Goal: Information Seeking & Learning: Learn about a topic

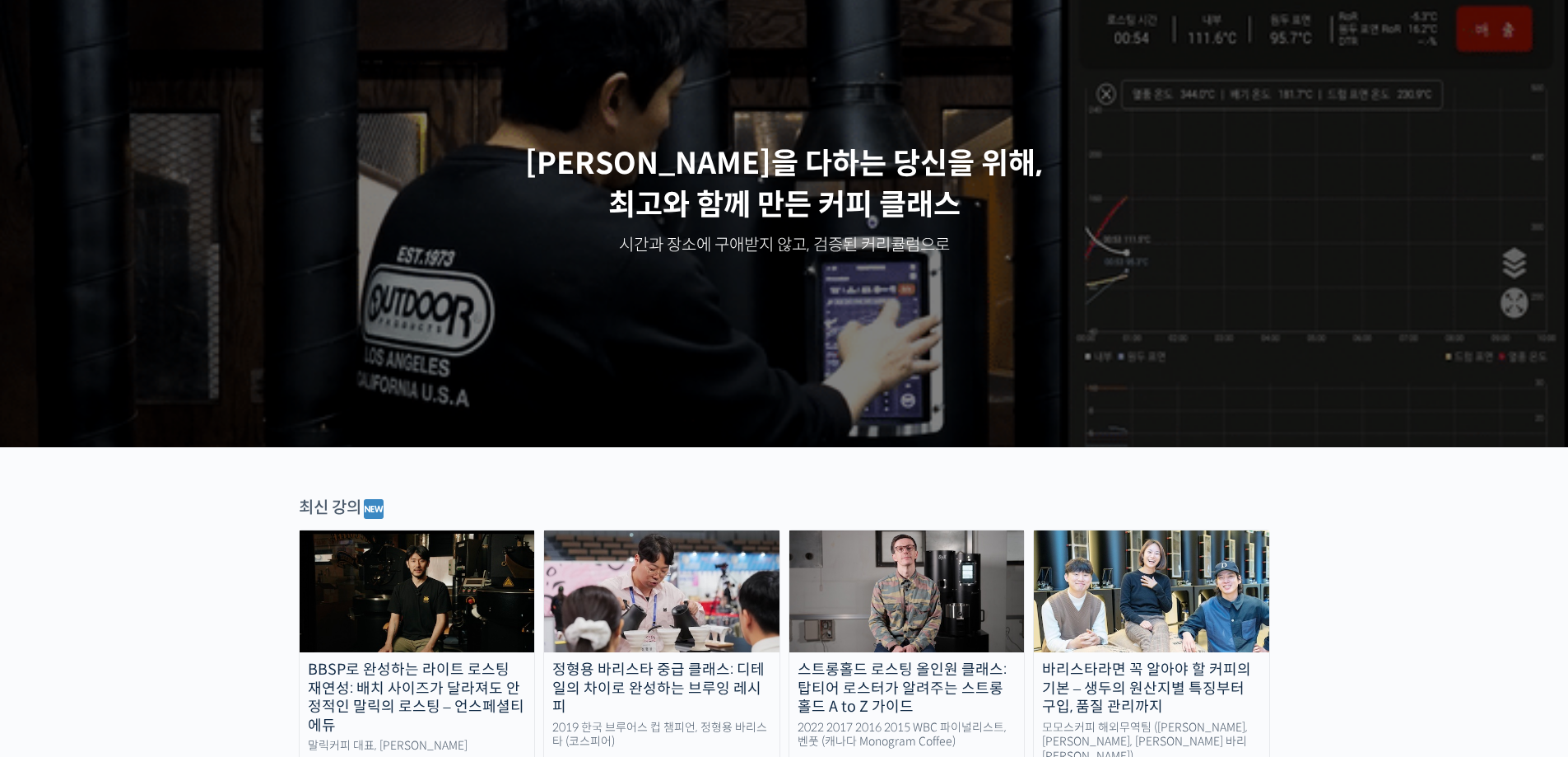
scroll to position [412, 0]
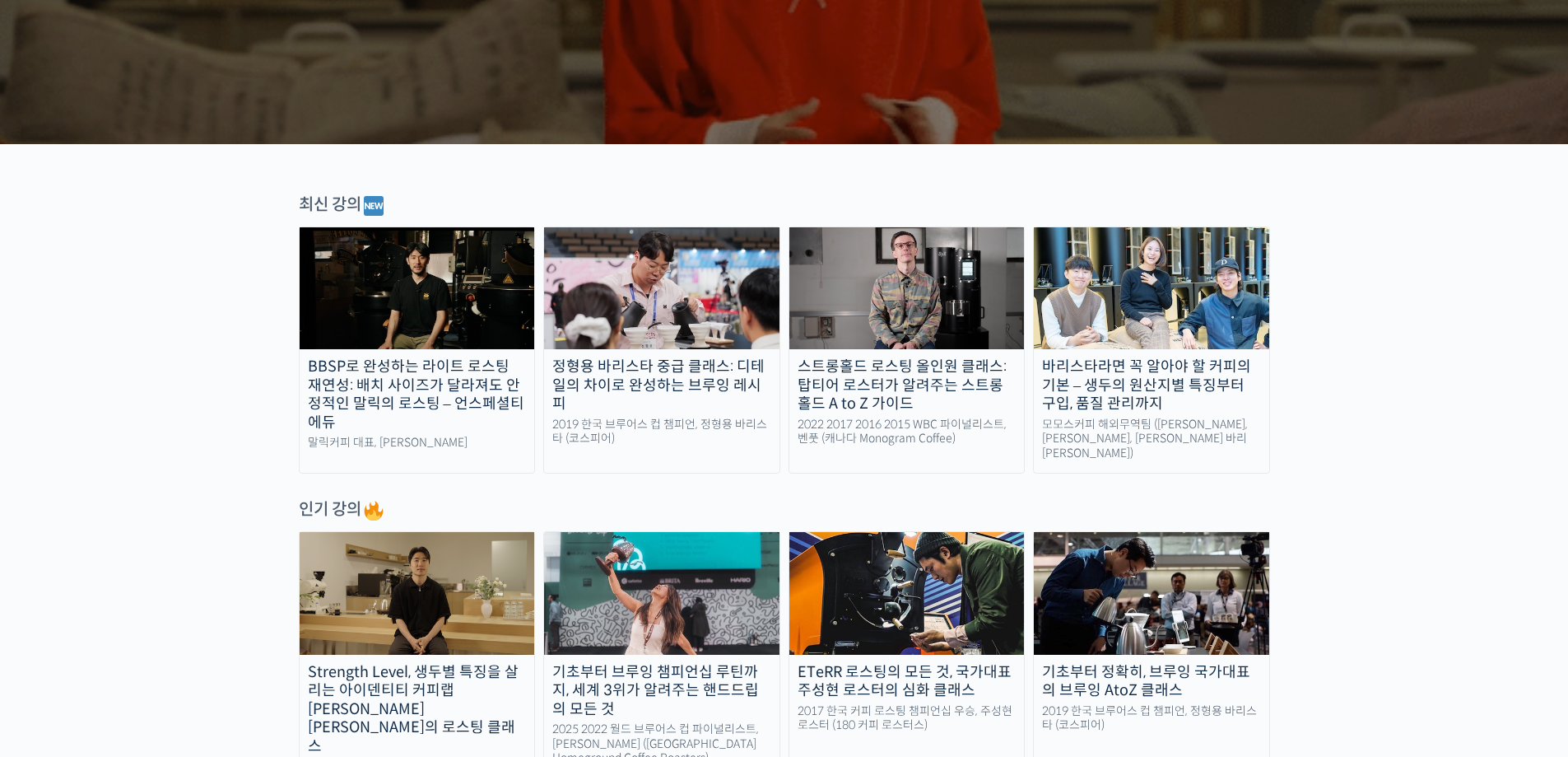
click at [411, 362] on div "BBSP로 완성하는 라이트 로스팅 재연성: 배치 사이즈가 달라져도 안정적인 말릭의 로스팅 – 언스페셜티 에듀" at bounding box center [417, 395] width 235 height 74
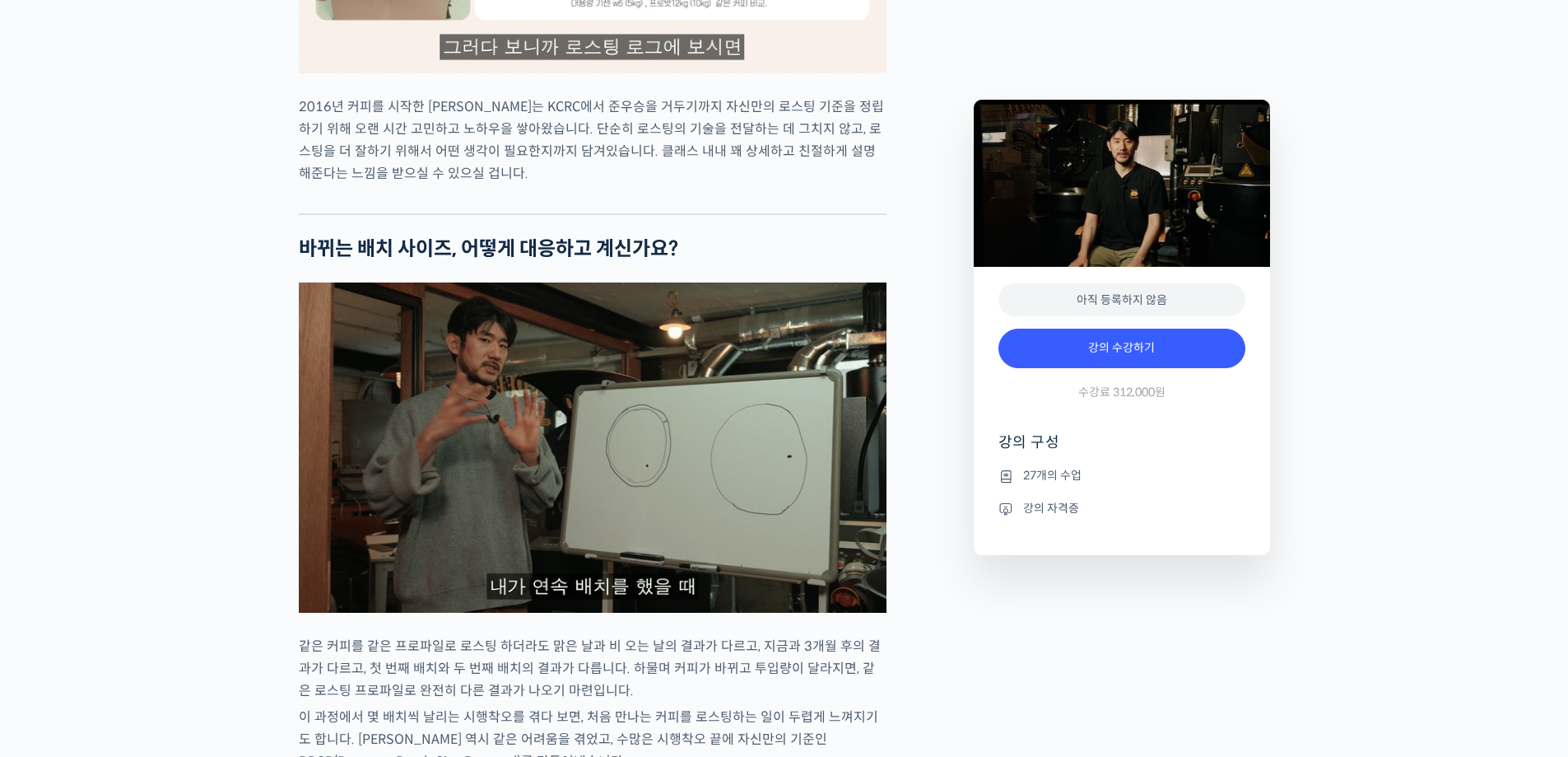
scroll to position [2059, 0]
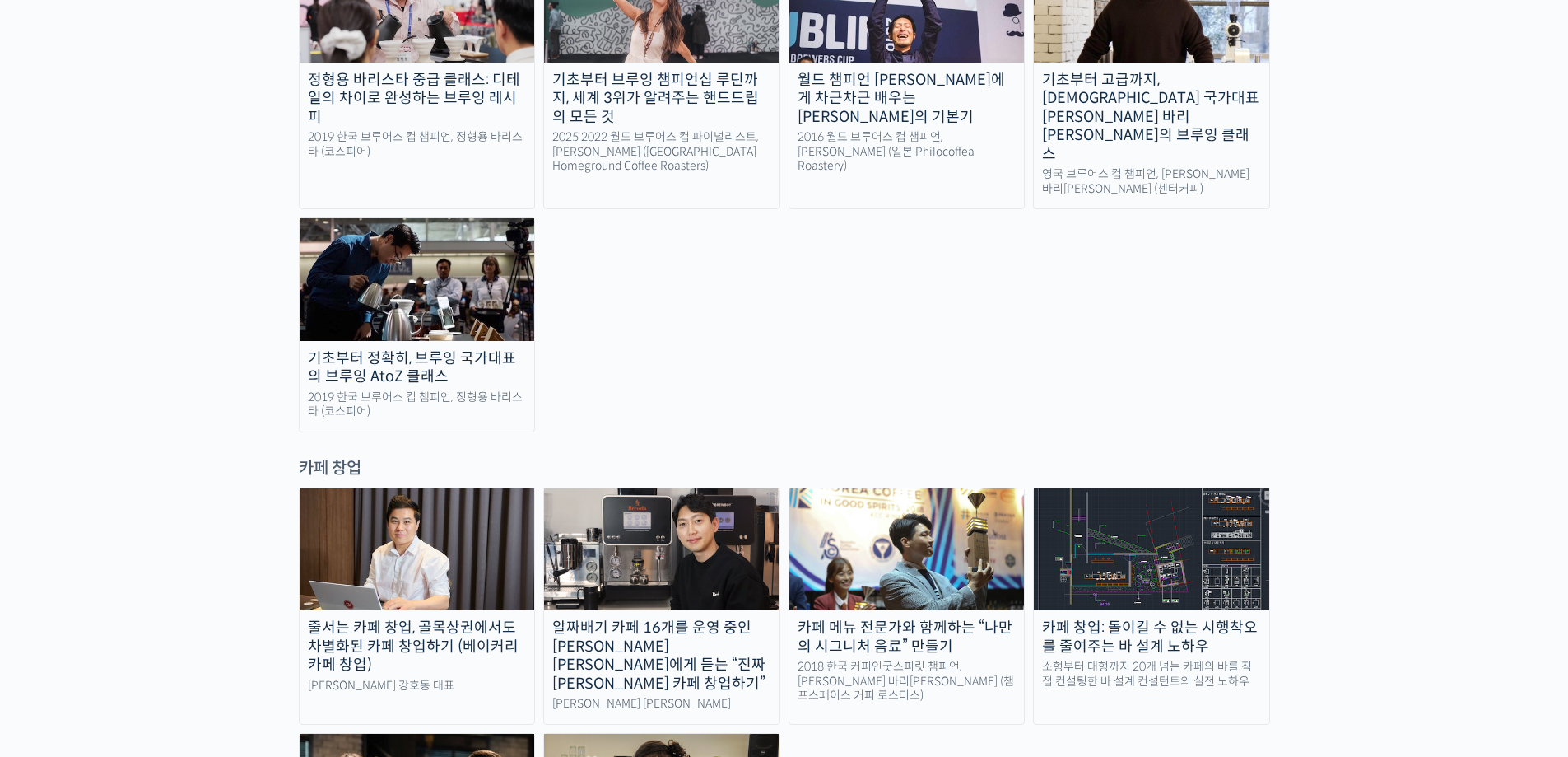
scroll to position [3211, 0]
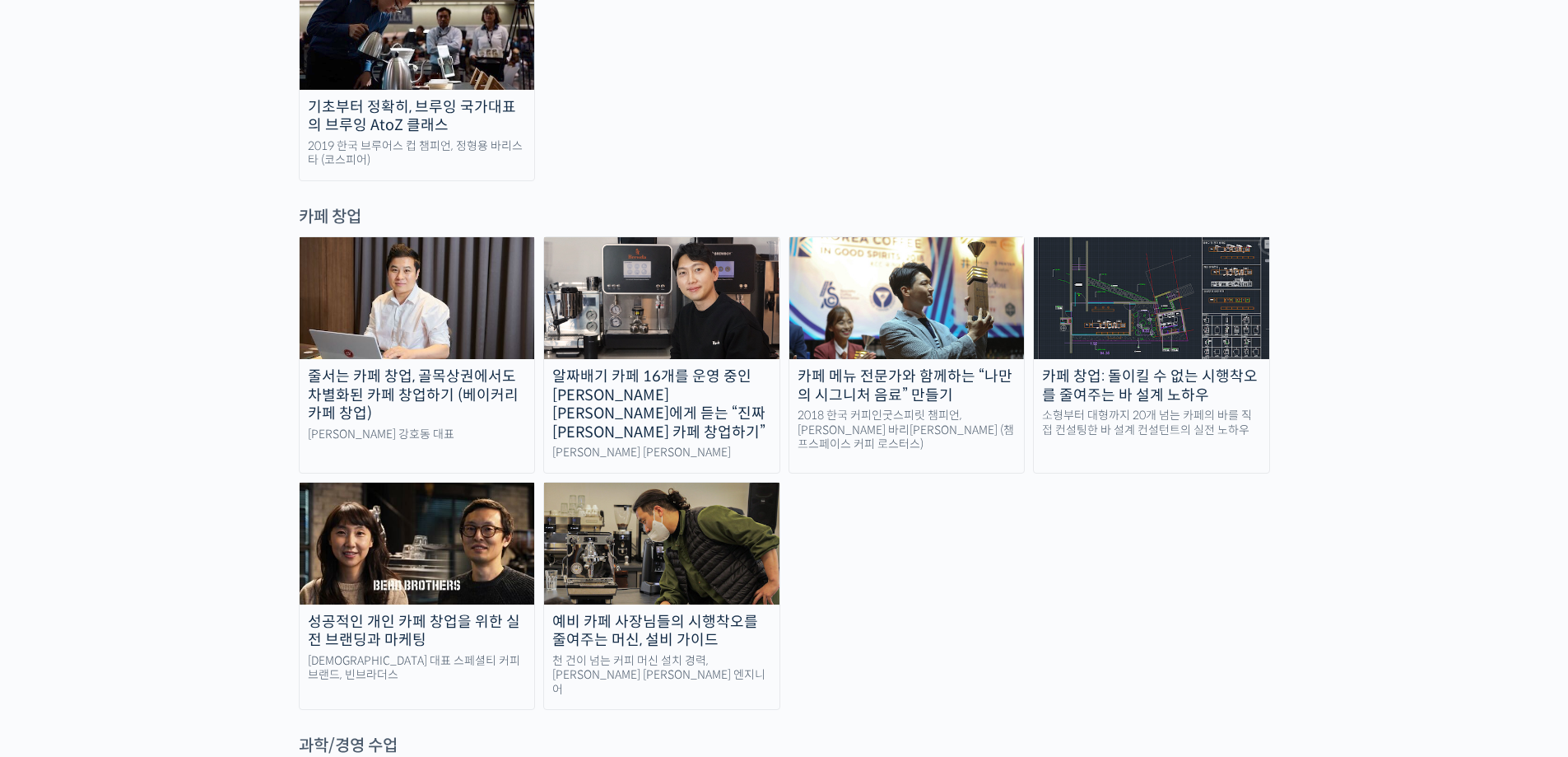
click at [506, 482] on img at bounding box center [417, 543] width 235 height 122
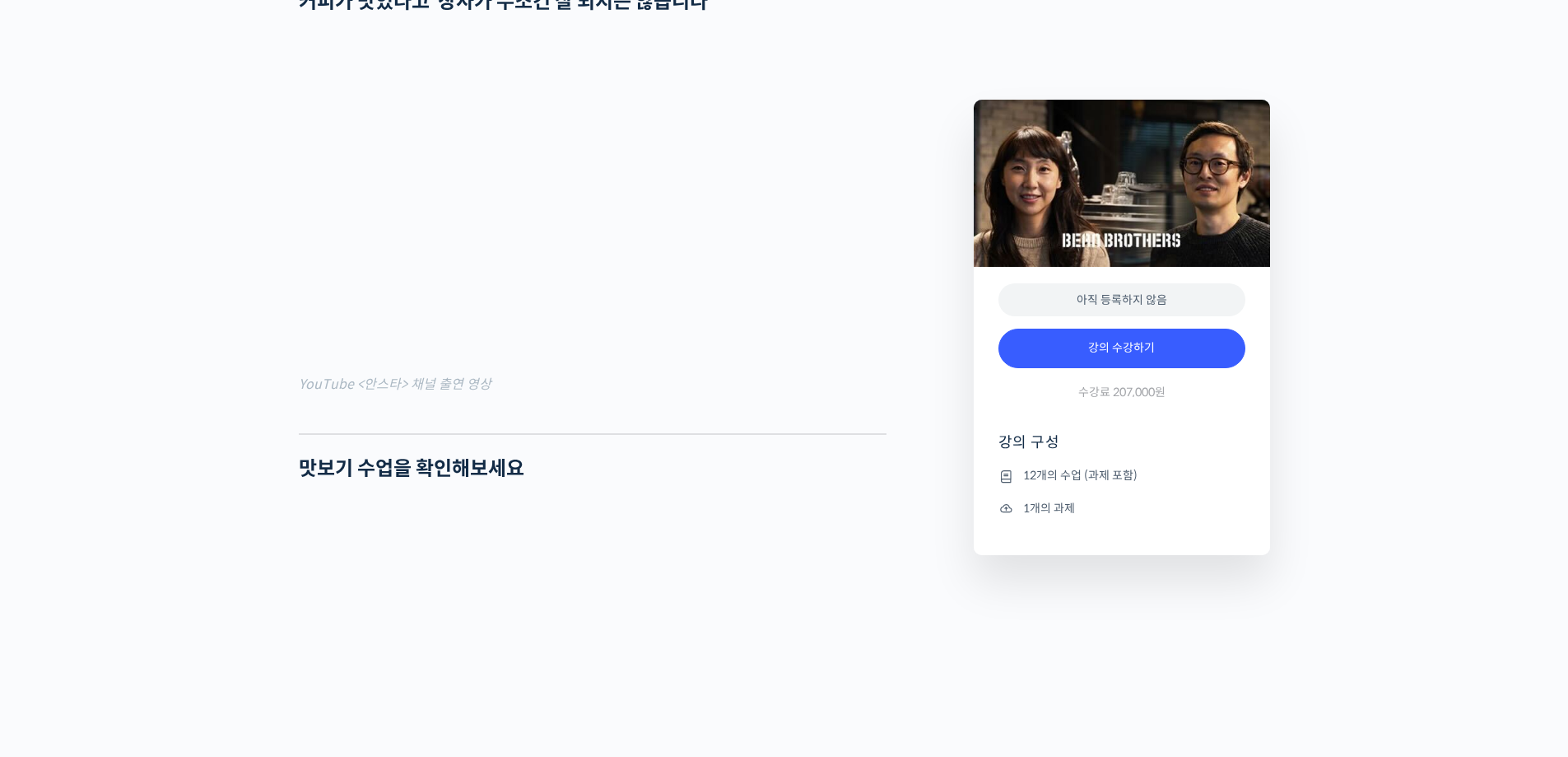
scroll to position [1729, 0]
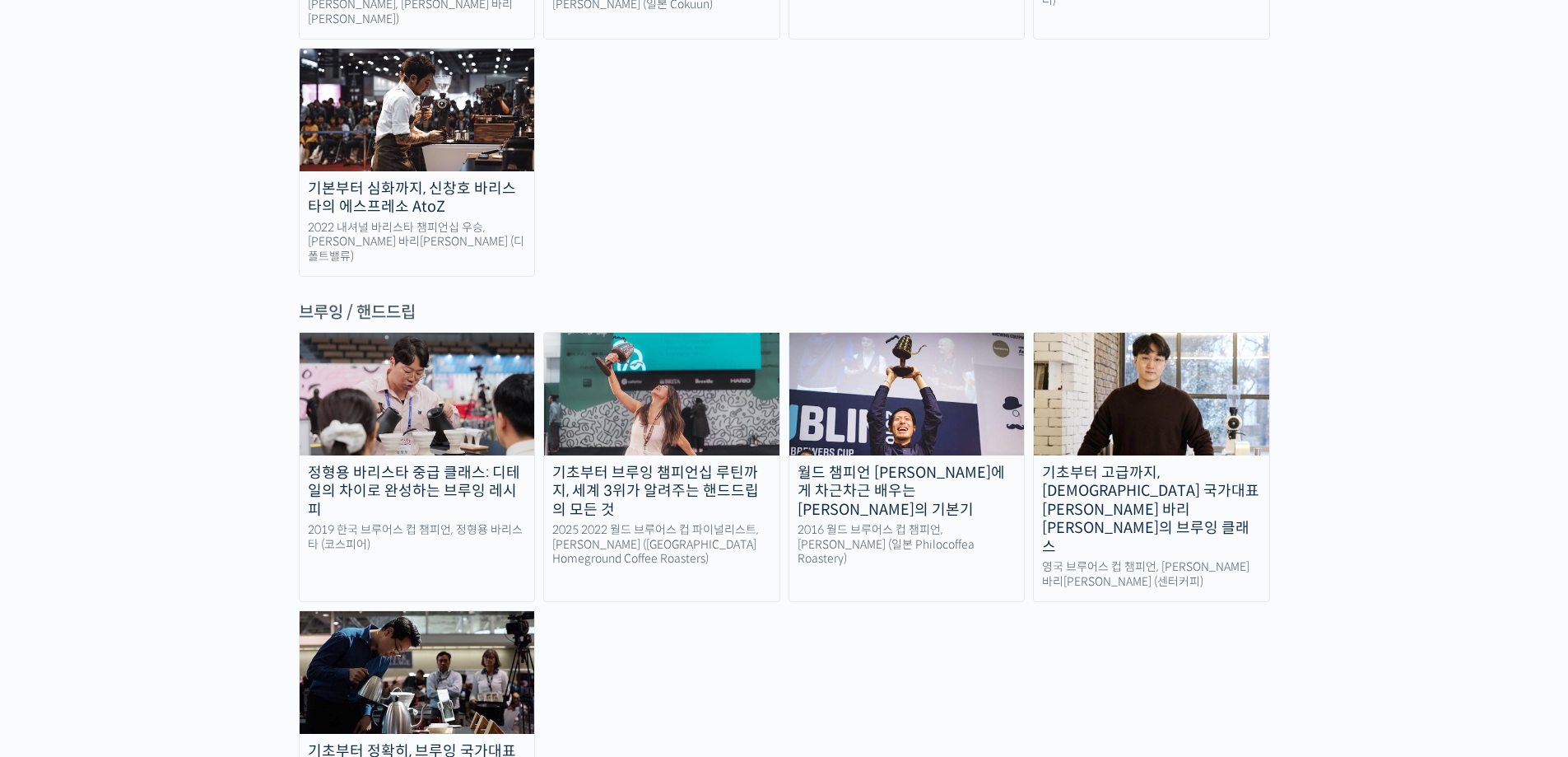
scroll to position [2527, 0]
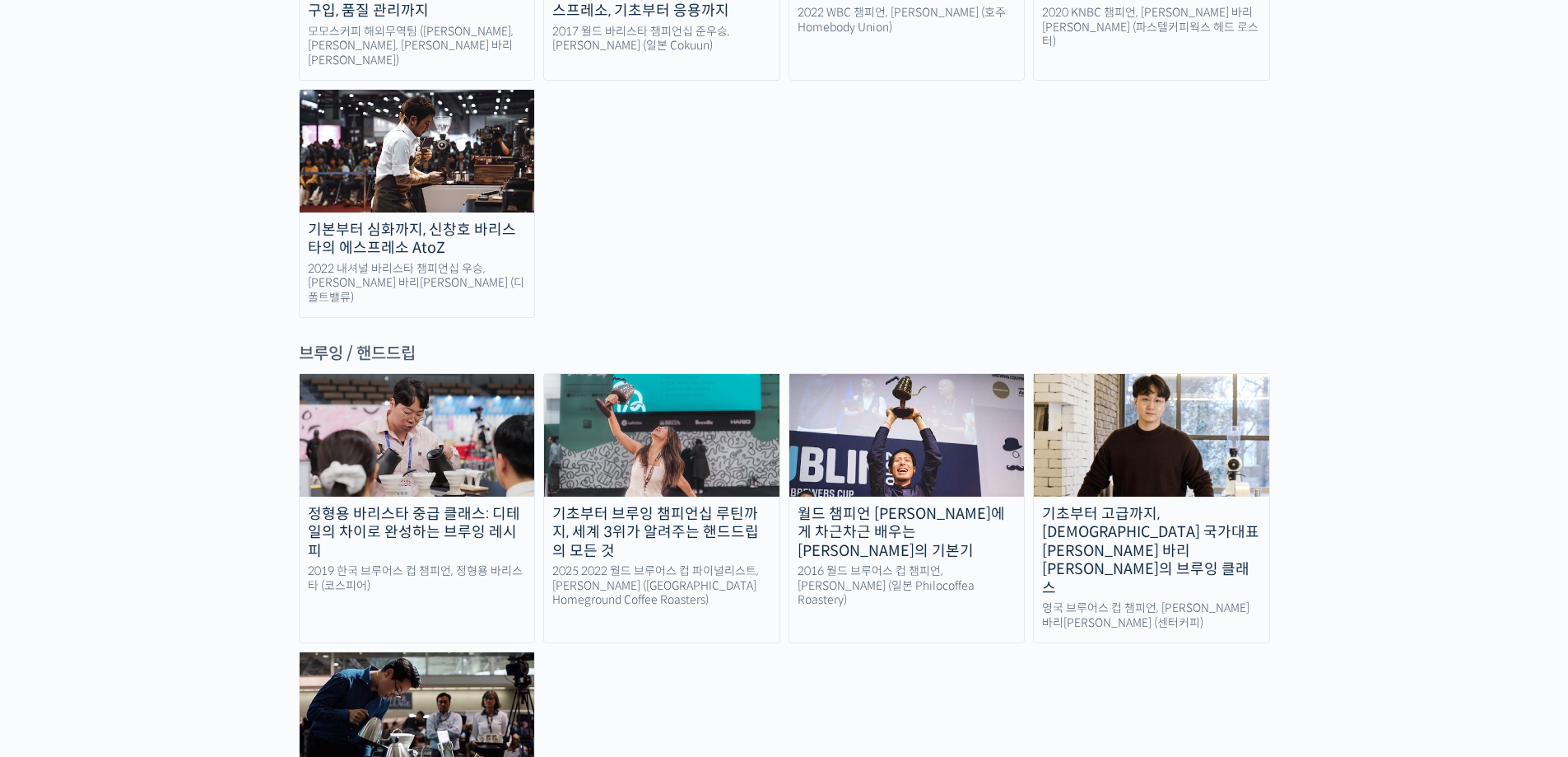
click at [699, 374] on img at bounding box center [662, 435] width 235 height 122
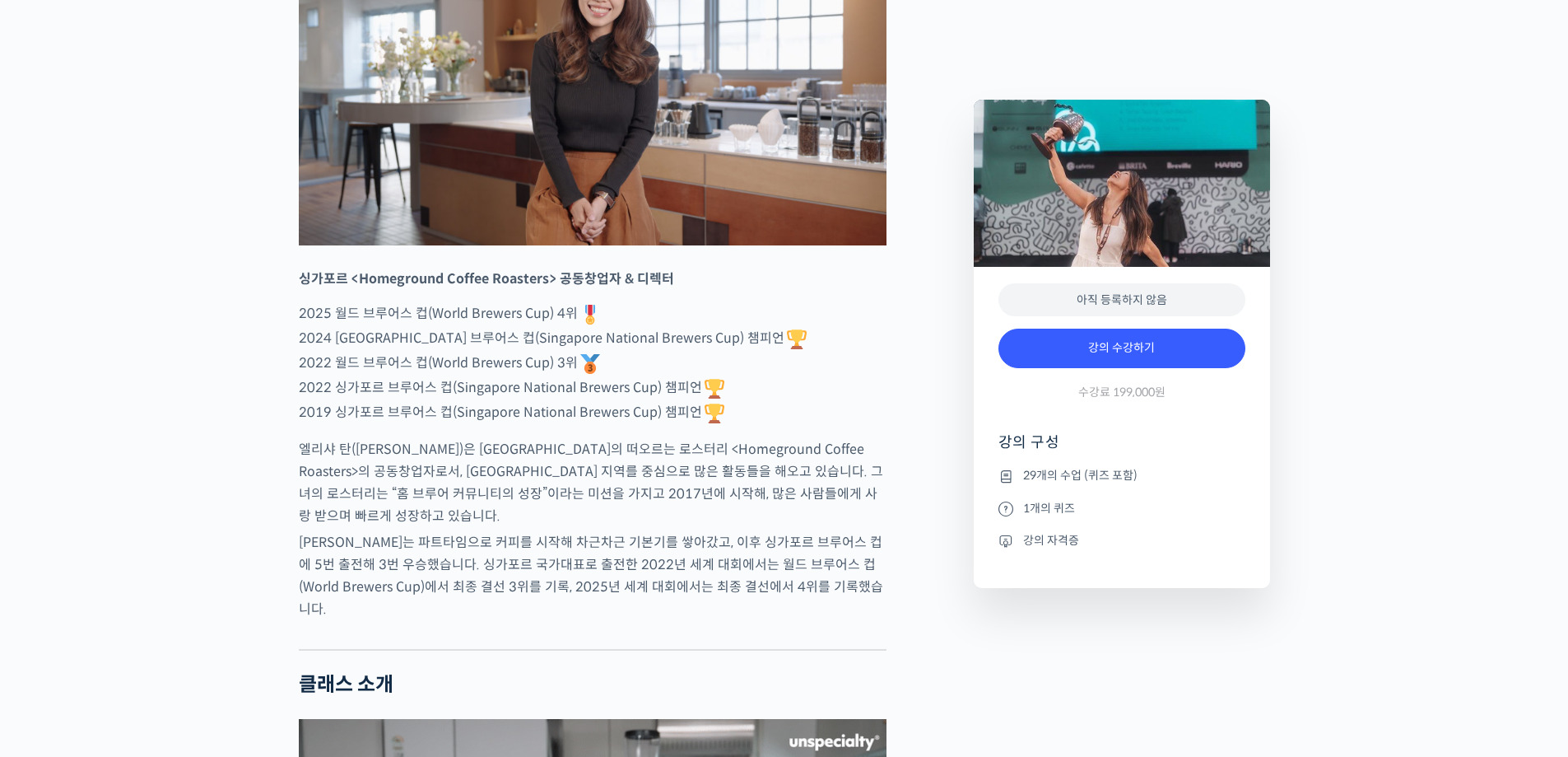
scroll to position [823, 0]
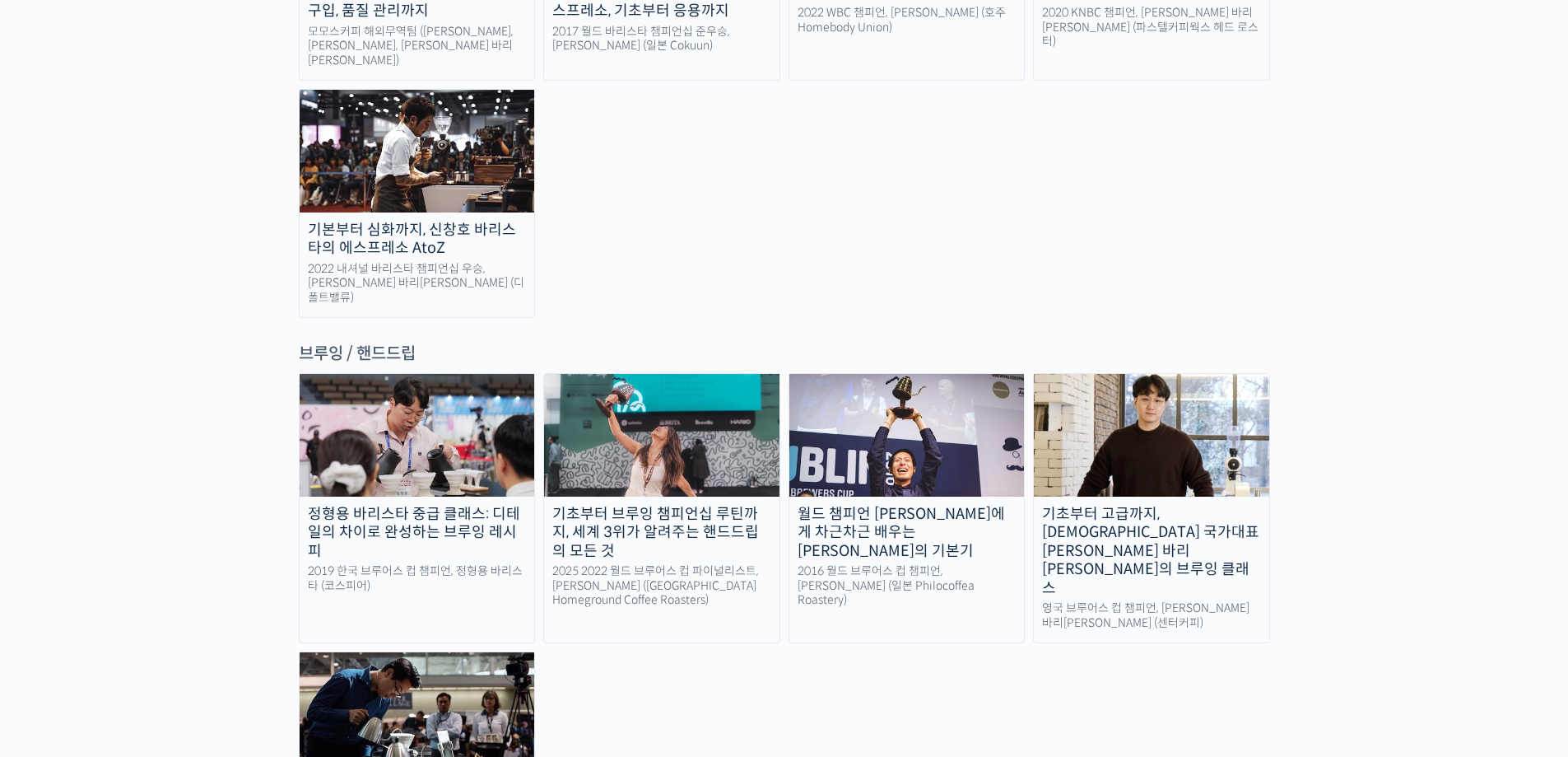
click at [1198, 505] on div "기초부터 고급까지, [DEMOGRAPHIC_DATA] 국가대표 [PERSON_NAME] 바리[PERSON_NAME]의 브루잉 클래스" at bounding box center [1151, 551] width 235 height 93
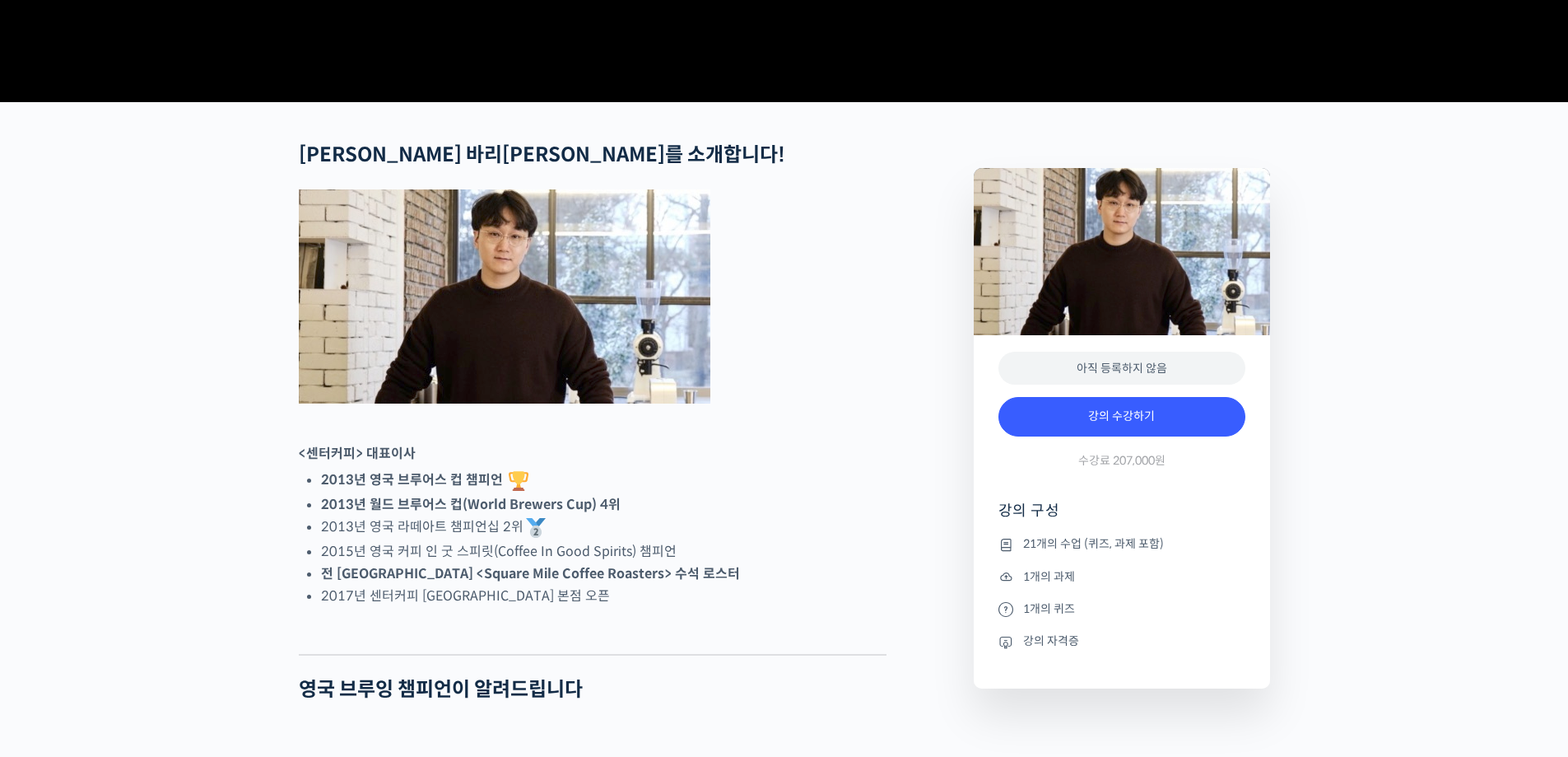
scroll to position [576, 0]
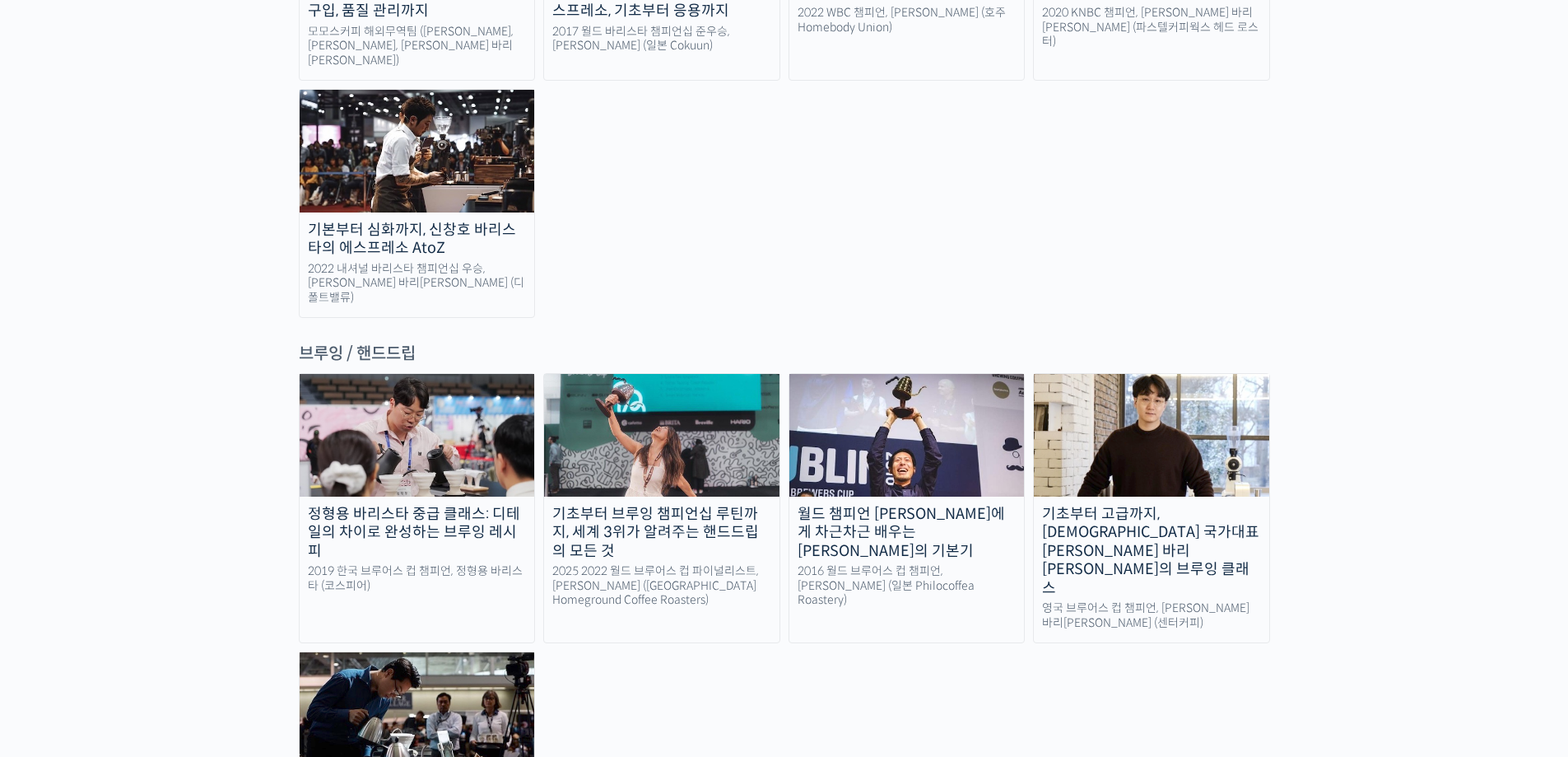
click at [916, 374] on img at bounding box center [906, 435] width 235 height 122
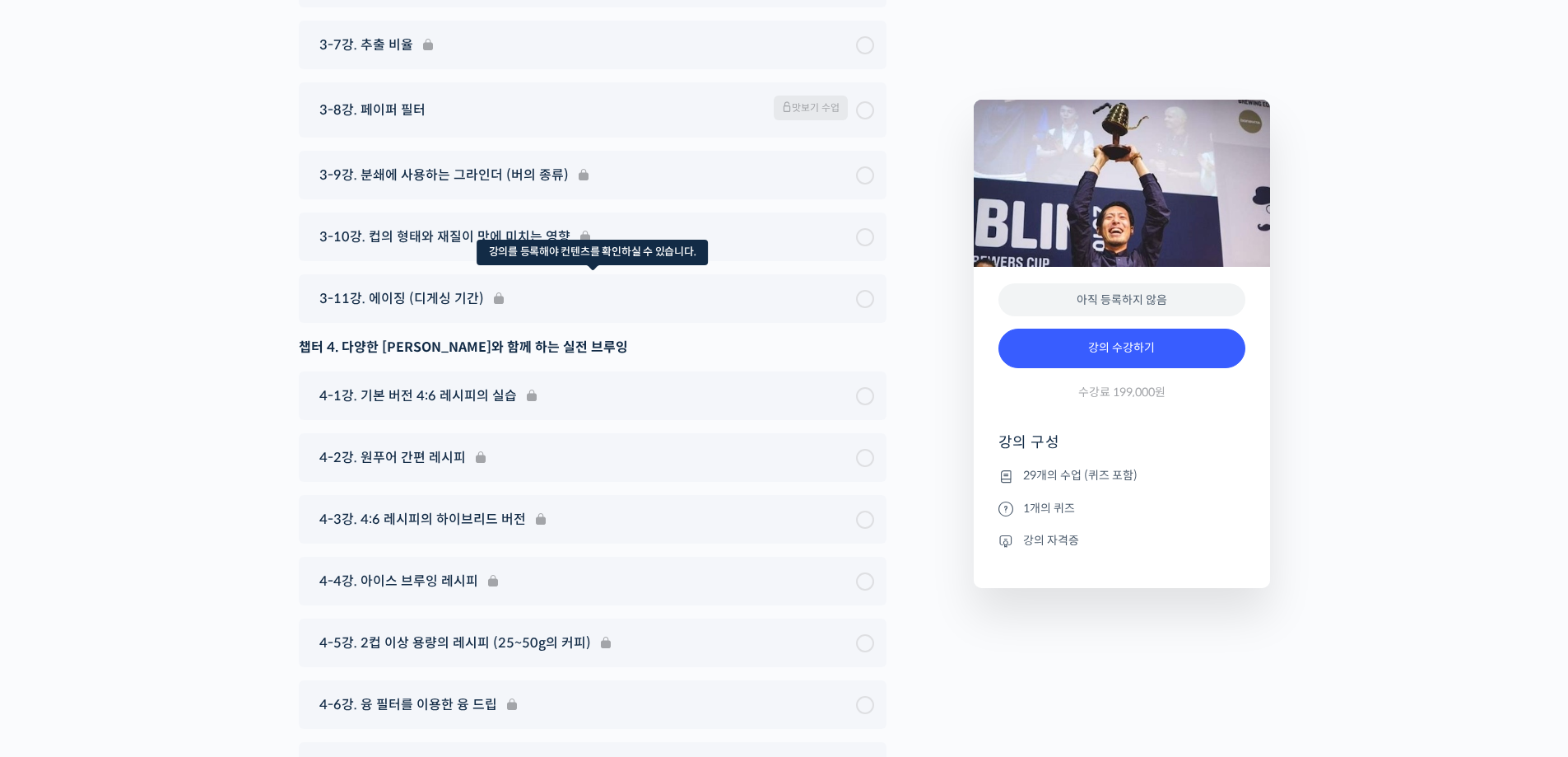
scroll to position [8464, 0]
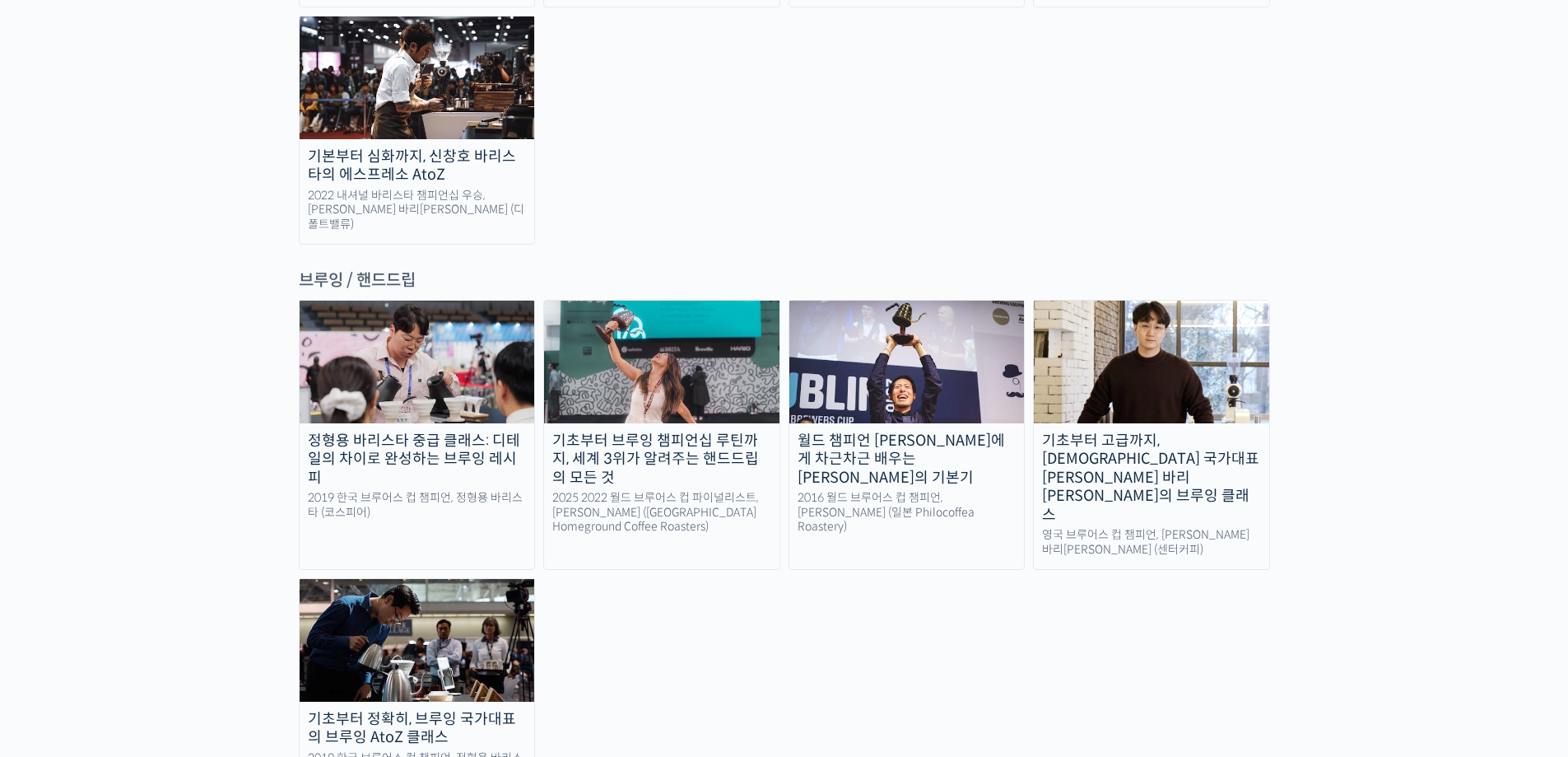
scroll to position [2609, 0]
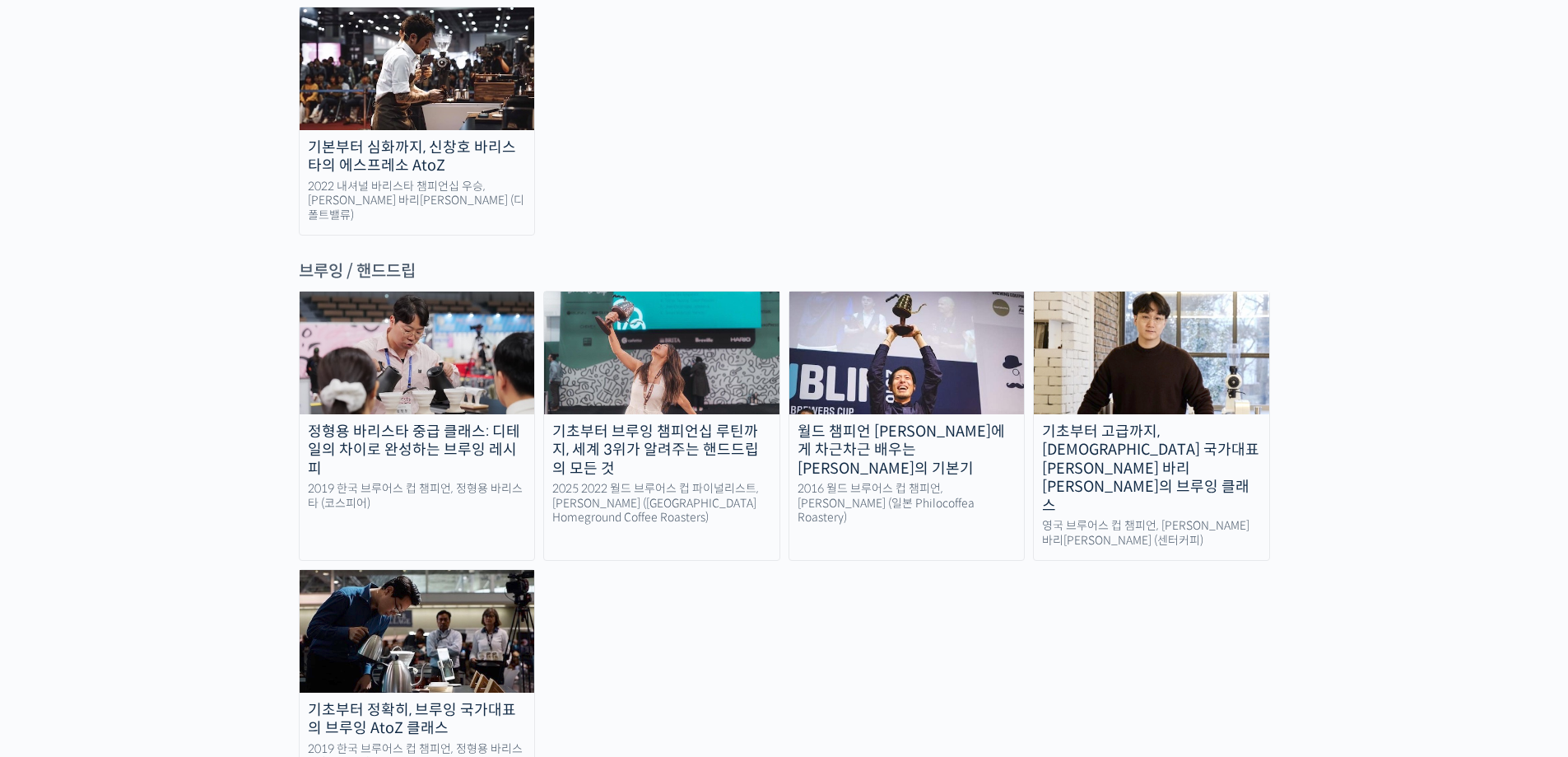
click at [421, 570] on img at bounding box center [417, 630] width 235 height 122
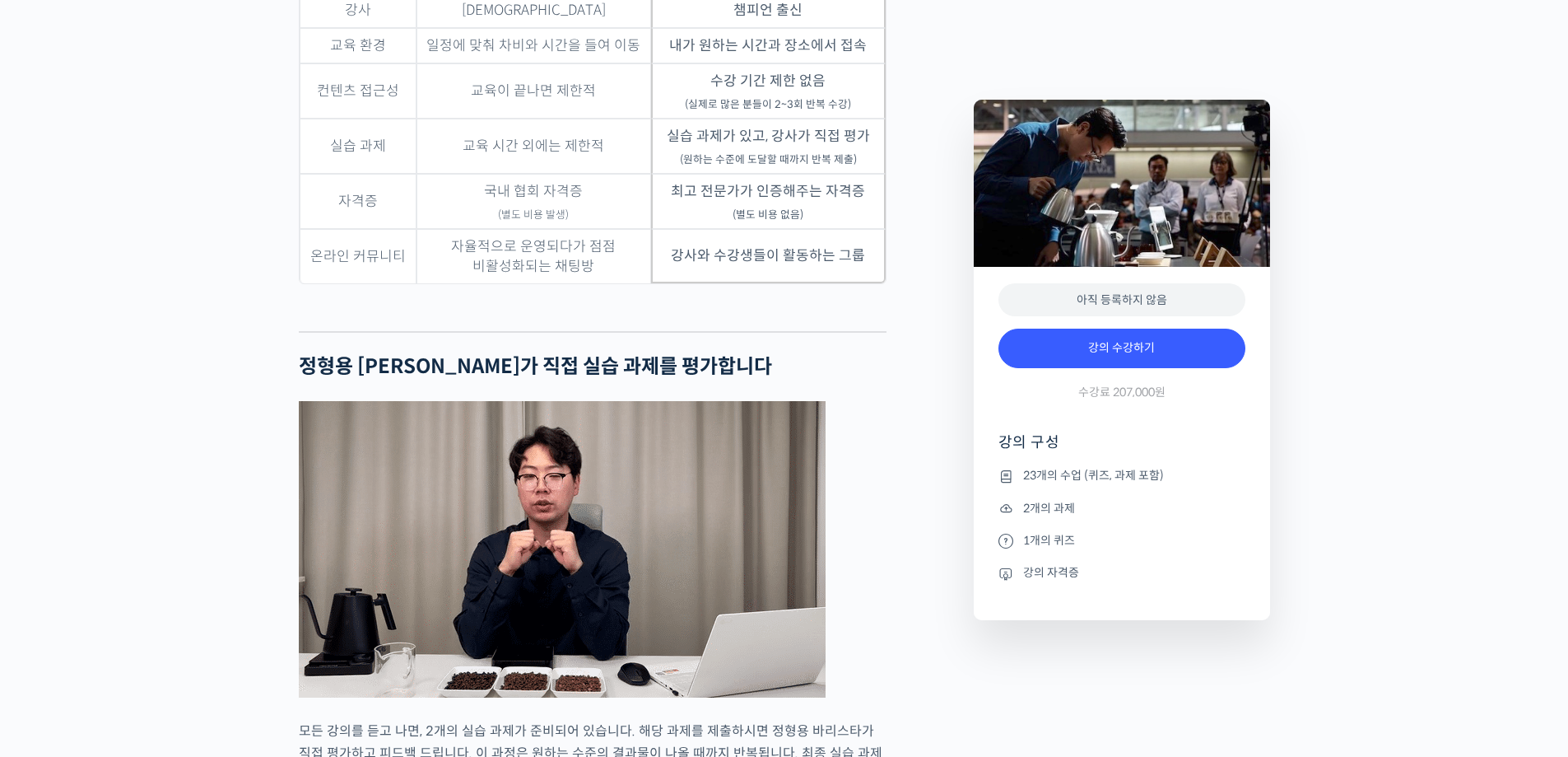
scroll to position [5104, 0]
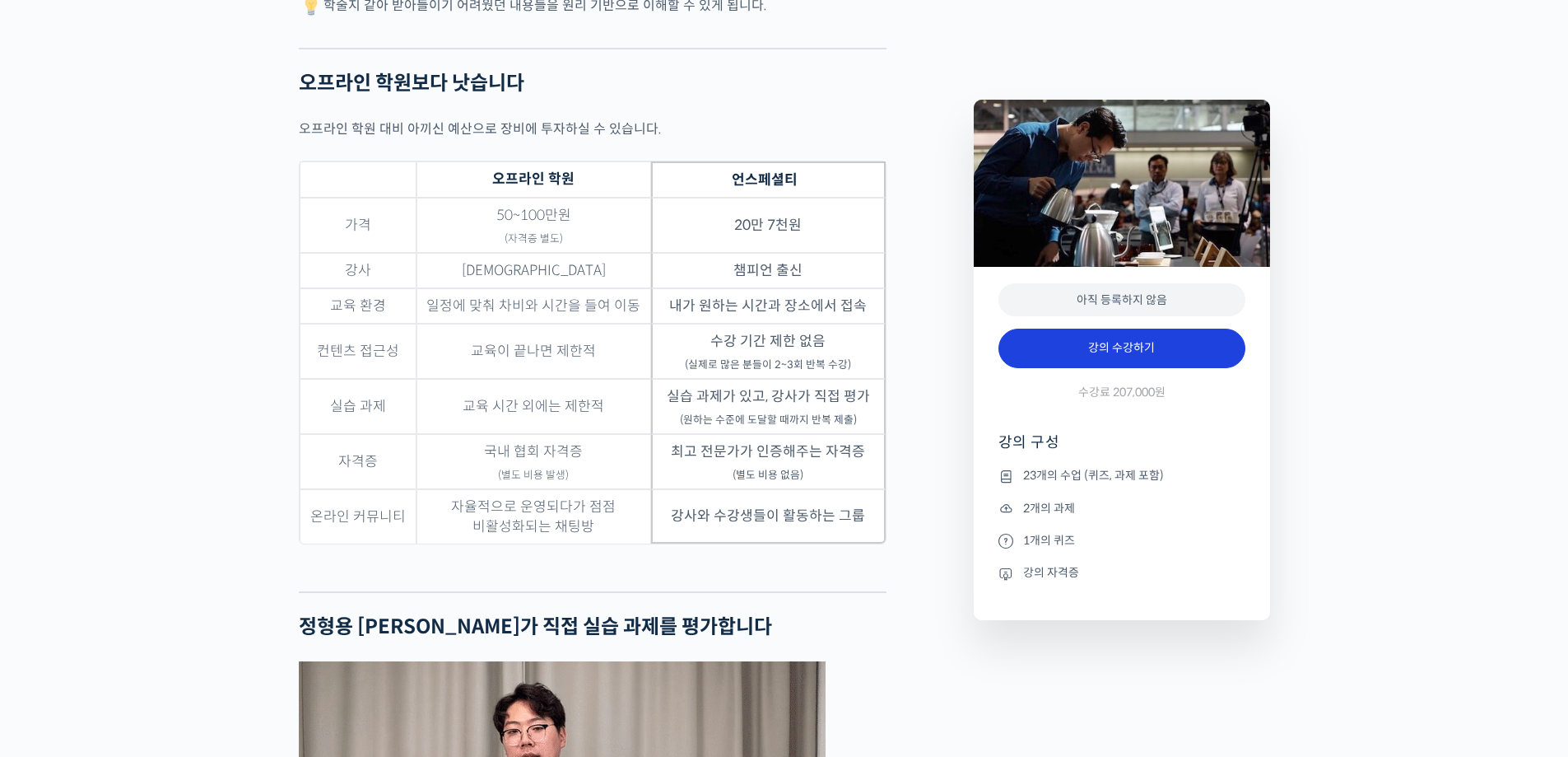
click at [1163, 360] on link "강의 수강하기" at bounding box center [1121, 348] width 247 height 39
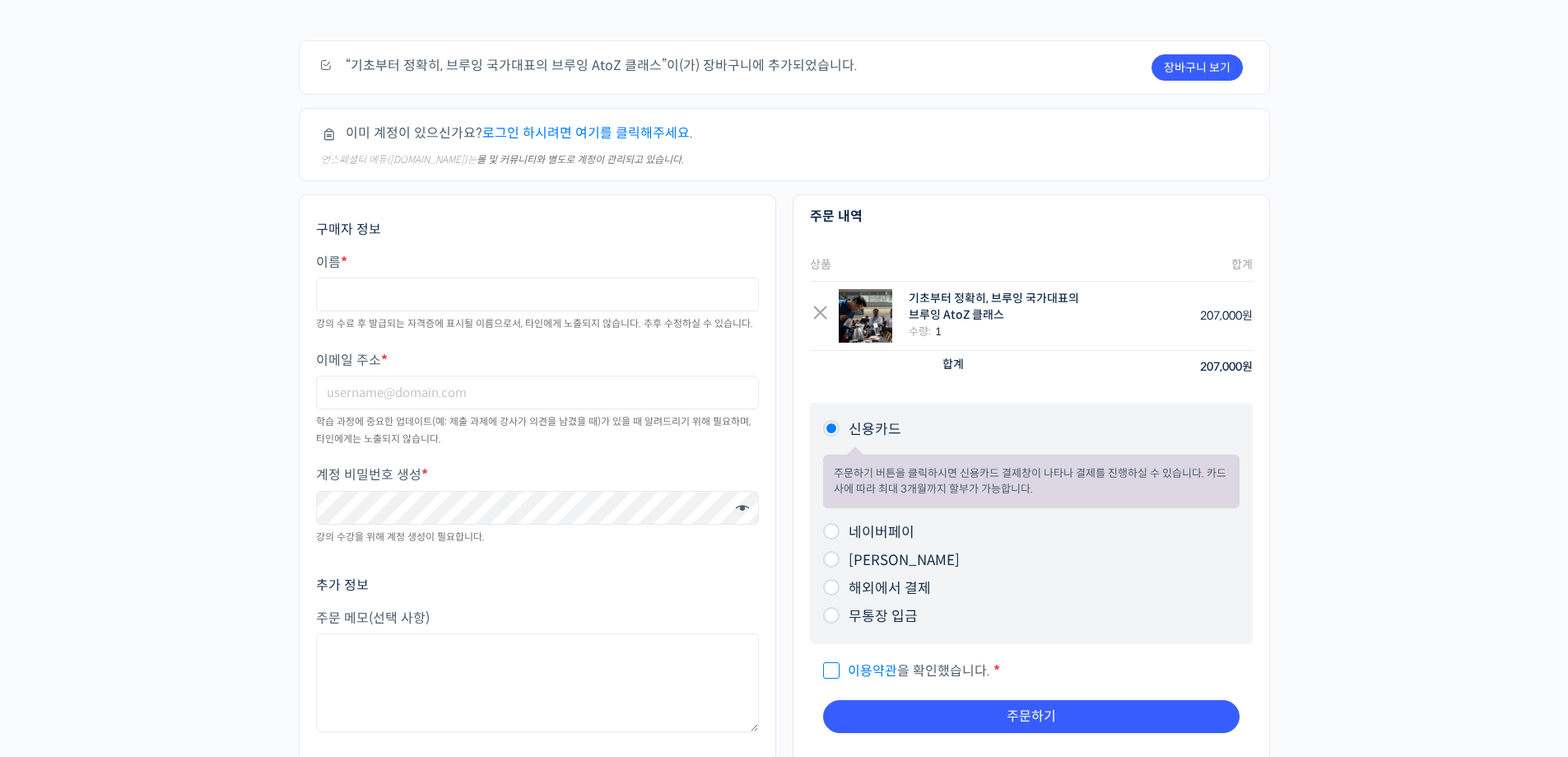
scroll to position [247, 0]
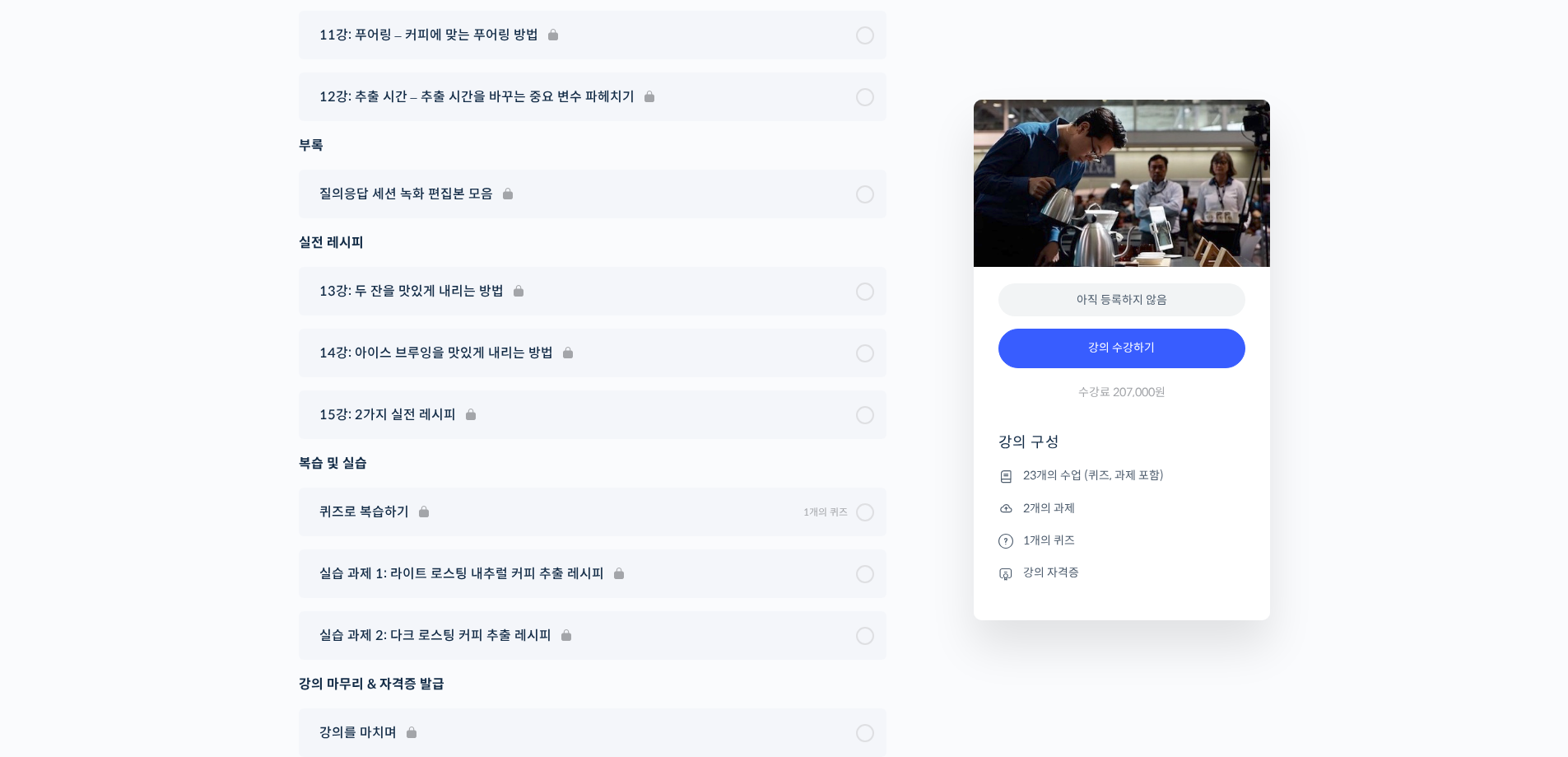
scroll to position [10145, 0]
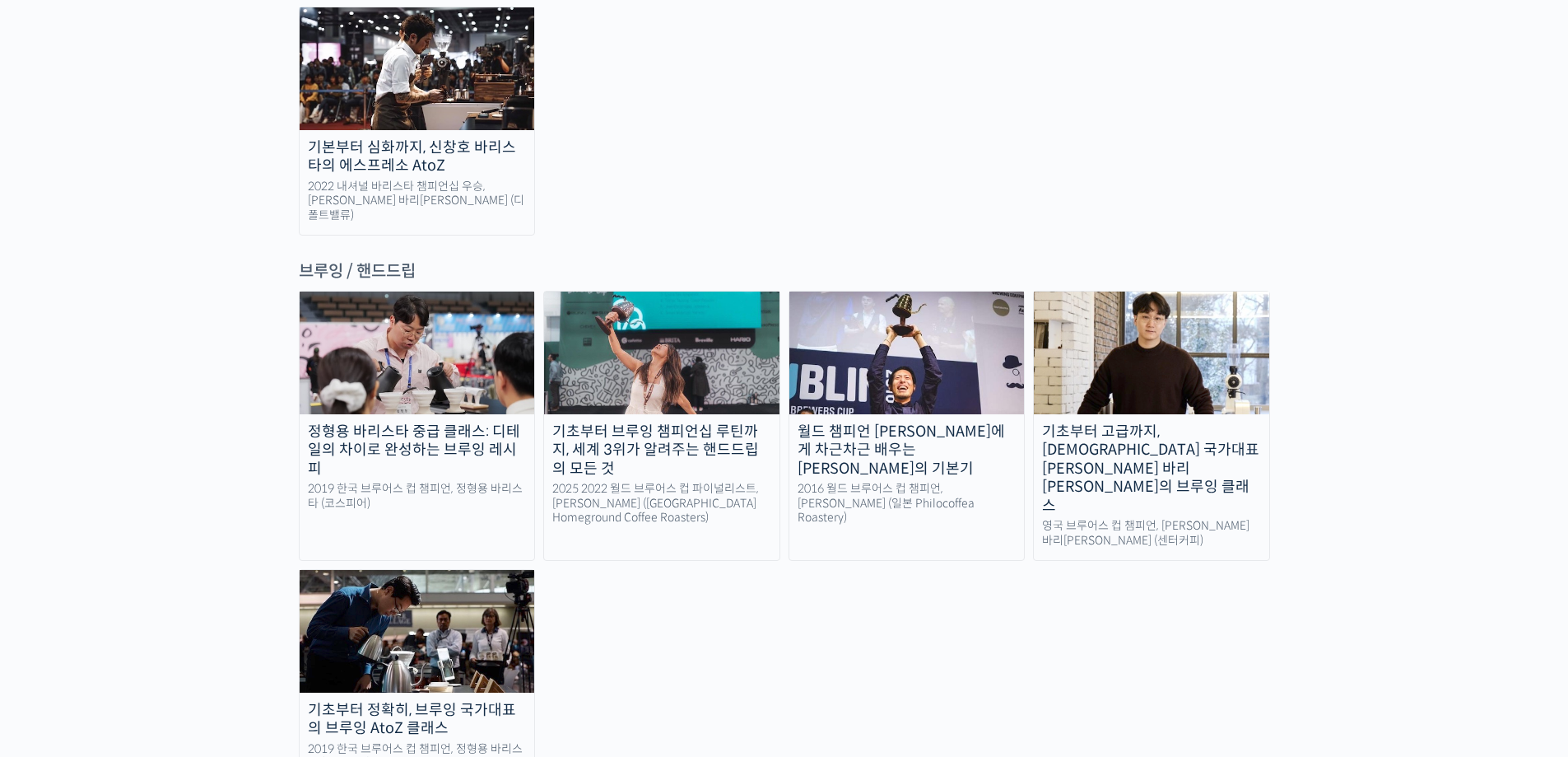
click at [446, 291] on img at bounding box center [417, 352] width 235 height 122
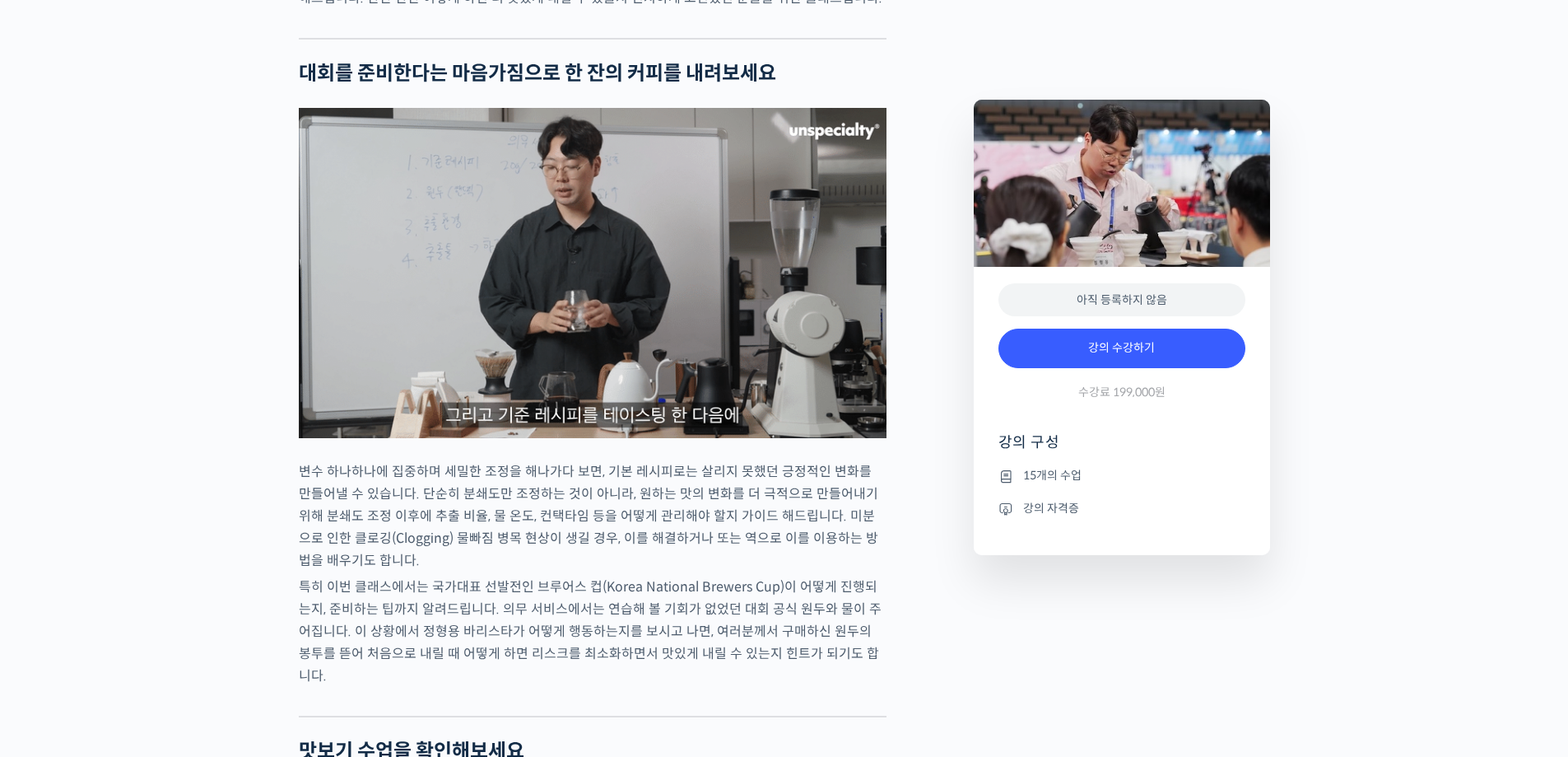
scroll to position [2490, 0]
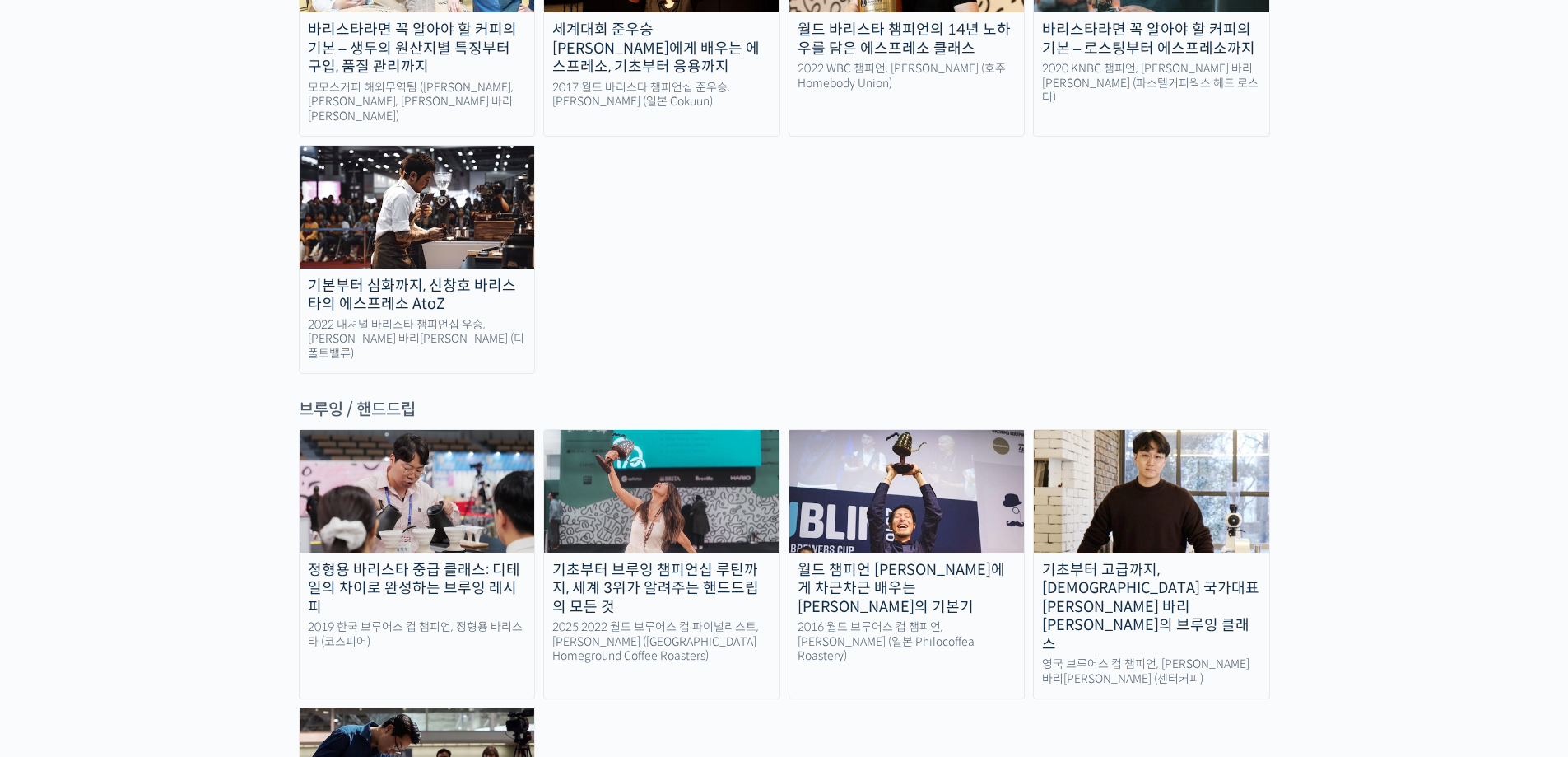
scroll to position [2444, 0]
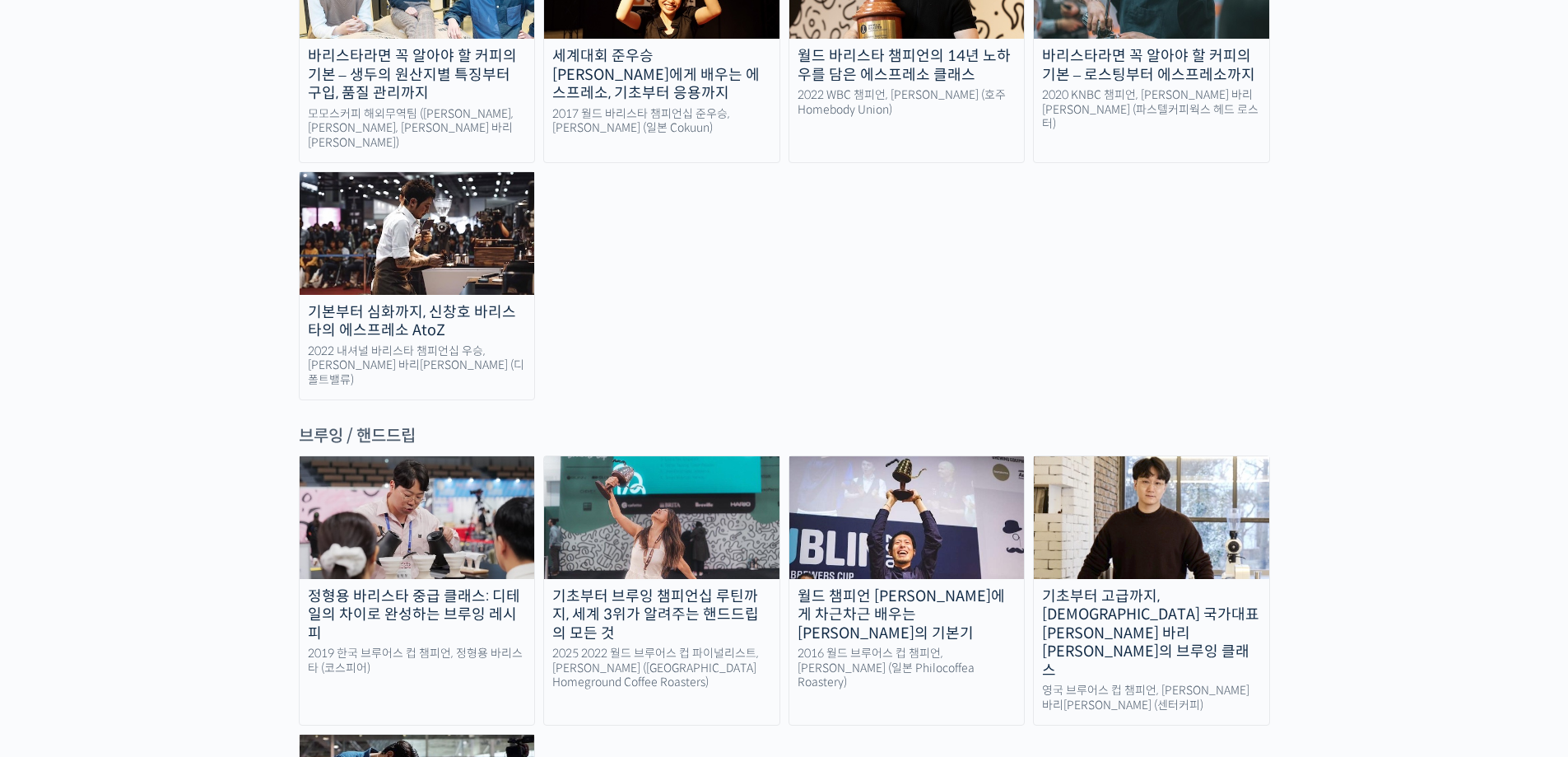
click at [966, 456] on img at bounding box center [906, 517] width 235 height 122
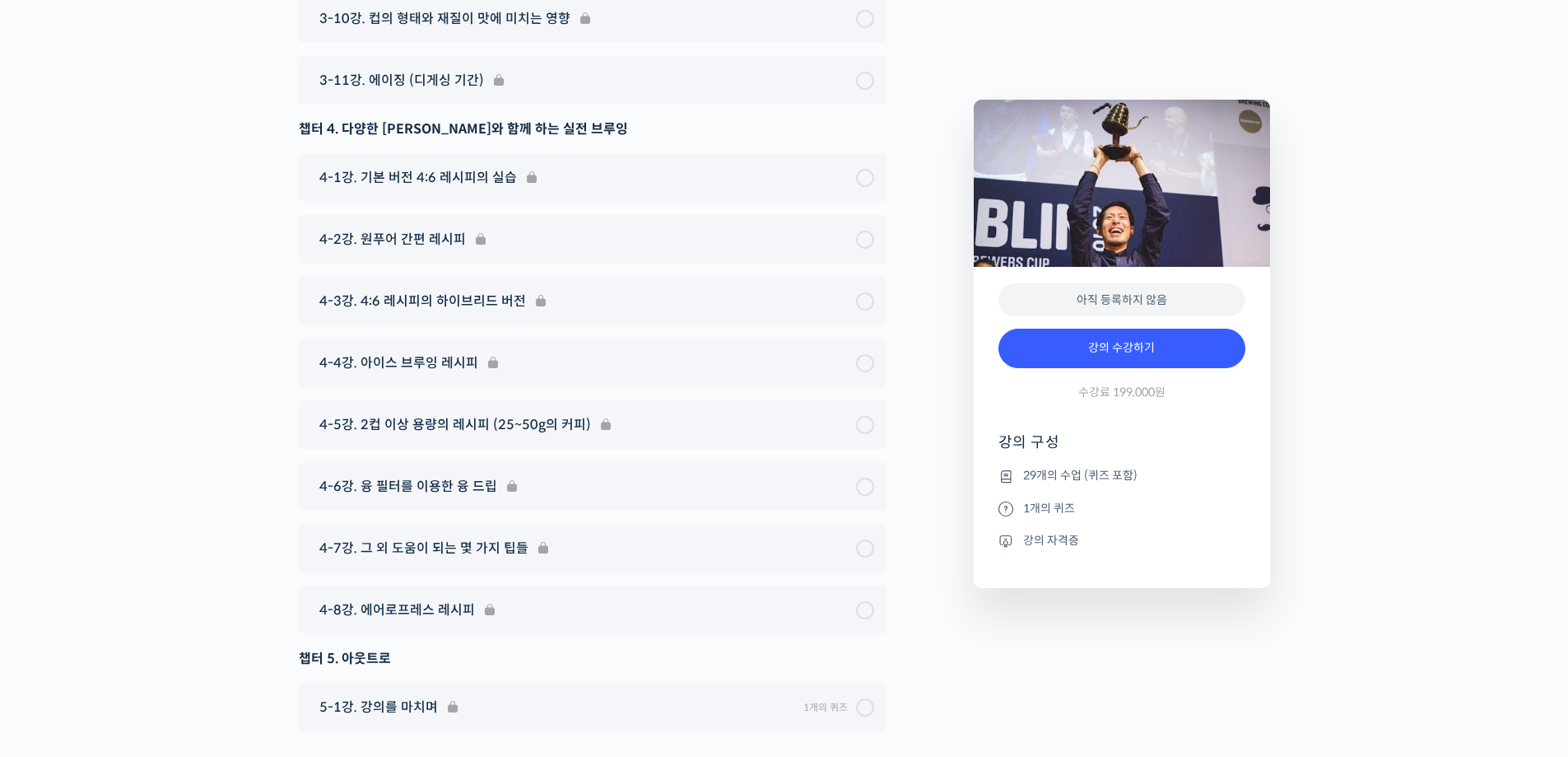
scroll to position [8318, 0]
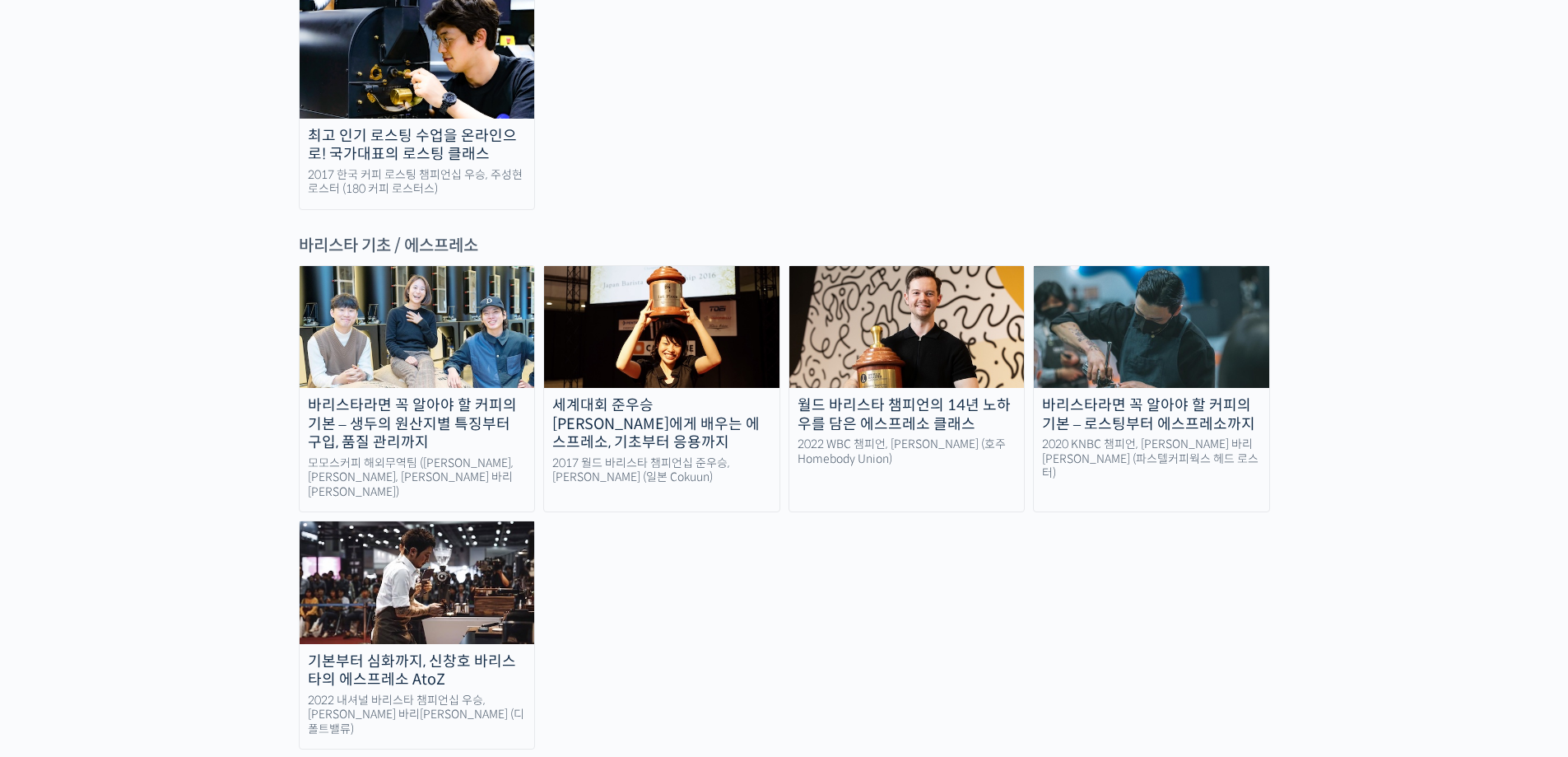
scroll to position [2115, 0]
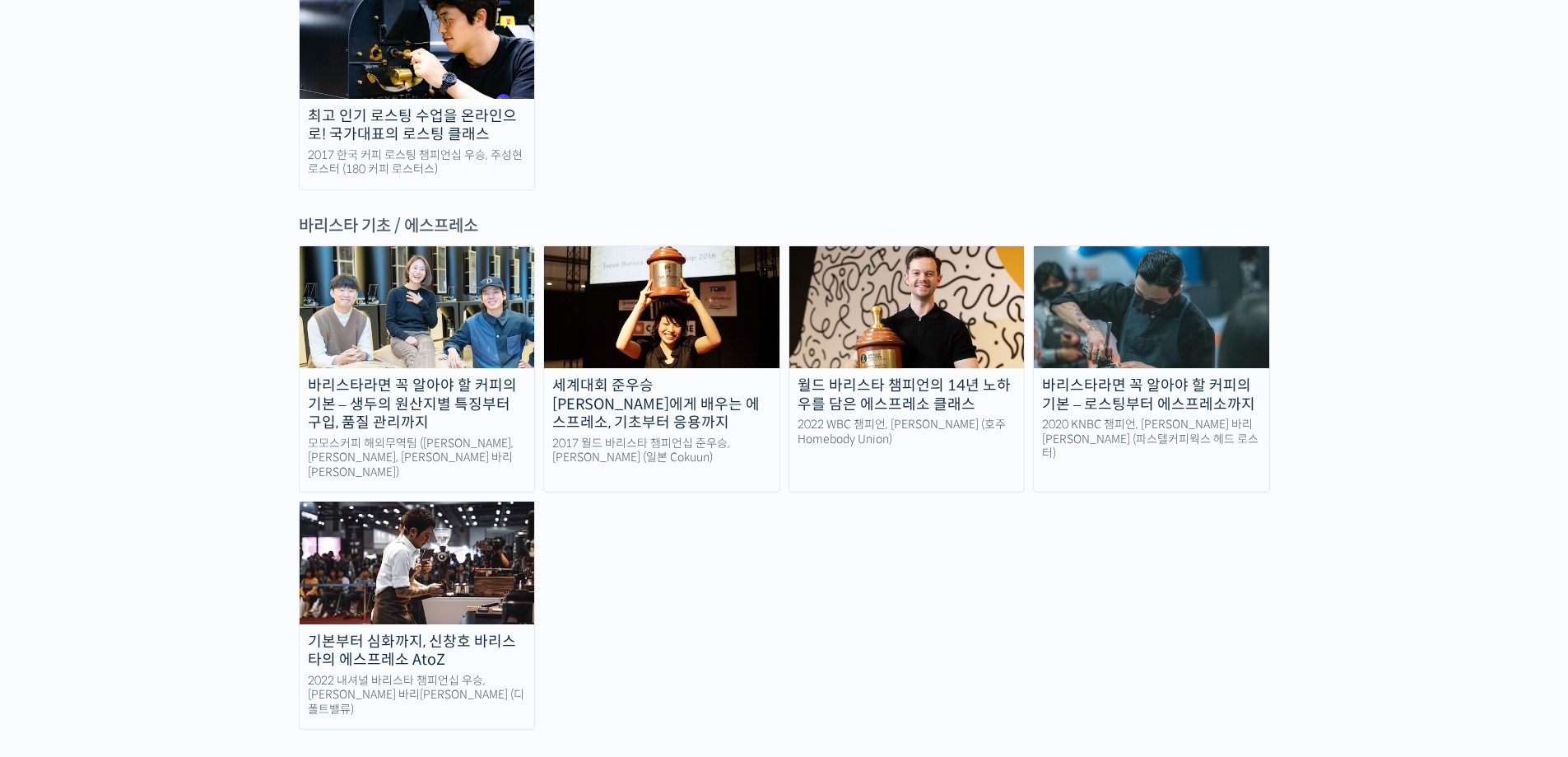
click at [503, 502] on img at bounding box center [417, 562] width 235 height 122
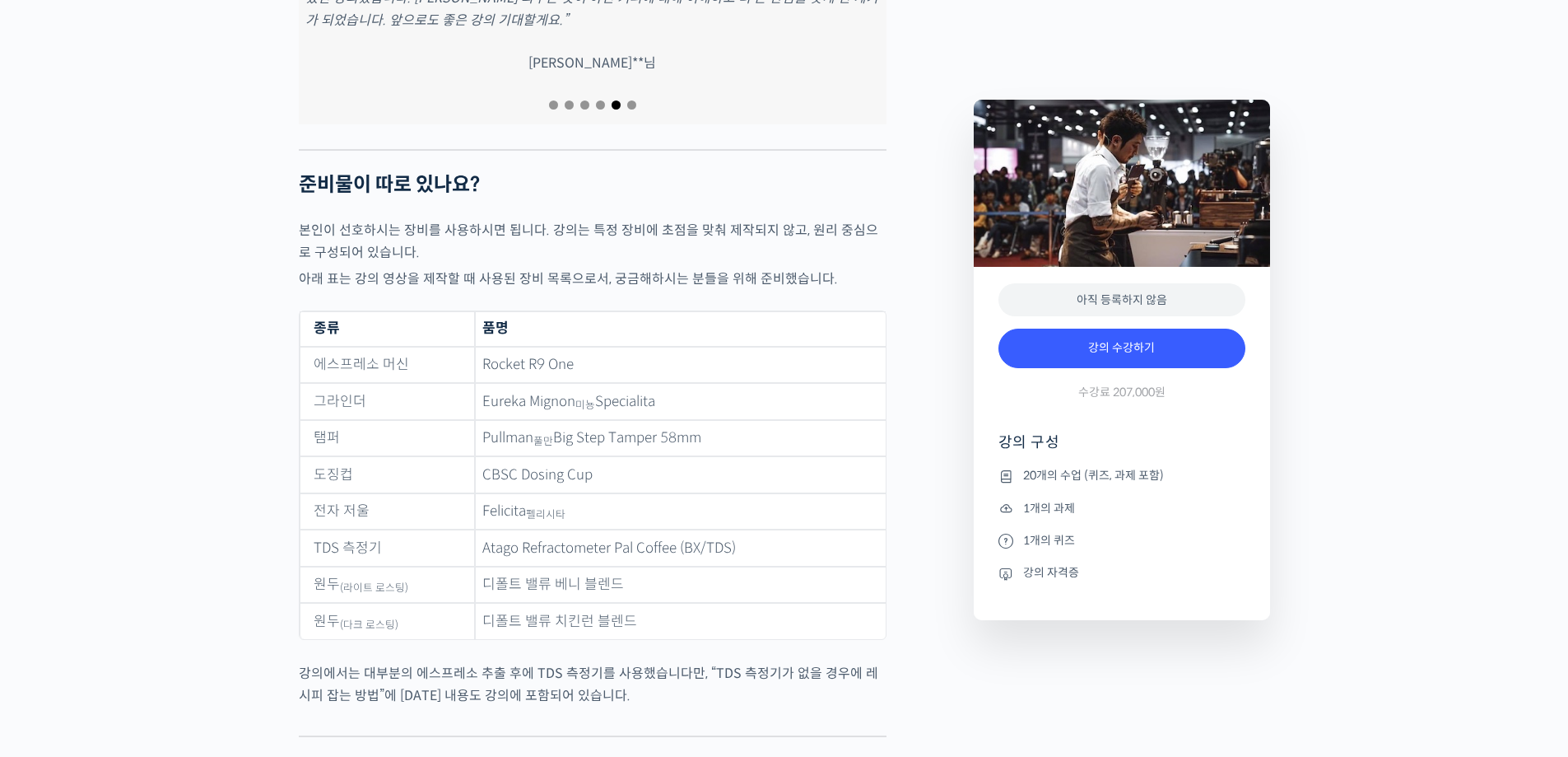
scroll to position [6671, 0]
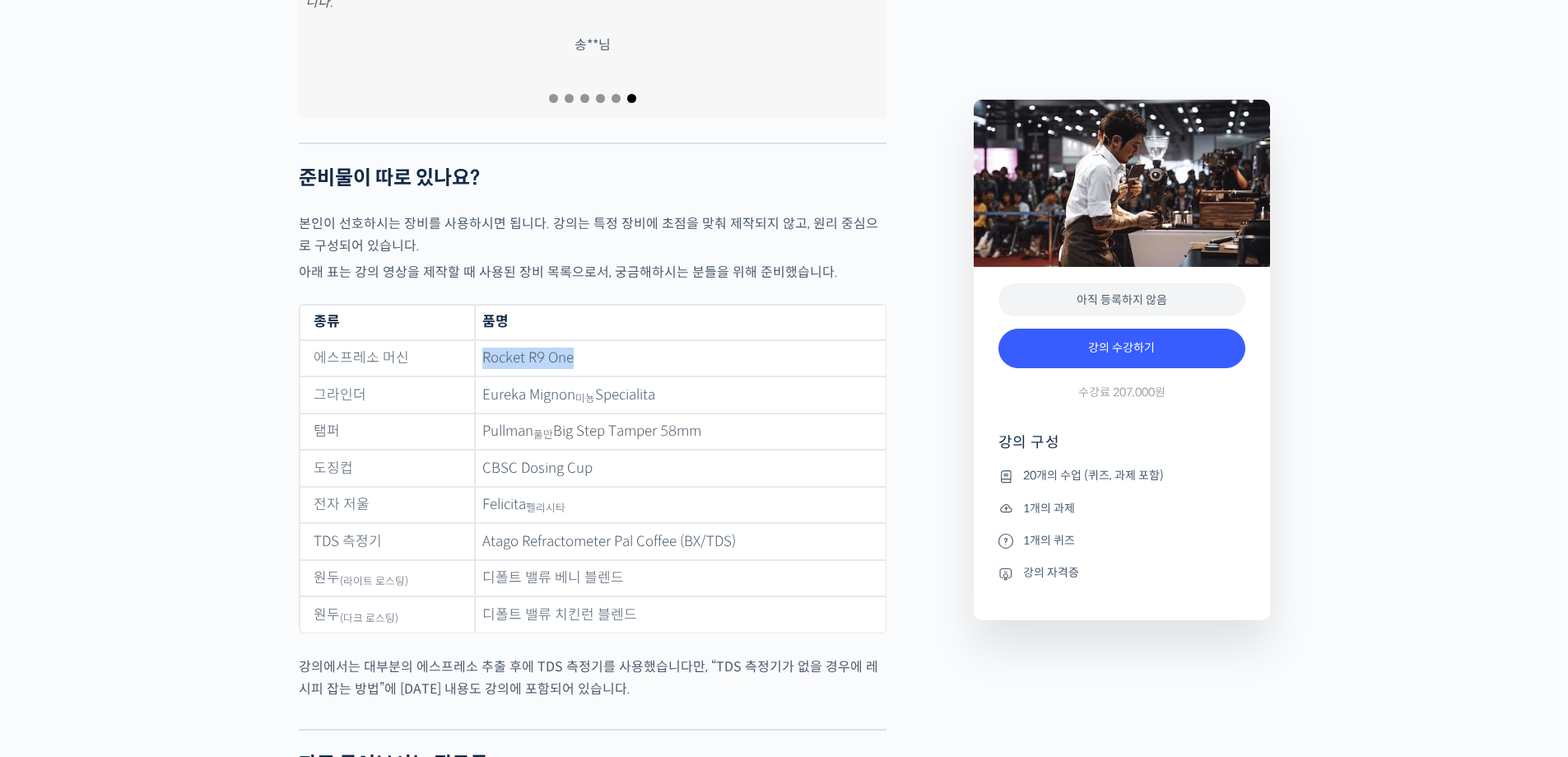
drag, startPoint x: 485, startPoint y: 355, endPoint x: 575, endPoint y: 352, distance: 90.0
click at [575, 352] on td "Rocket R9 One" at bounding box center [679, 358] width 410 height 37
copy td "Rocket R9 One"
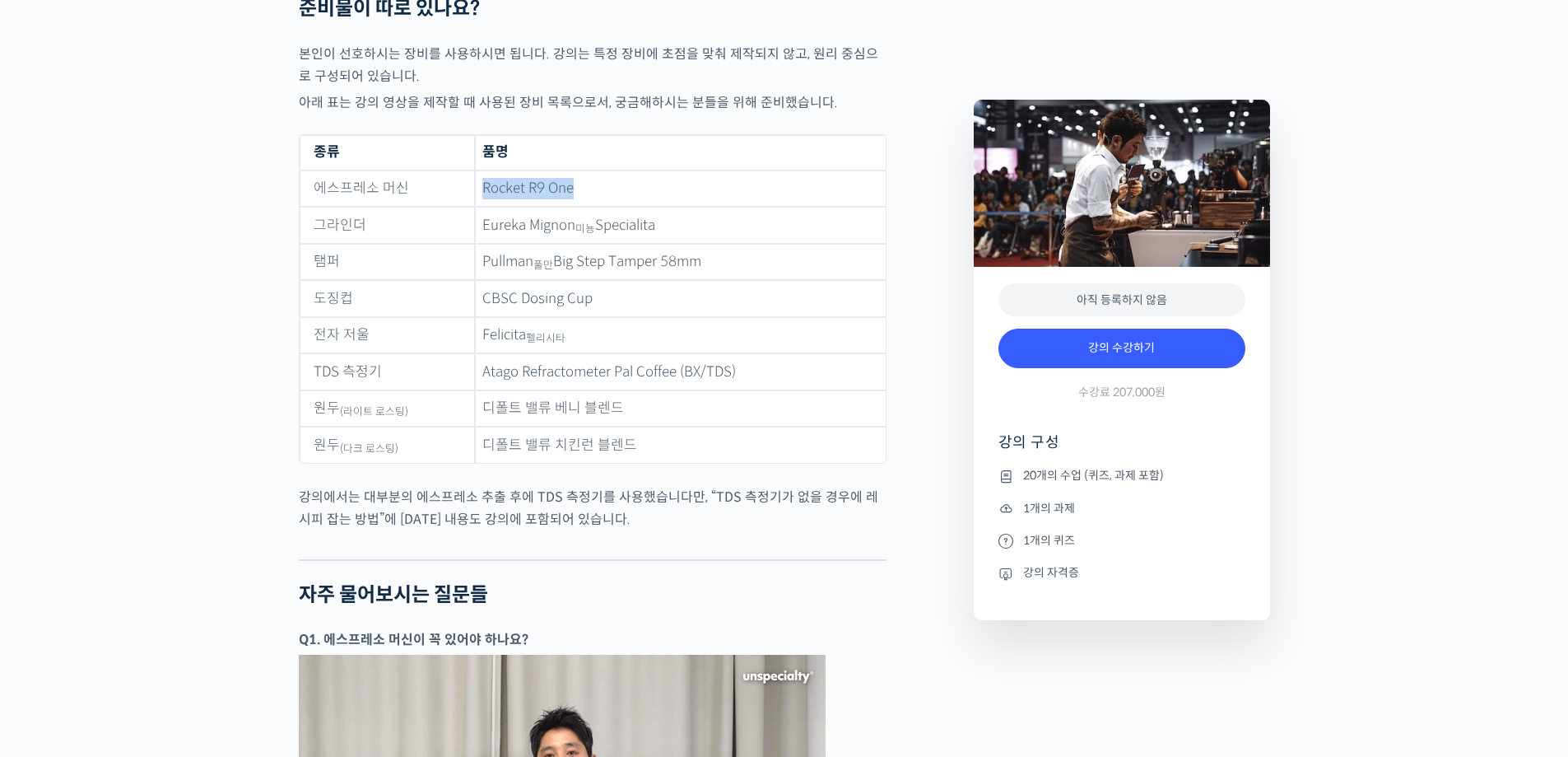
scroll to position [6835, 0]
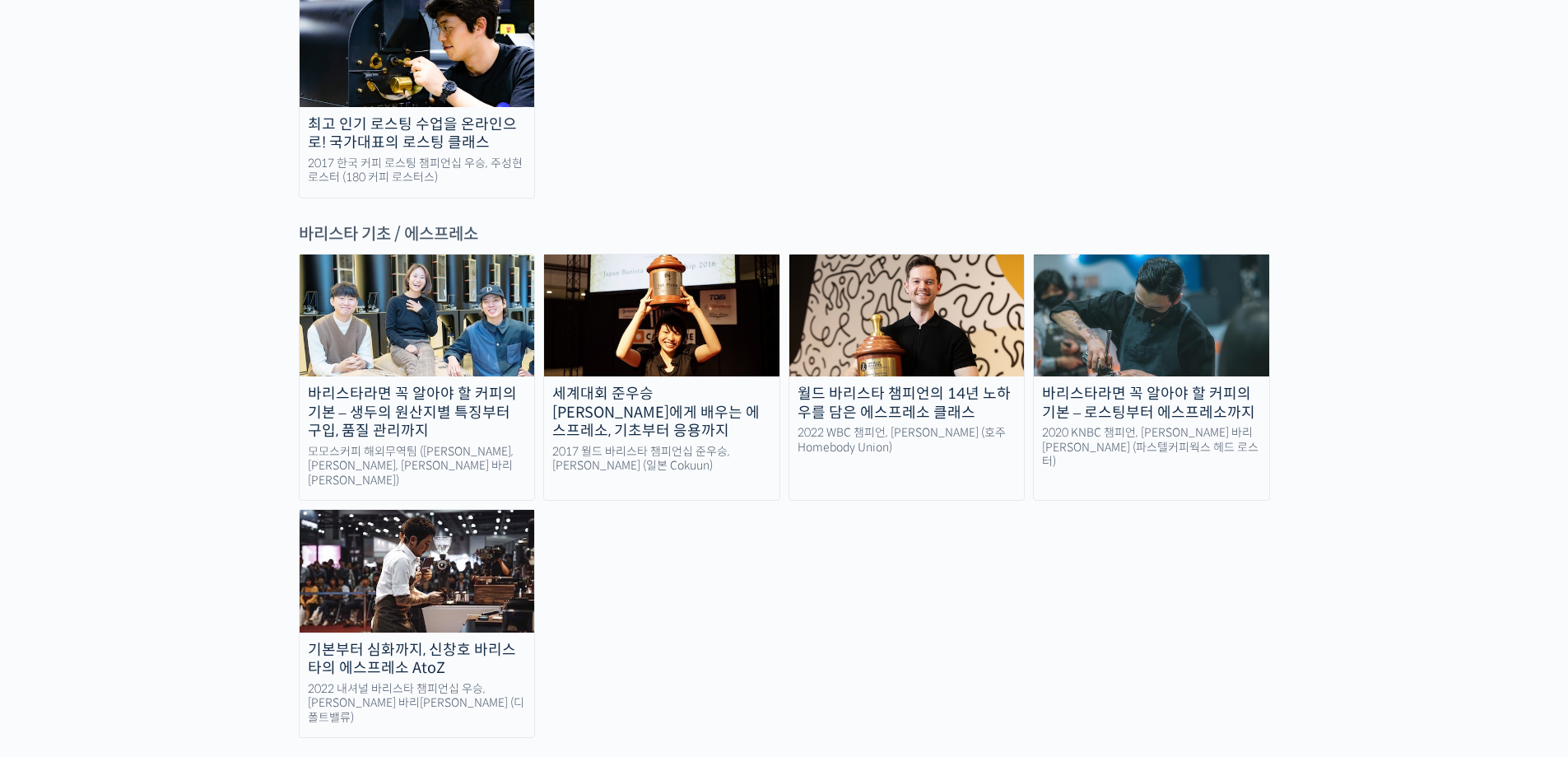
scroll to position [2033, 0]
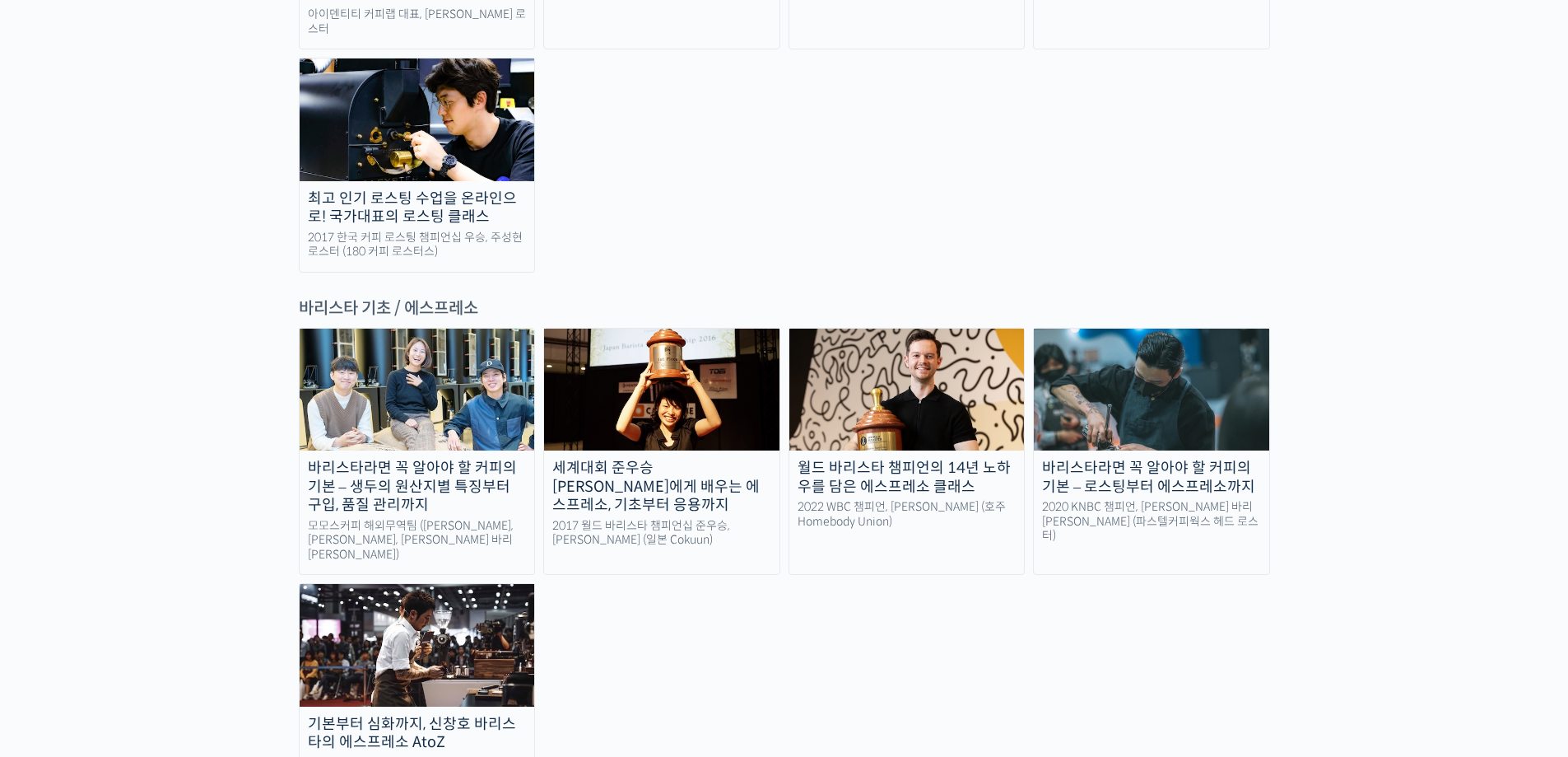
click at [723, 459] on div "세계대회 준우승 [PERSON_NAME]에게 배우는 에스프레소, 기초부터 응용까지" at bounding box center [662, 487] width 235 height 56
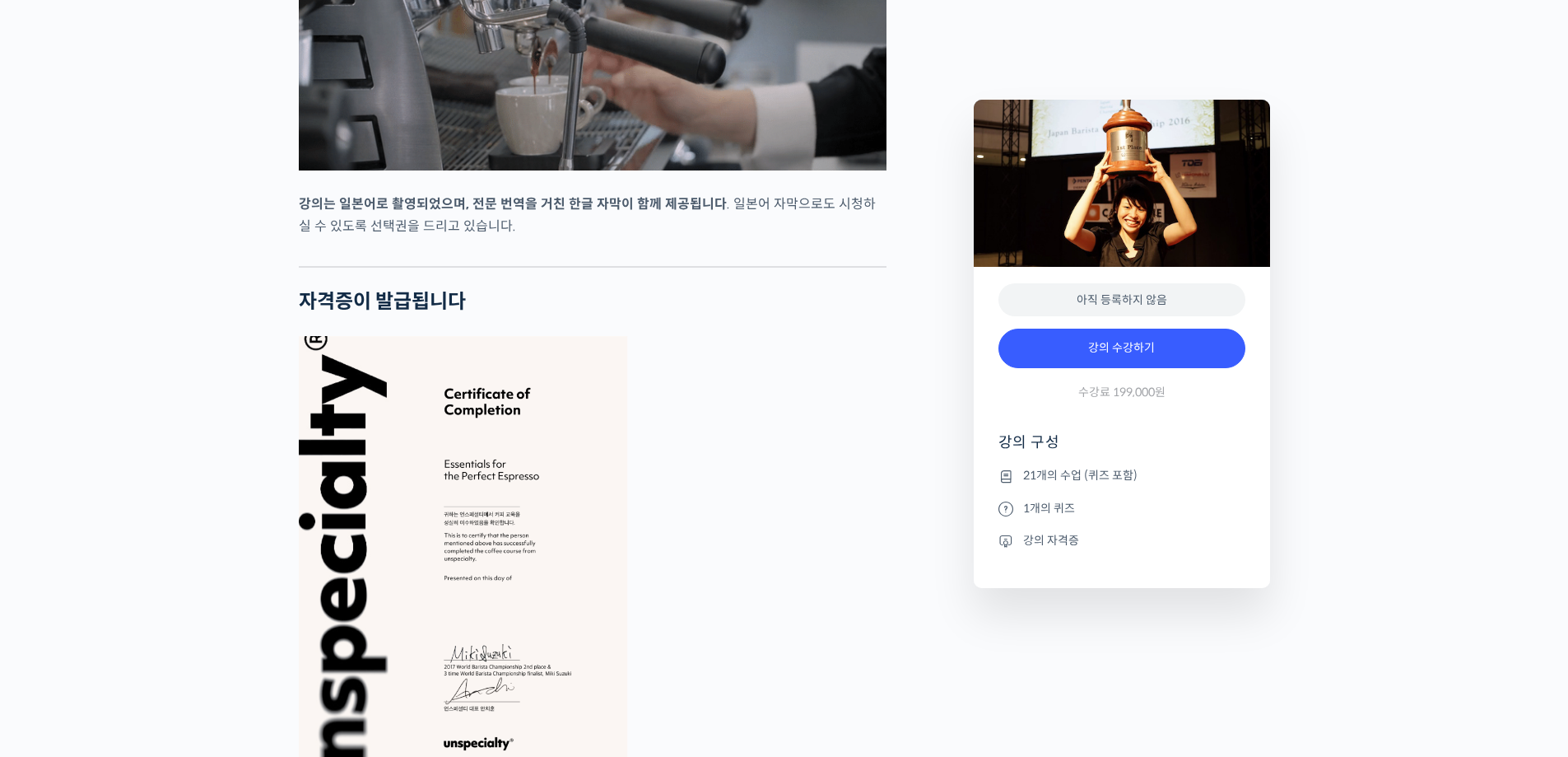
scroll to position [5271, 0]
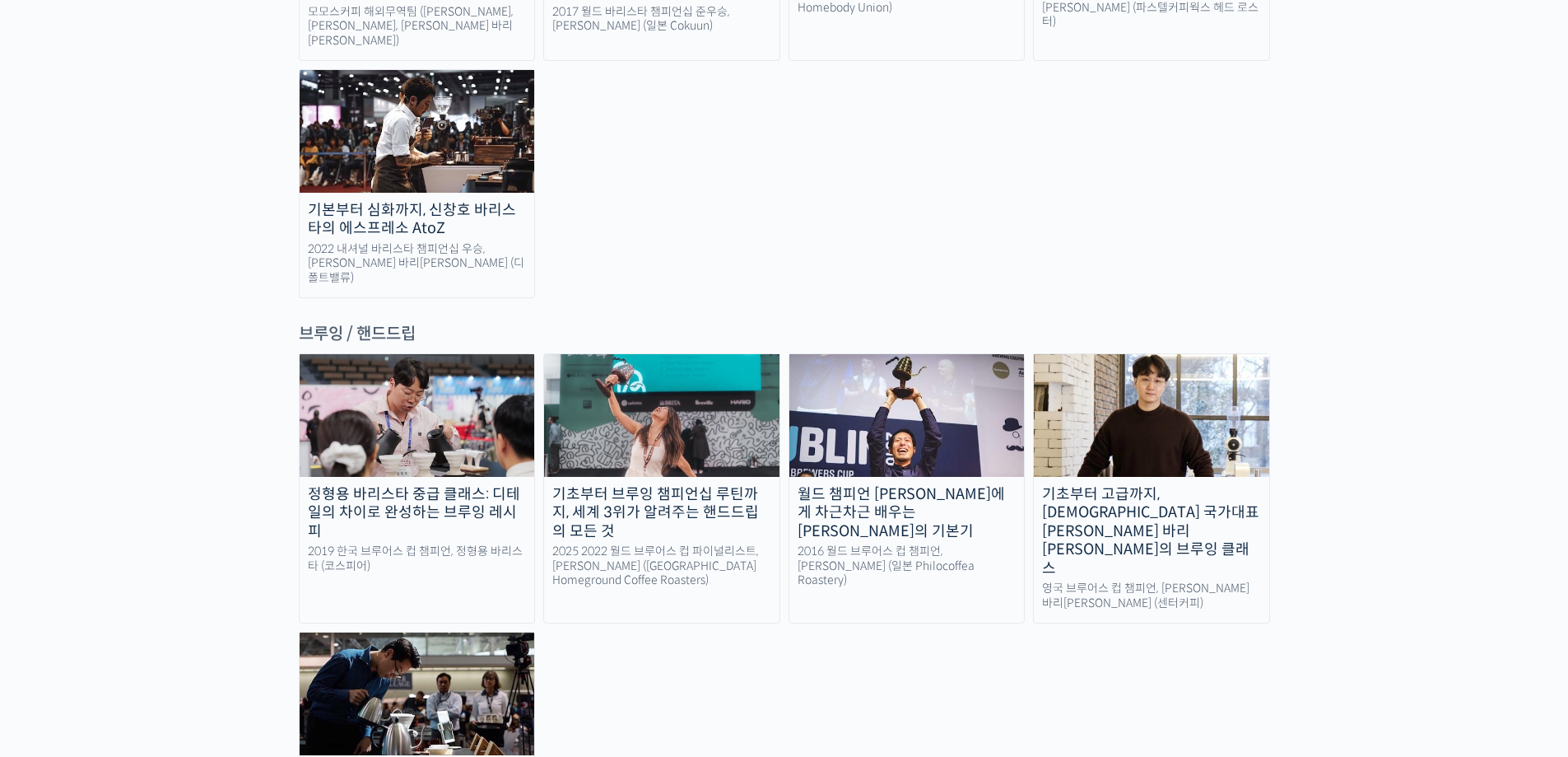
scroll to position [2527, 0]
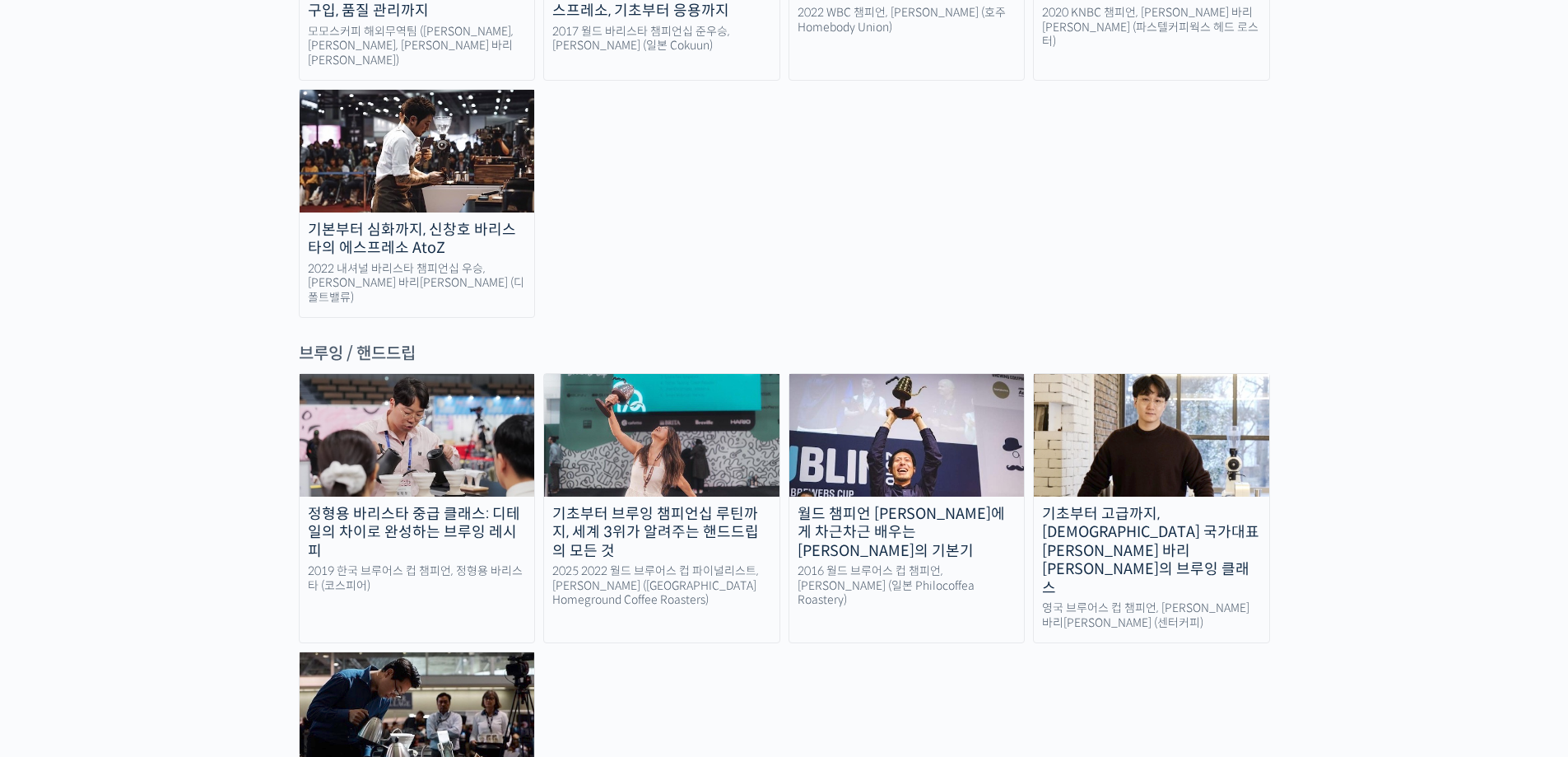
click at [1075, 374] on img at bounding box center [1151, 435] width 235 height 122
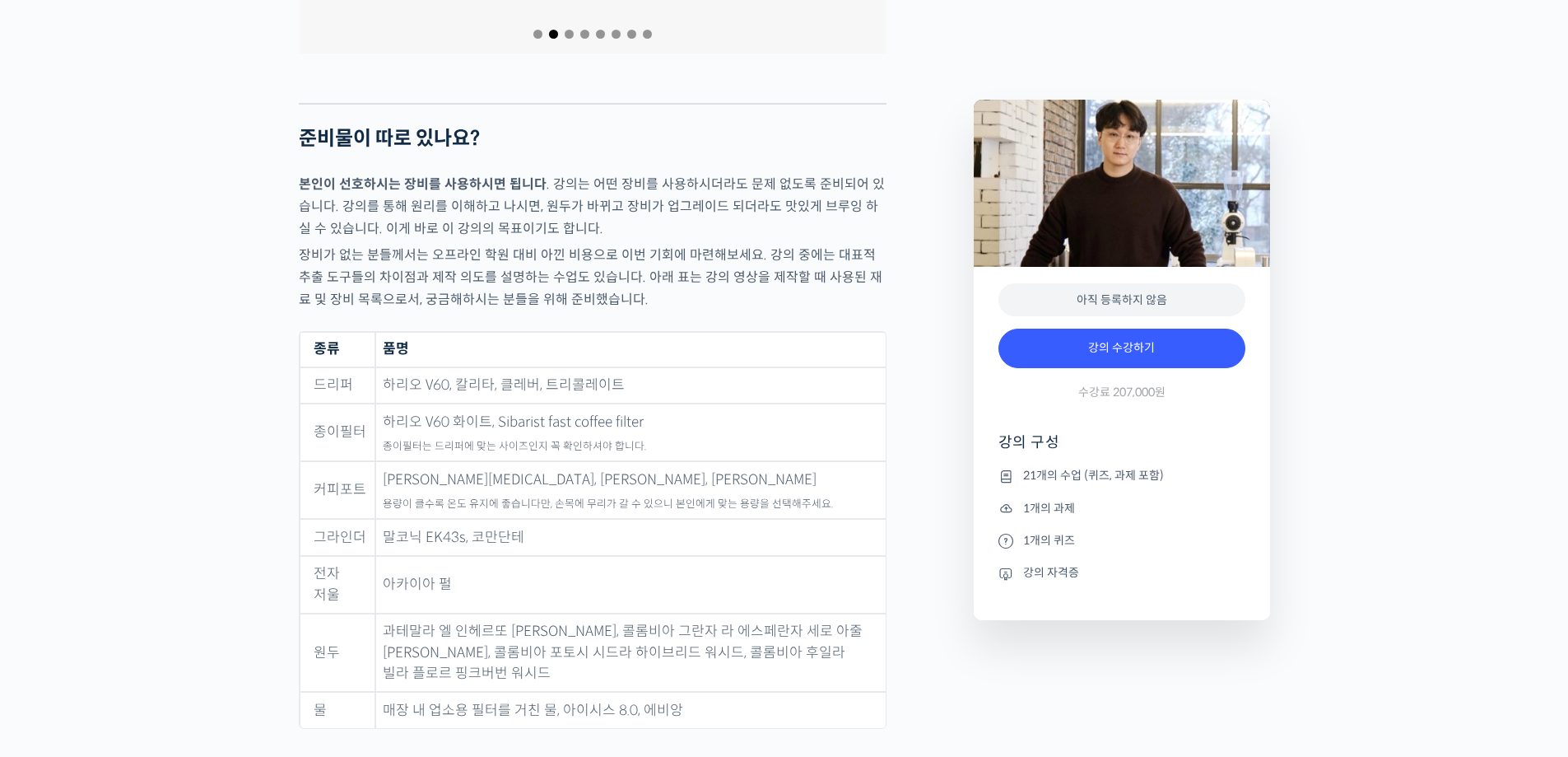
scroll to position [6506, 0]
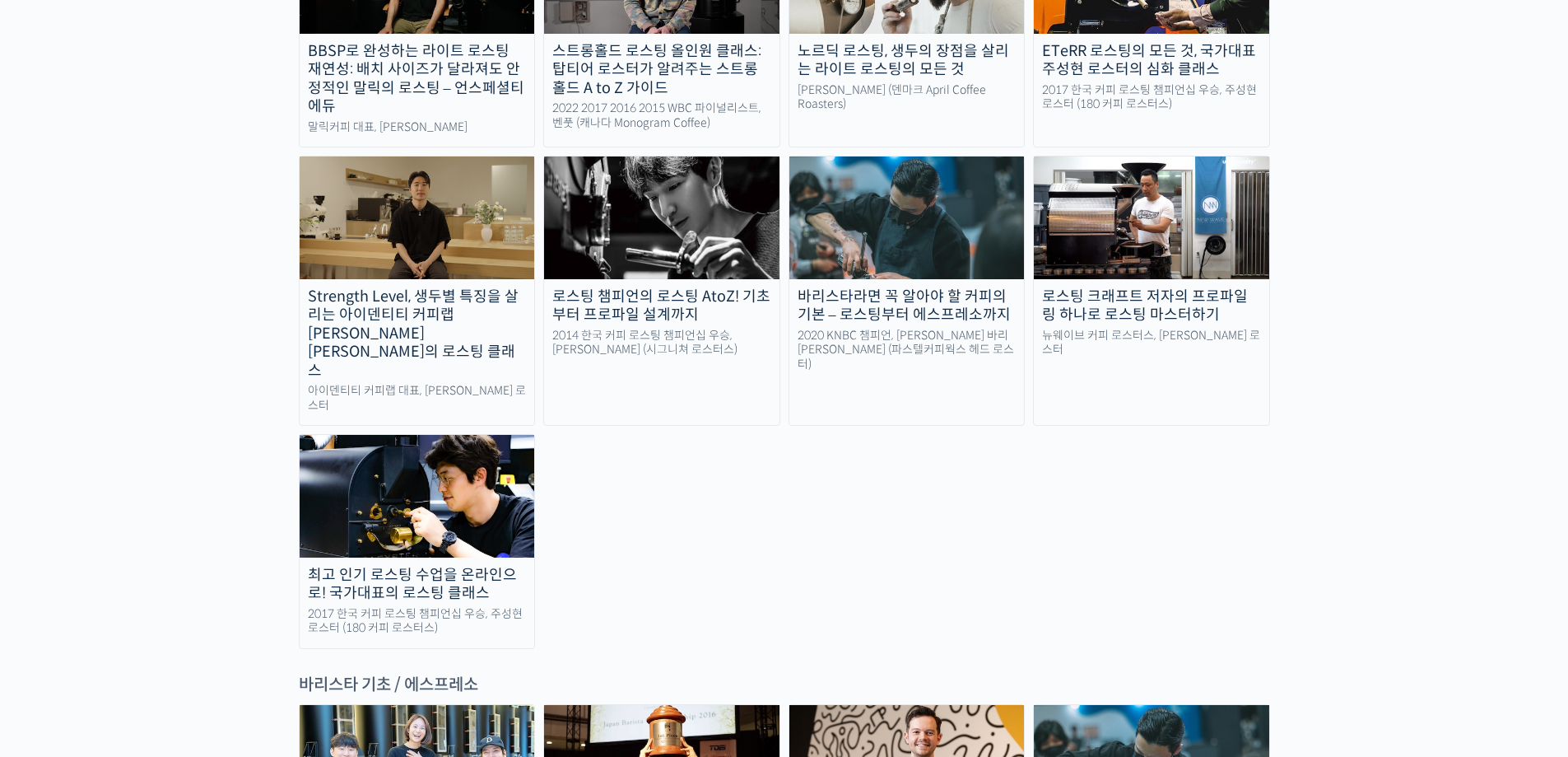
scroll to position [1703, 0]
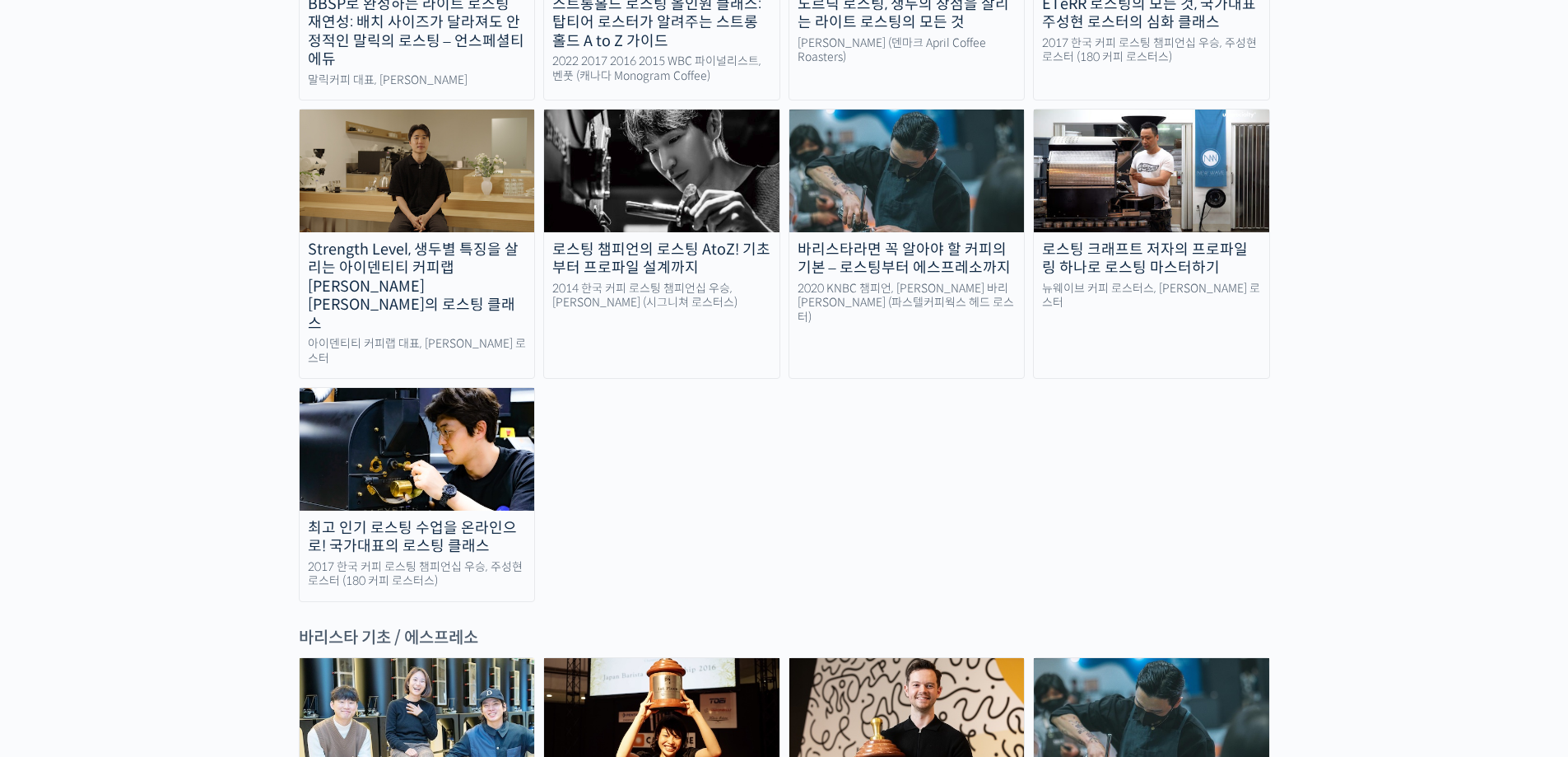
click at [467, 388] on img at bounding box center [417, 449] width 235 height 122
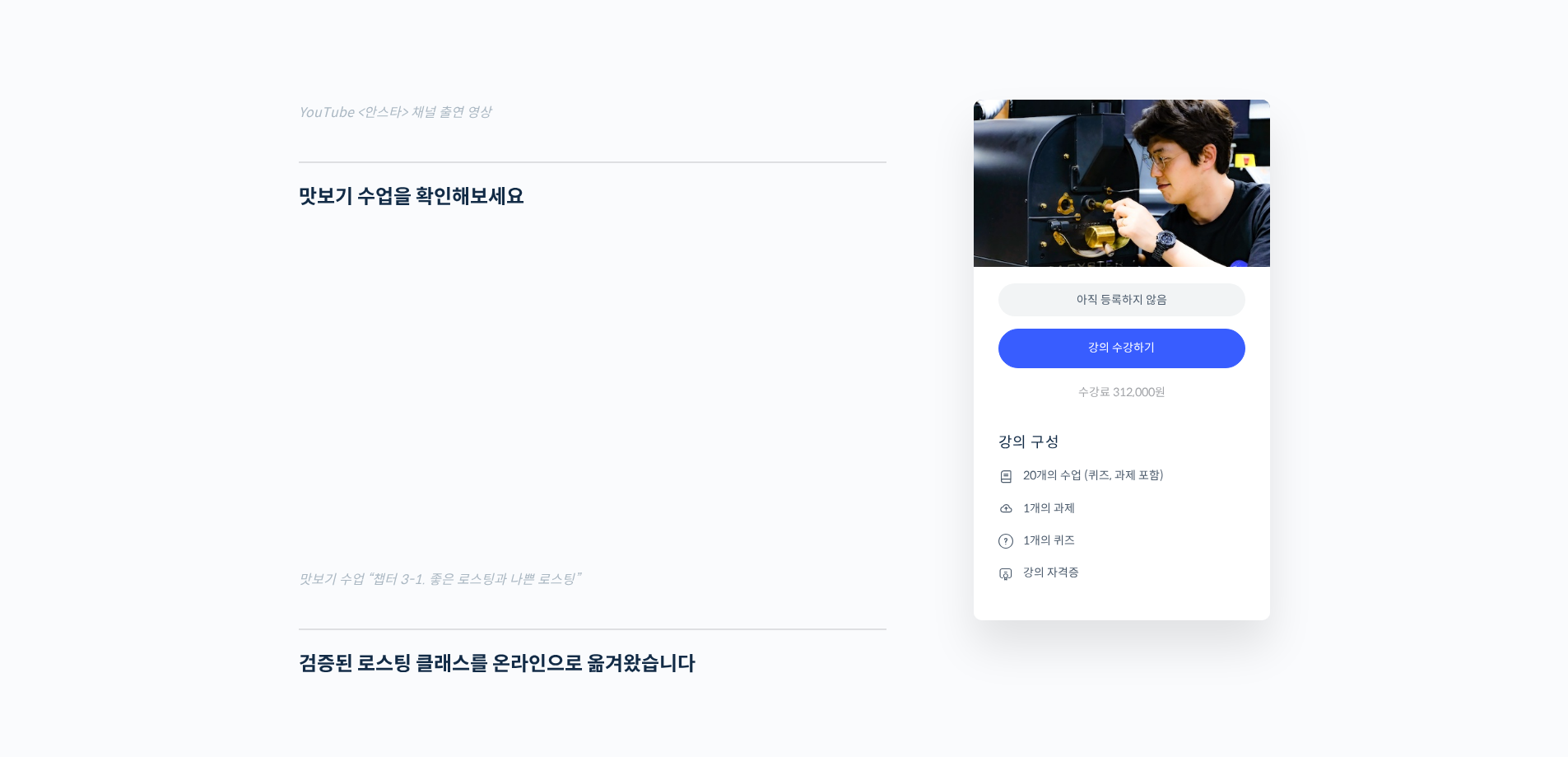
scroll to position [1565, 0]
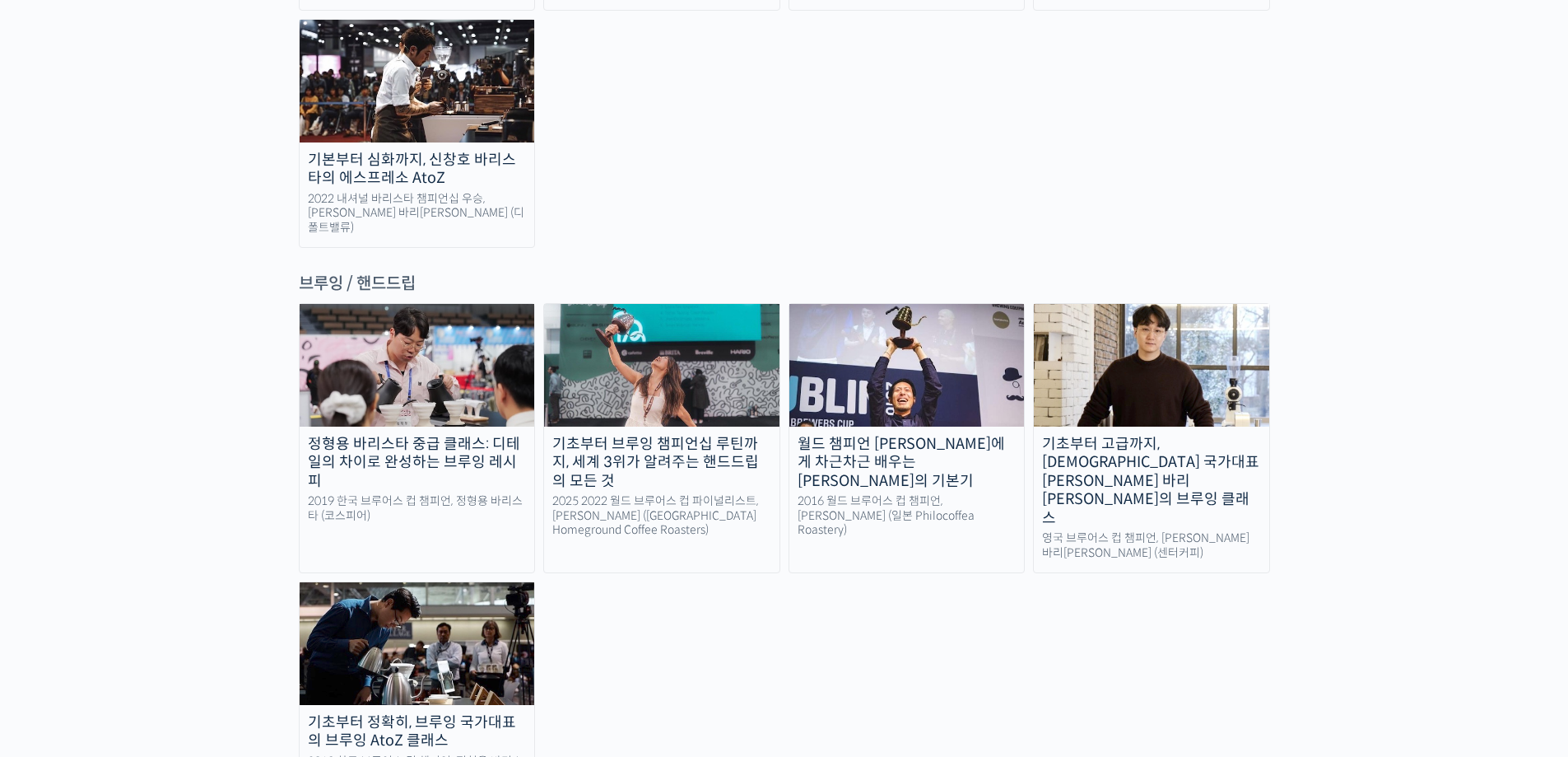
scroll to position [2692, 0]
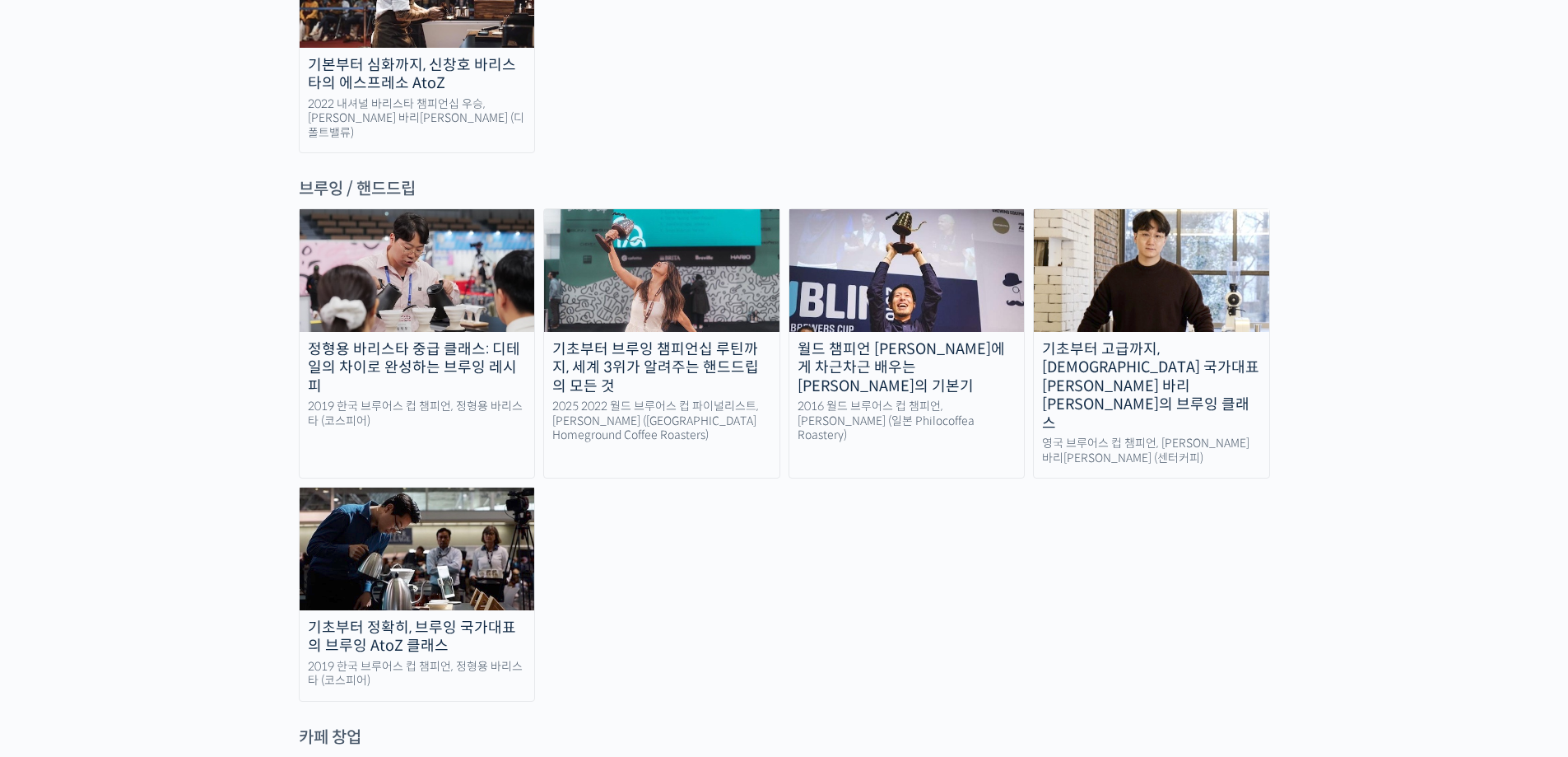
click at [503, 488] on img at bounding box center [417, 548] width 235 height 122
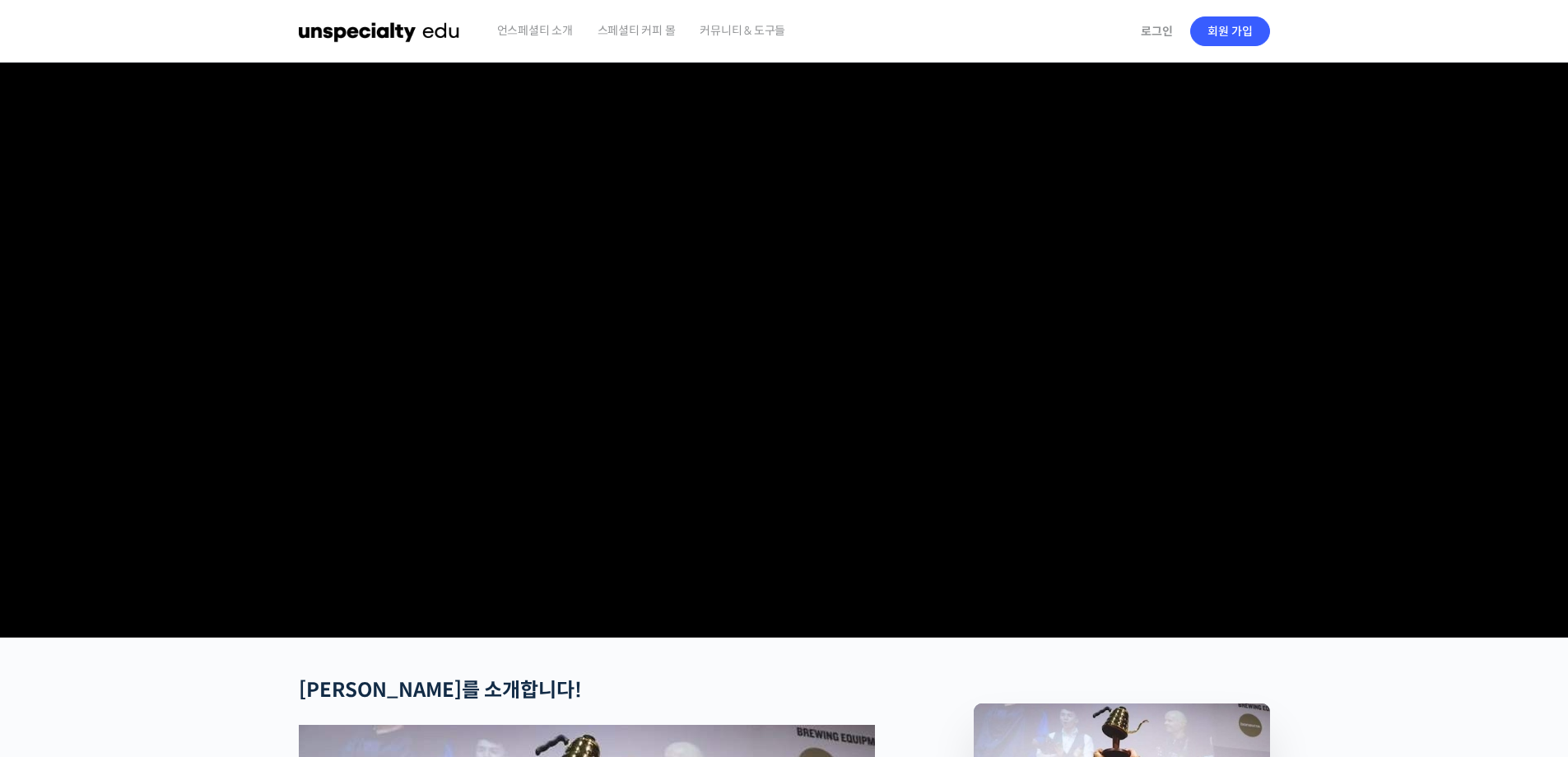
click at [388, 35] on img at bounding box center [379, 31] width 161 height 49
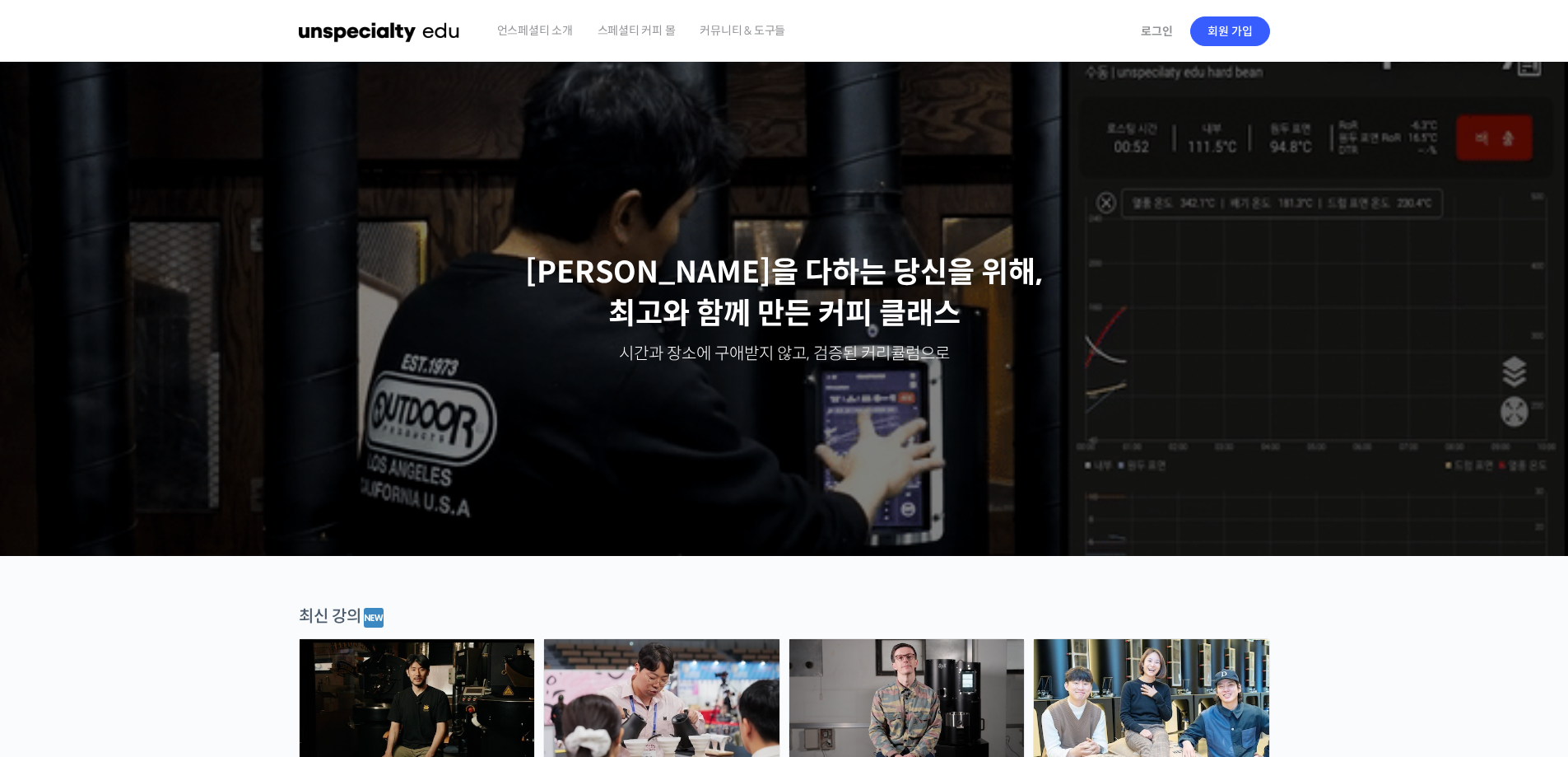
click at [709, 37] on span "커뮤니티 & 도구들" at bounding box center [743, 30] width 86 height 62
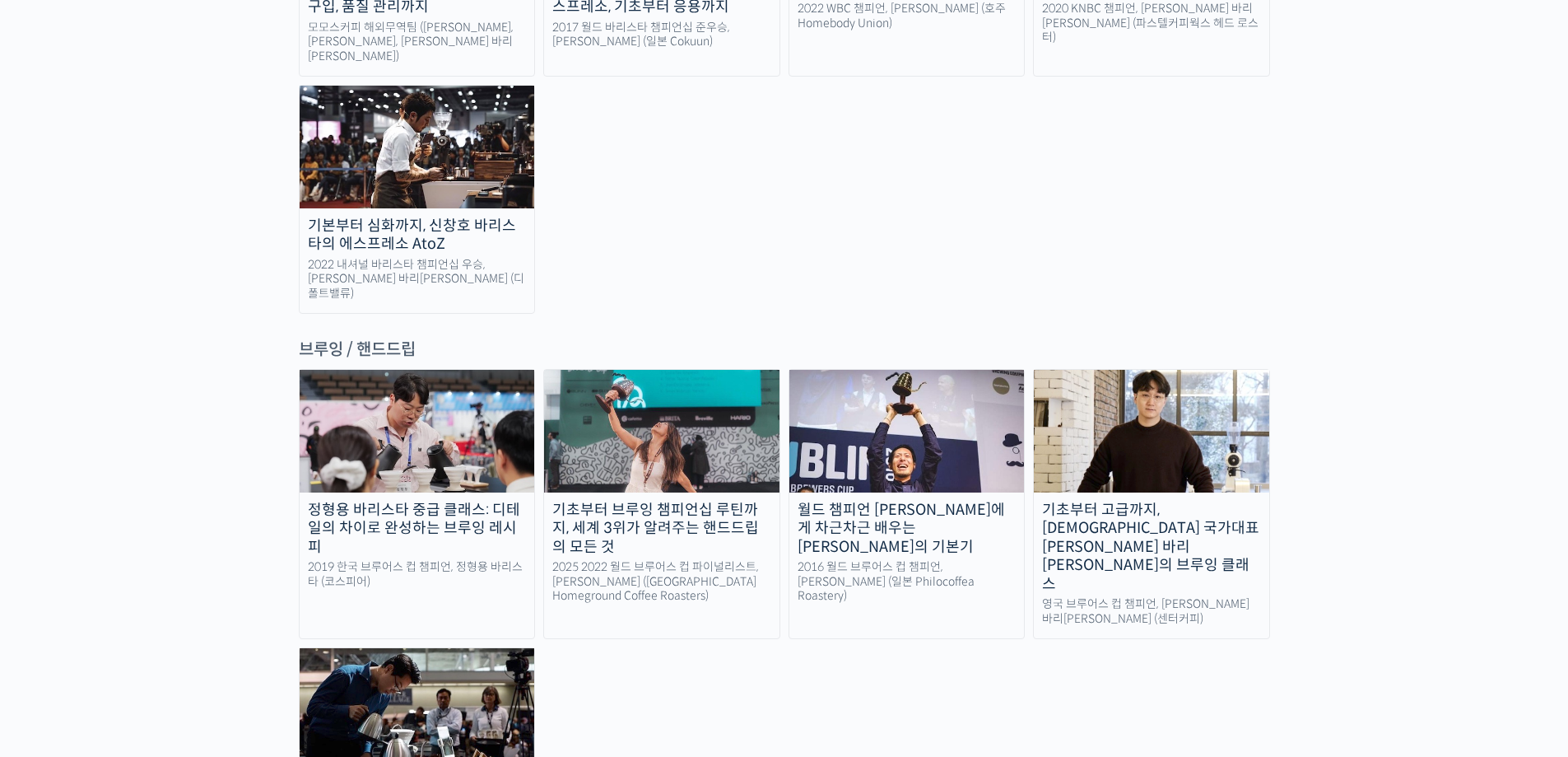
scroll to position [2635, 0]
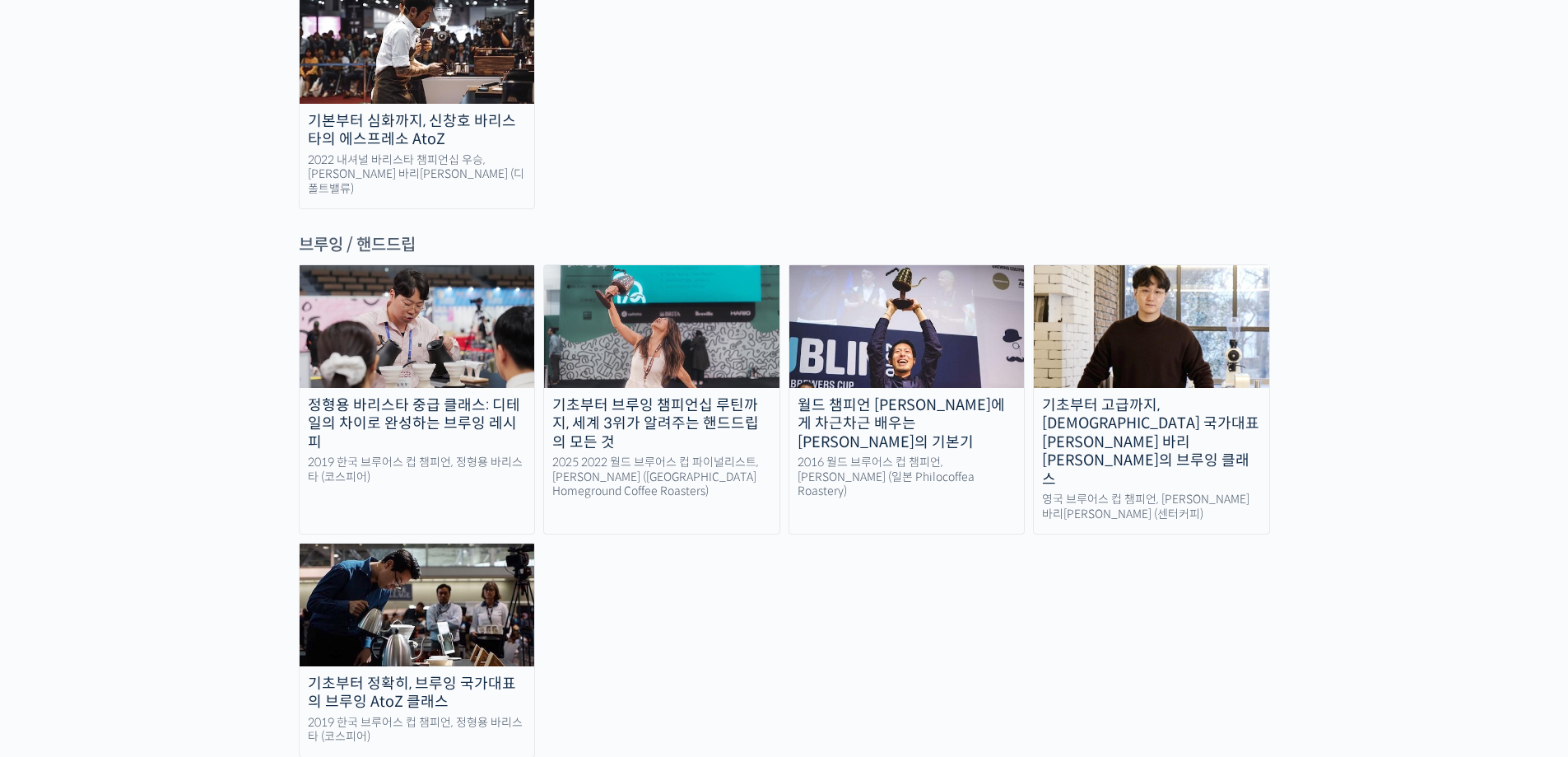
click at [693, 265] on img at bounding box center [662, 326] width 235 height 122
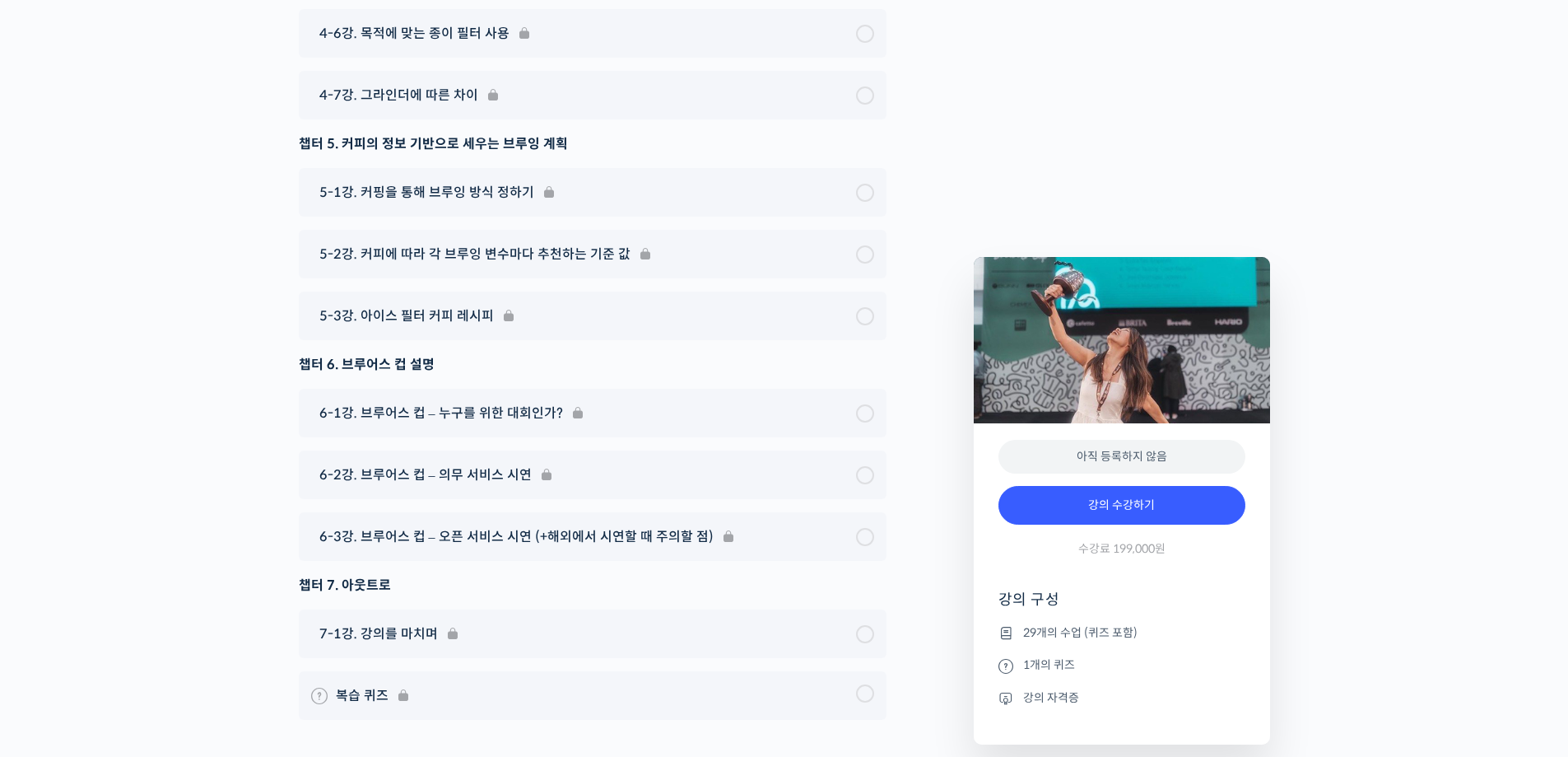
scroll to position [9763, 0]
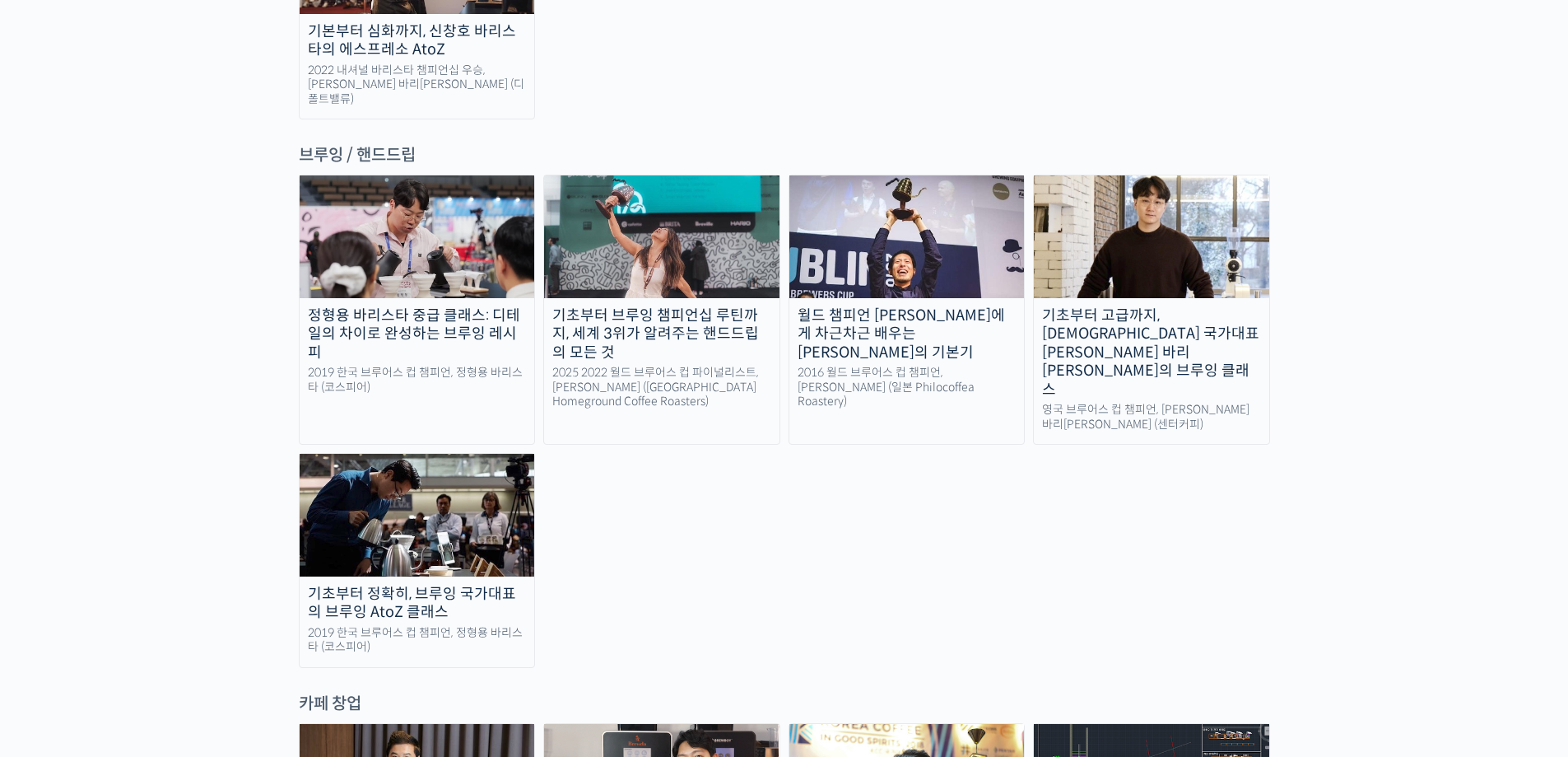
scroll to position [2470, 0]
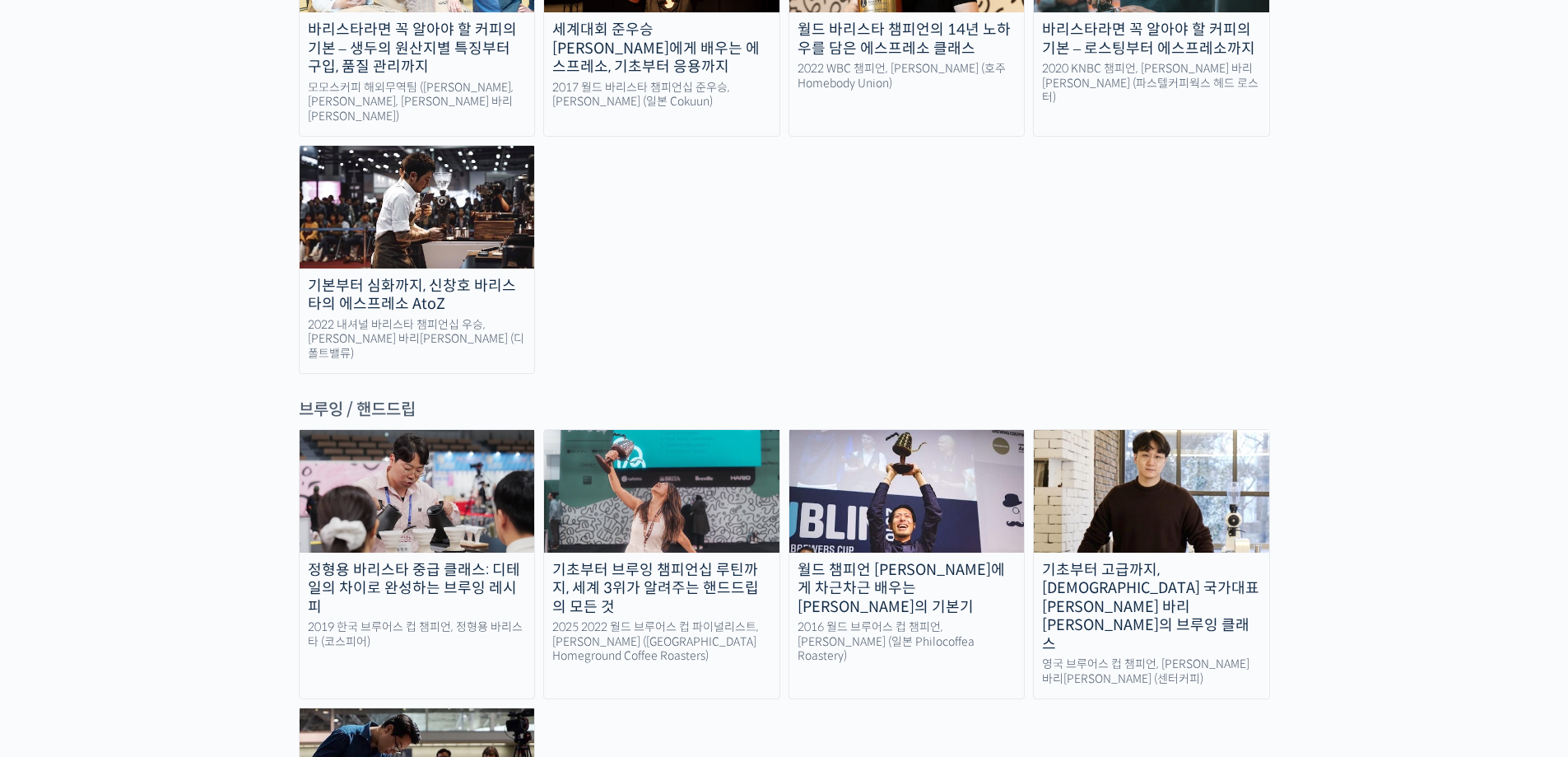
click at [707, 399] on div "브루잉 / 핸드드립" at bounding box center [784, 410] width 972 height 22
click at [690, 430] on img at bounding box center [662, 491] width 235 height 122
click at [448, 430] on img at bounding box center [417, 491] width 235 height 122
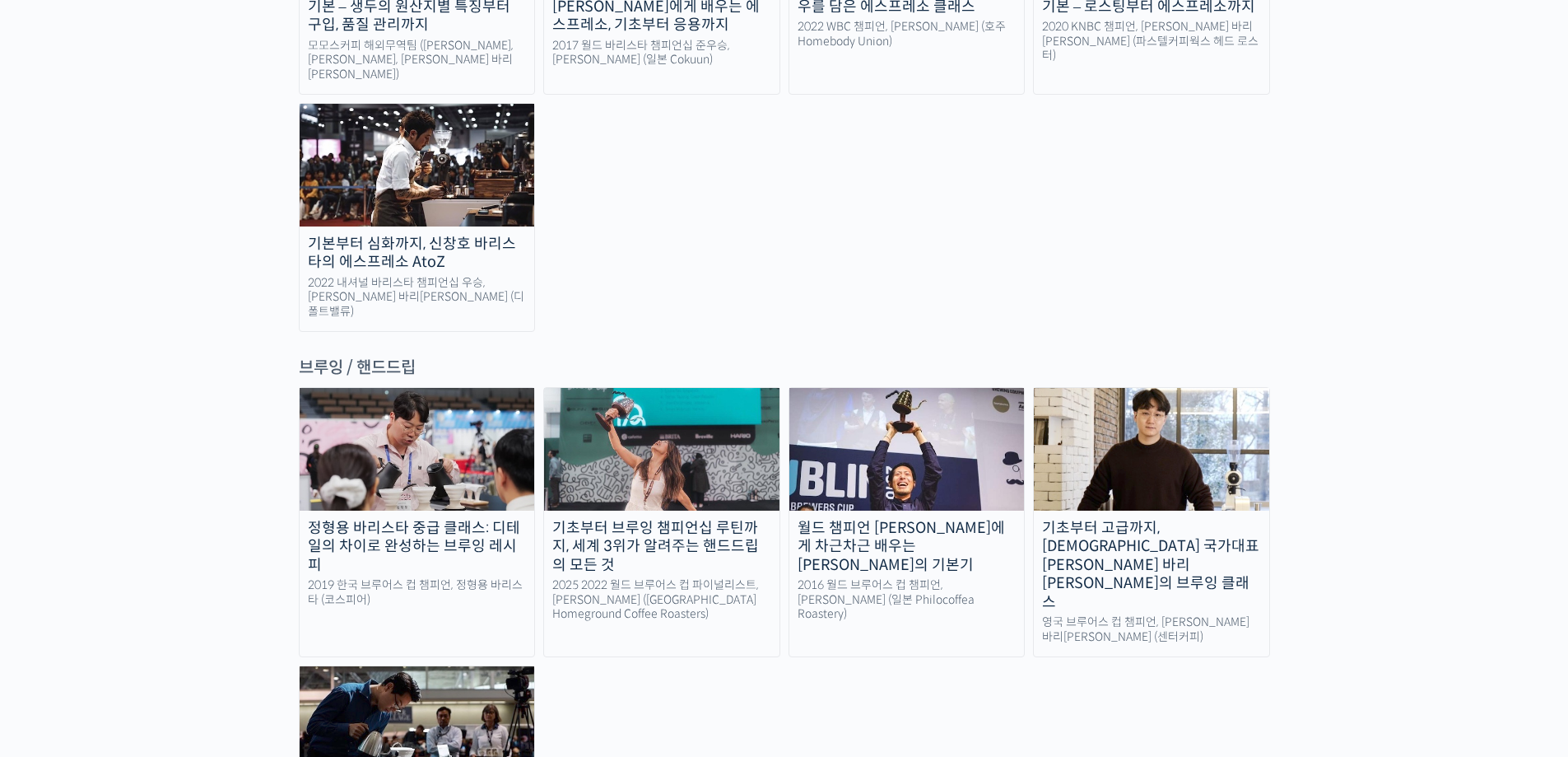
scroll to position [2517, 0]
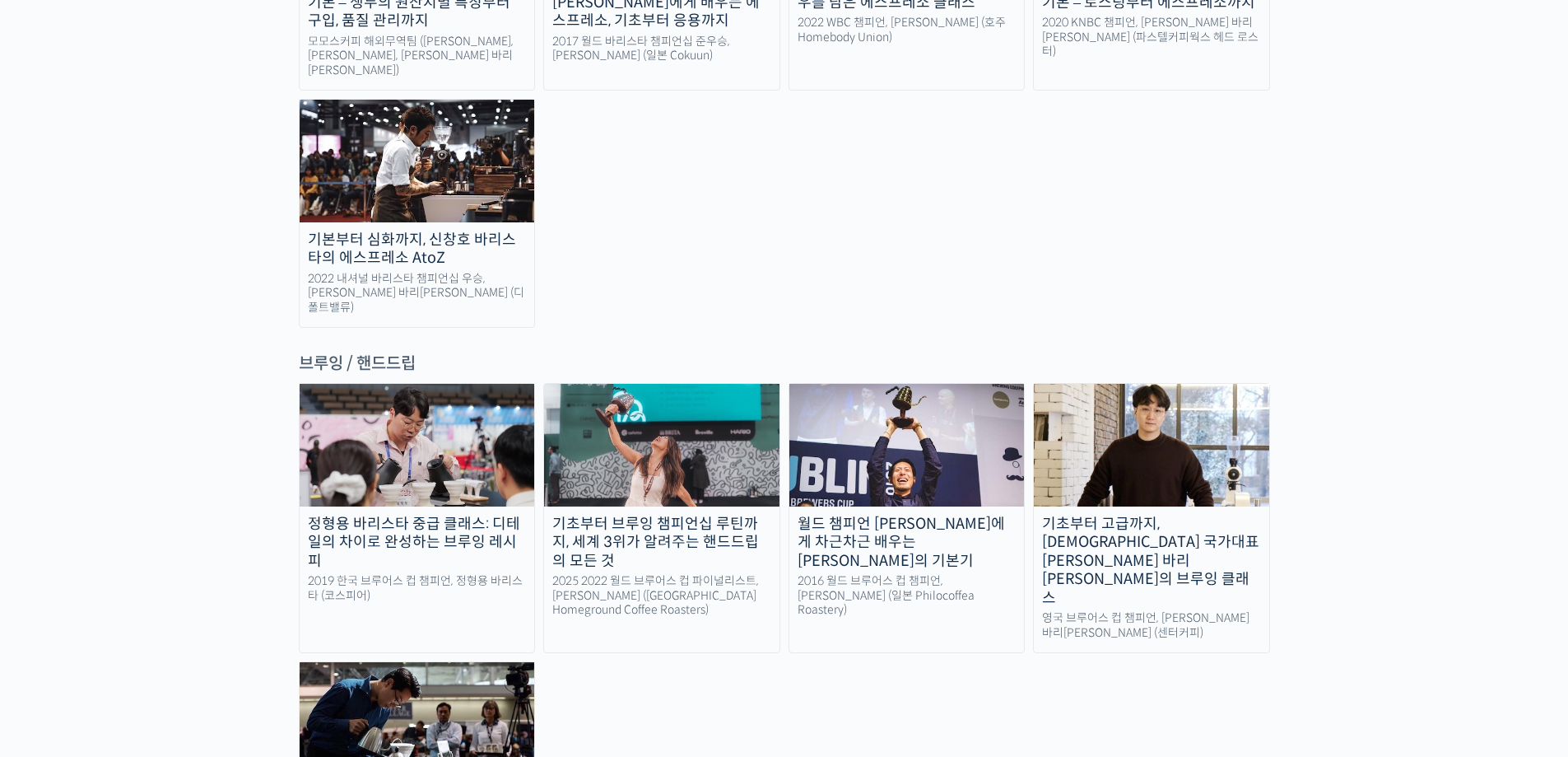
click at [466, 662] on img at bounding box center [417, 723] width 235 height 122
click at [1122, 384] on img at bounding box center [1151, 444] width 235 height 122
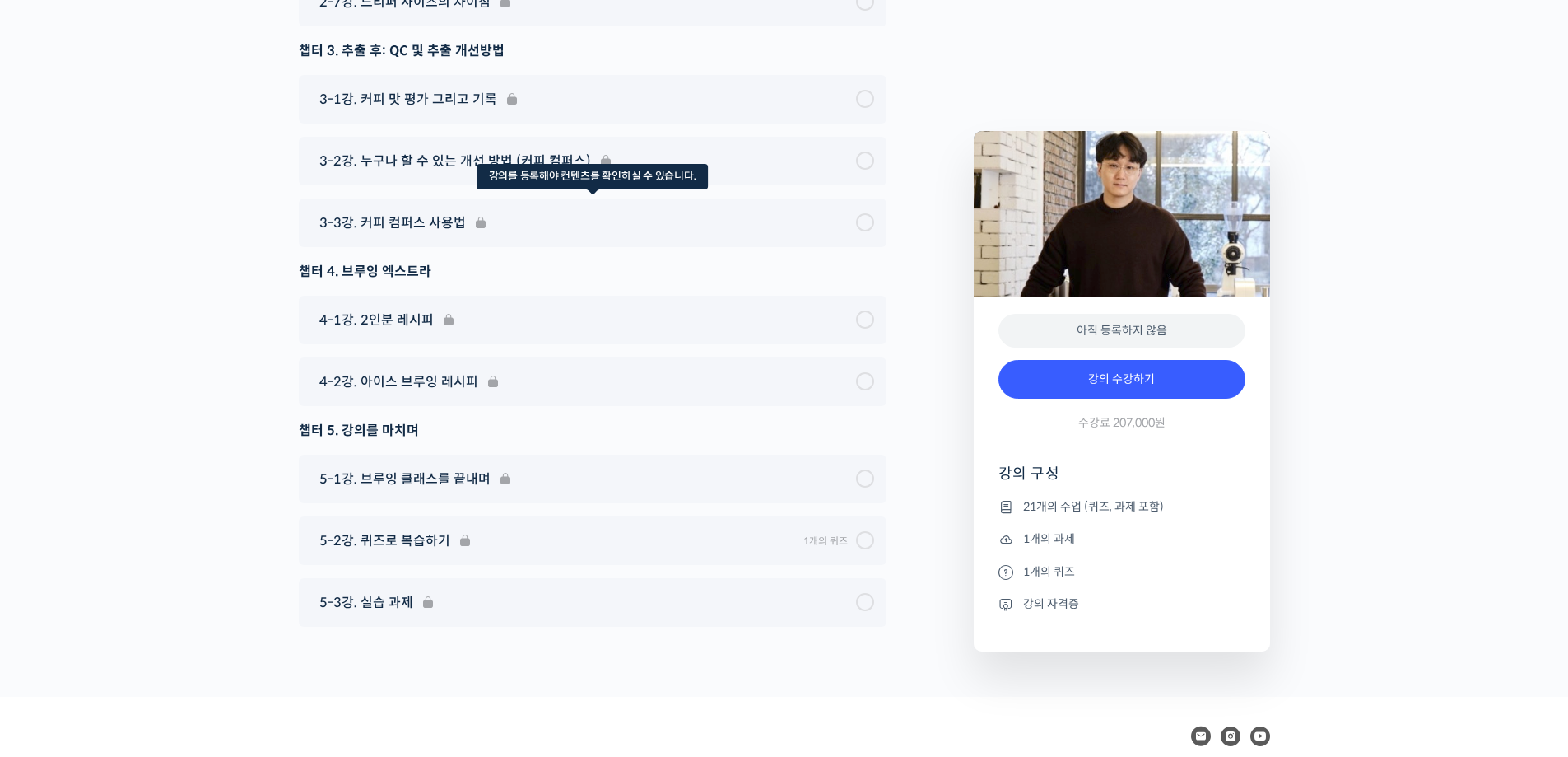
scroll to position [8967, 0]
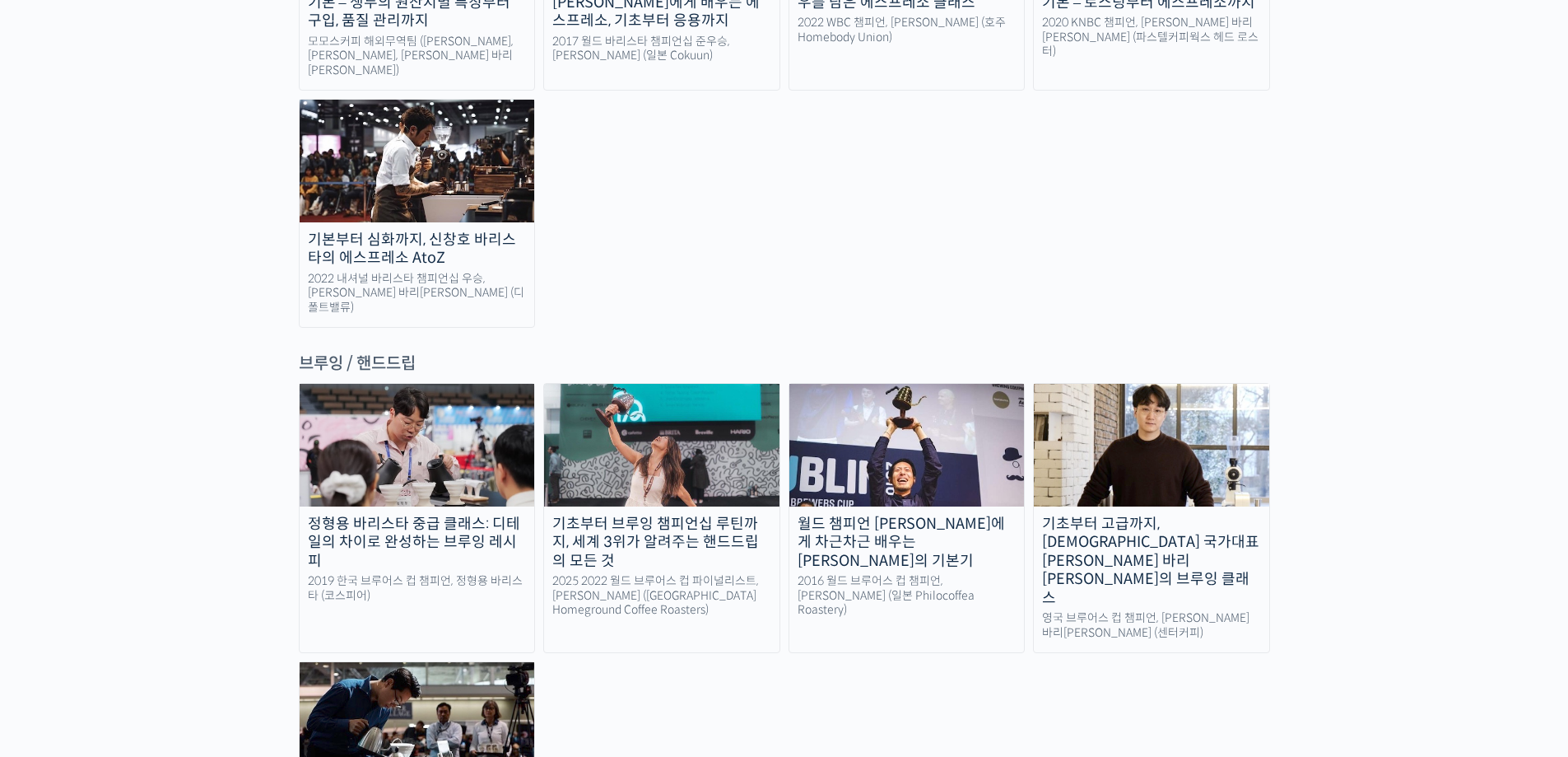
click at [476, 384] on img at bounding box center [417, 444] width 235 height 122
click at [445, 662] on img at bounding box center [417, 723] width 235 height 122
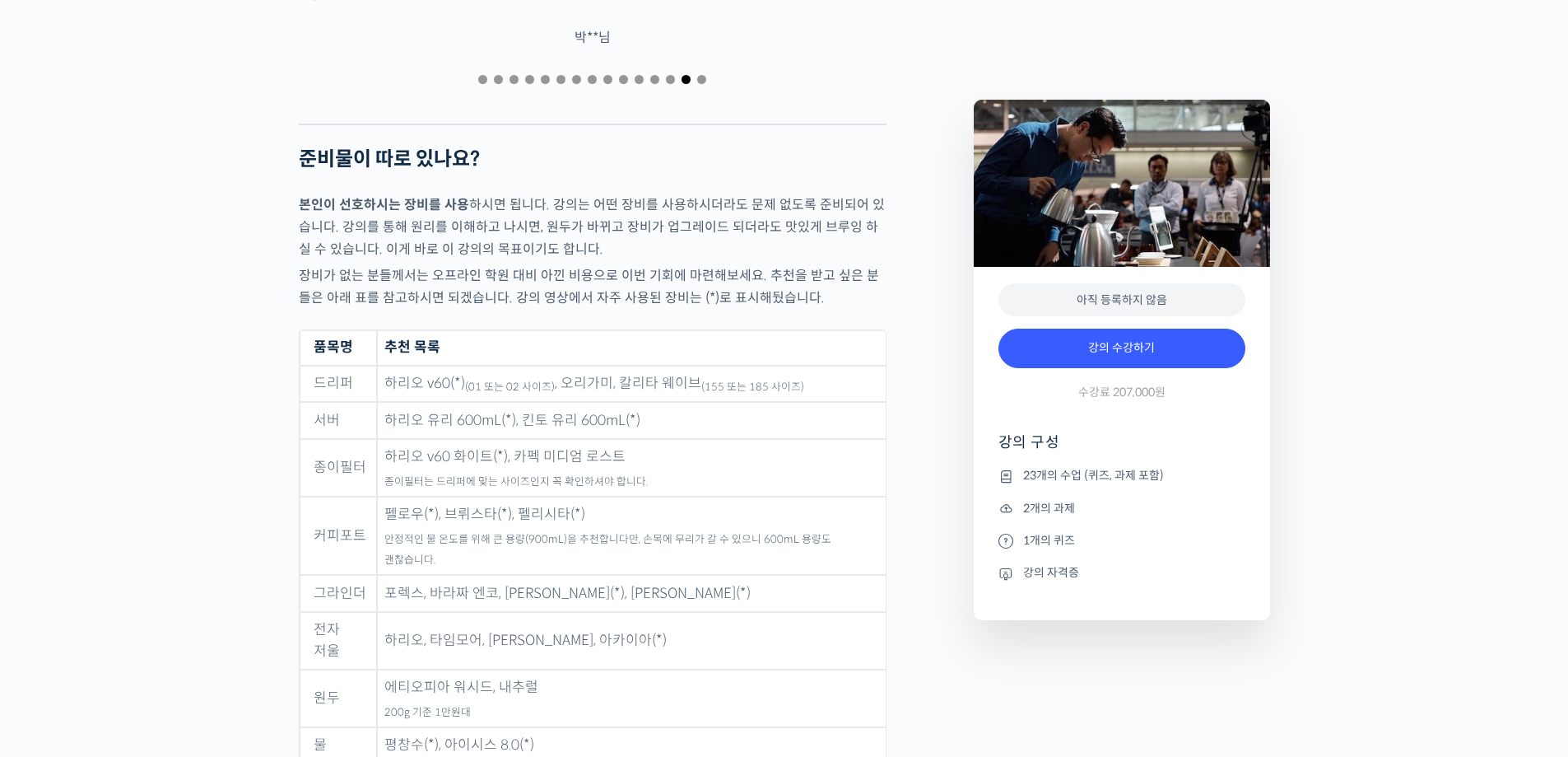
scroll to position [7741, 0]
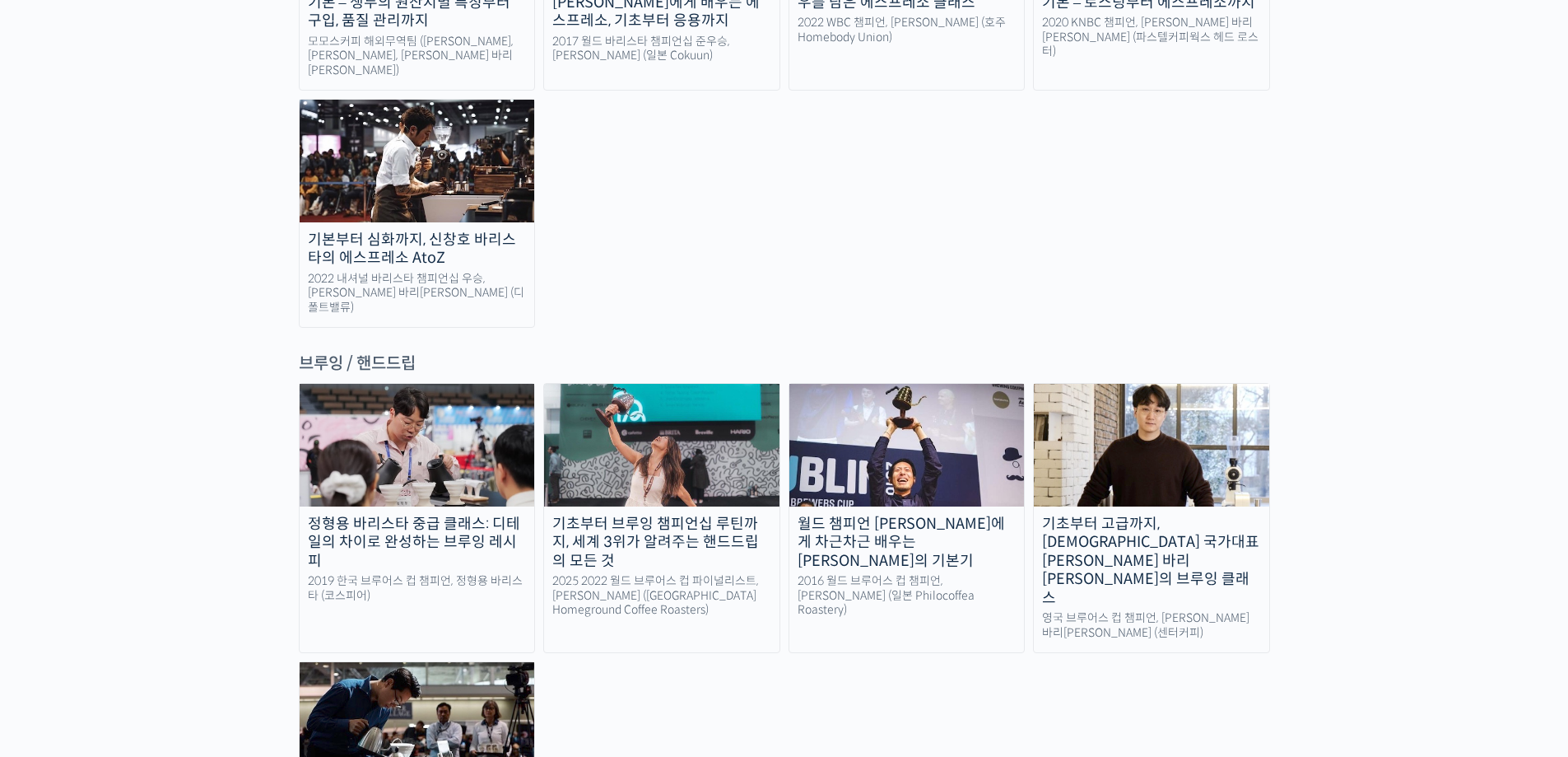
click at [910, 384] on img at bounding box center [906, 444] width 235 height 122
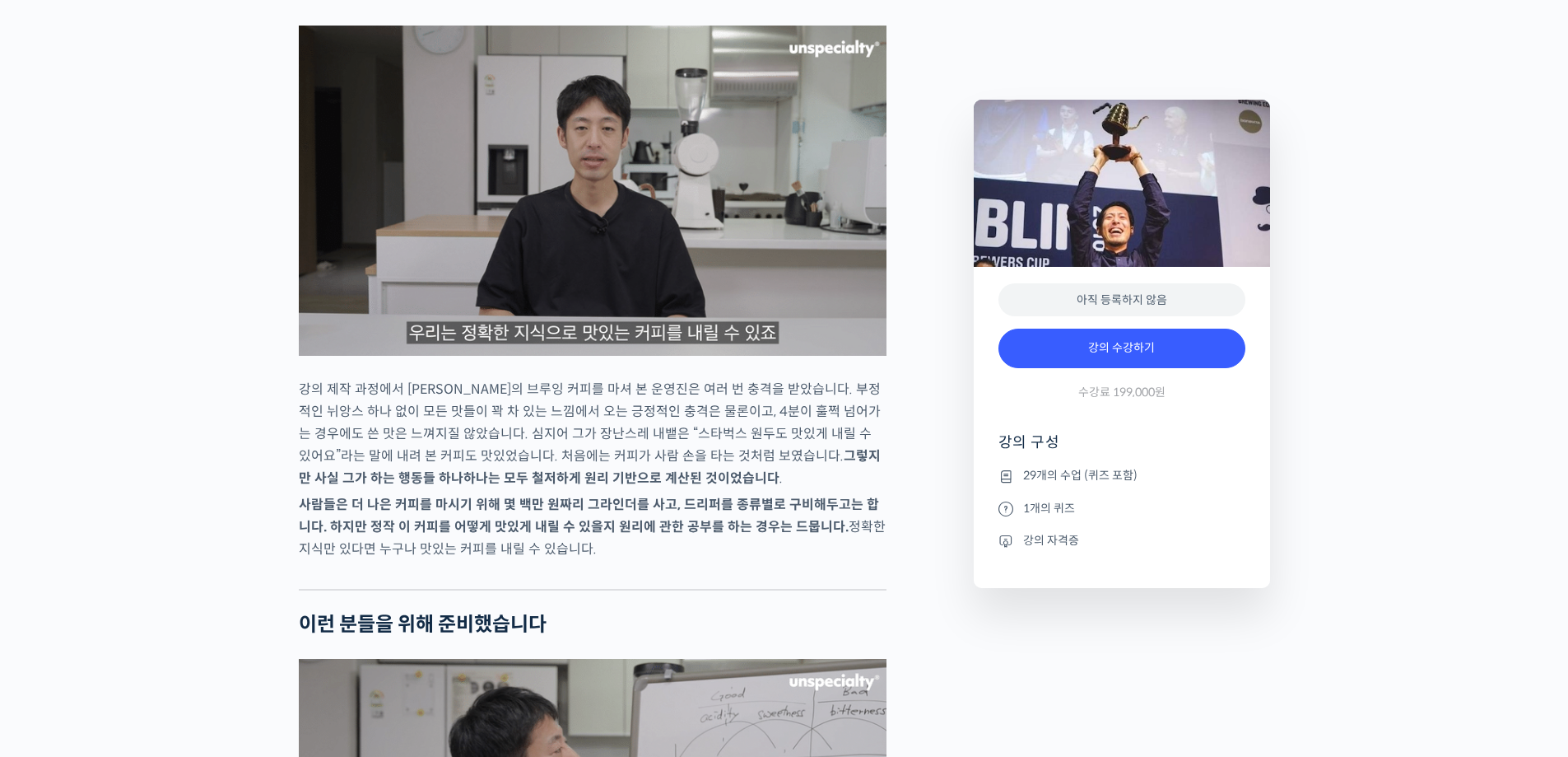
scroll to position [2635, 0]
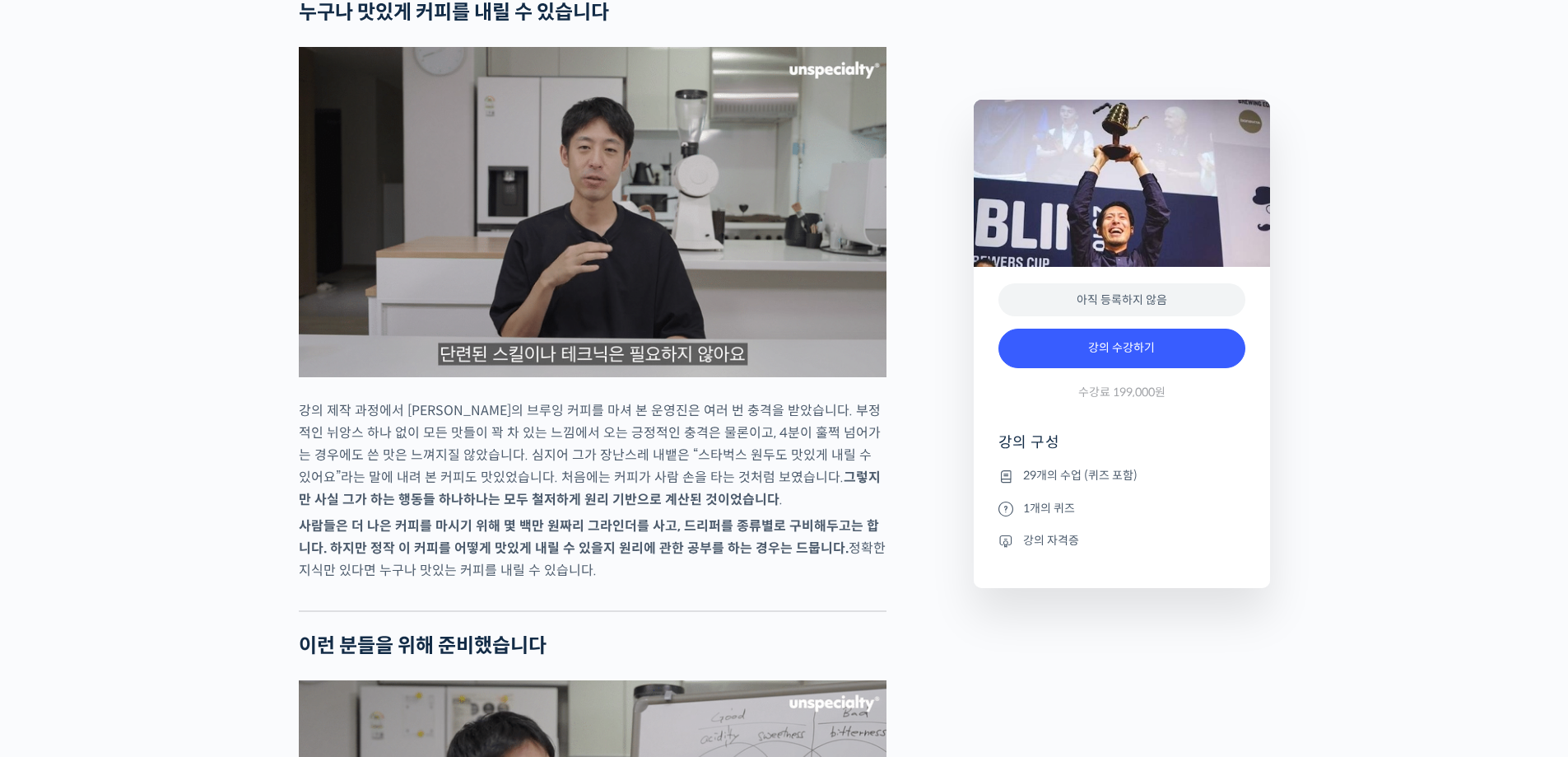
drag, startPoint x: 1567, startPoint y: 263, endPoint x: 1579, endPoint y: 145, distance: 118.6
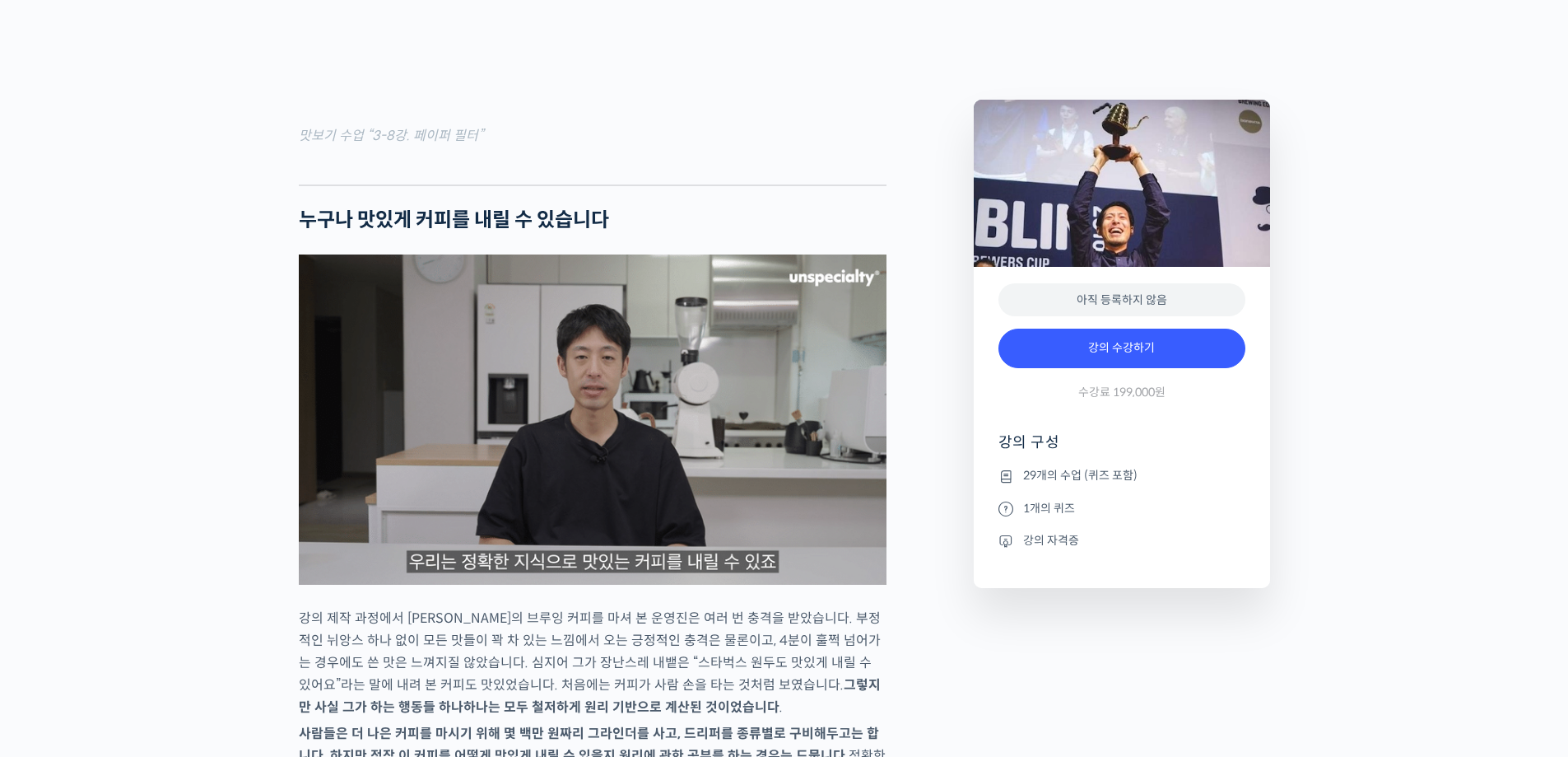
scroll to position [2371, 0]
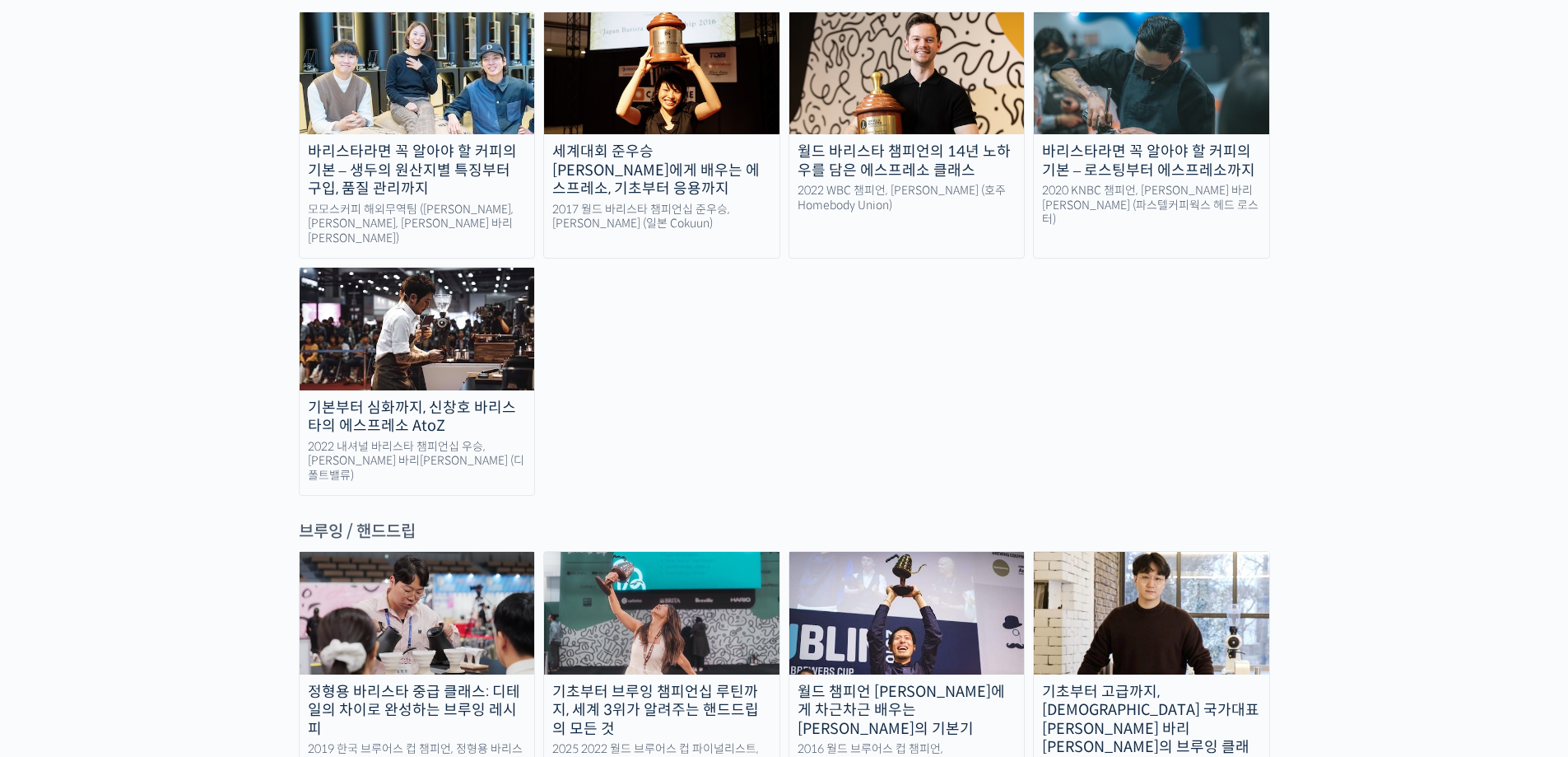
scroll to position [2388, 0]
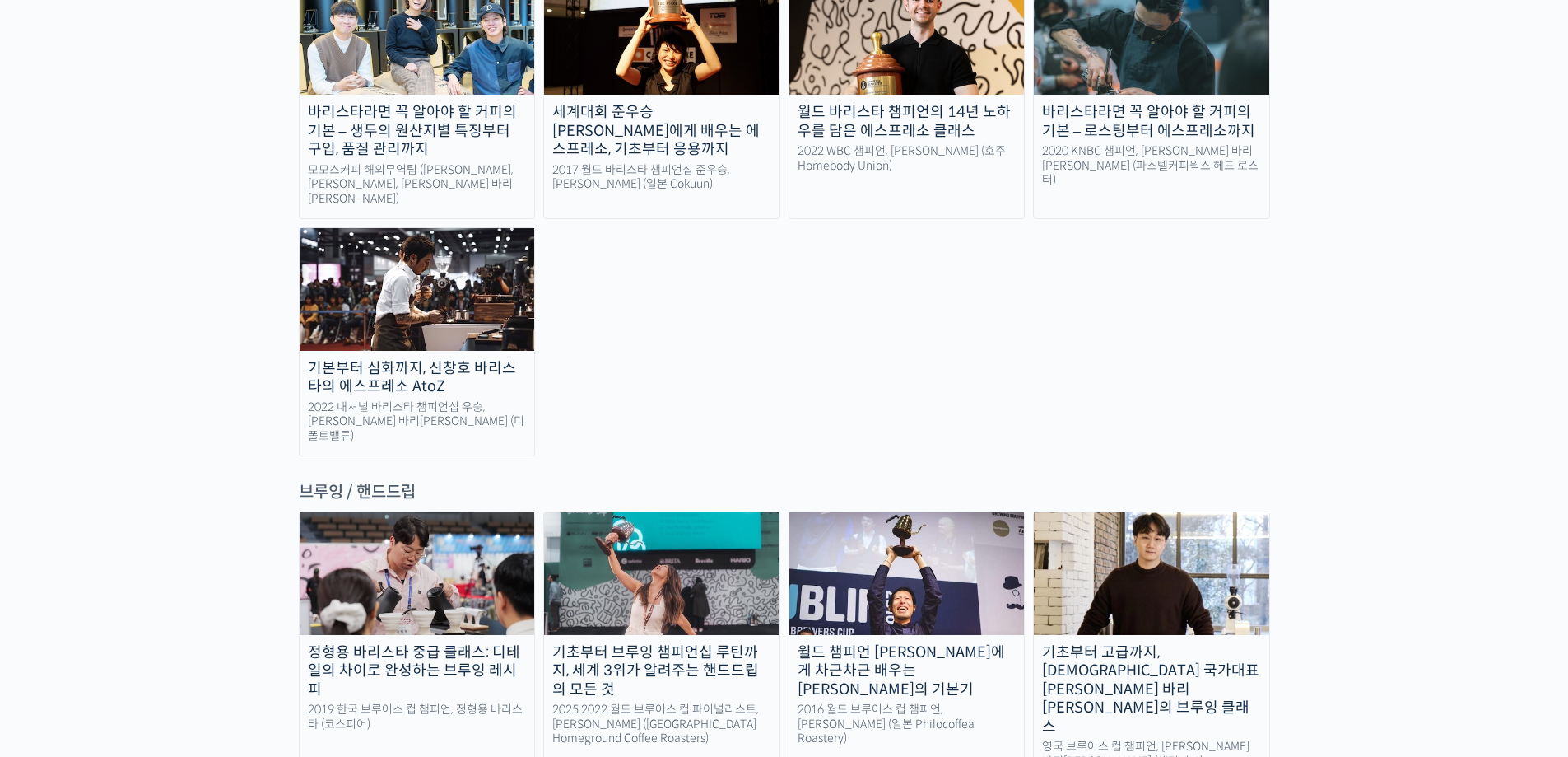
click at [456, 512] on img at bounding box center [417, 573] width 235 height 122
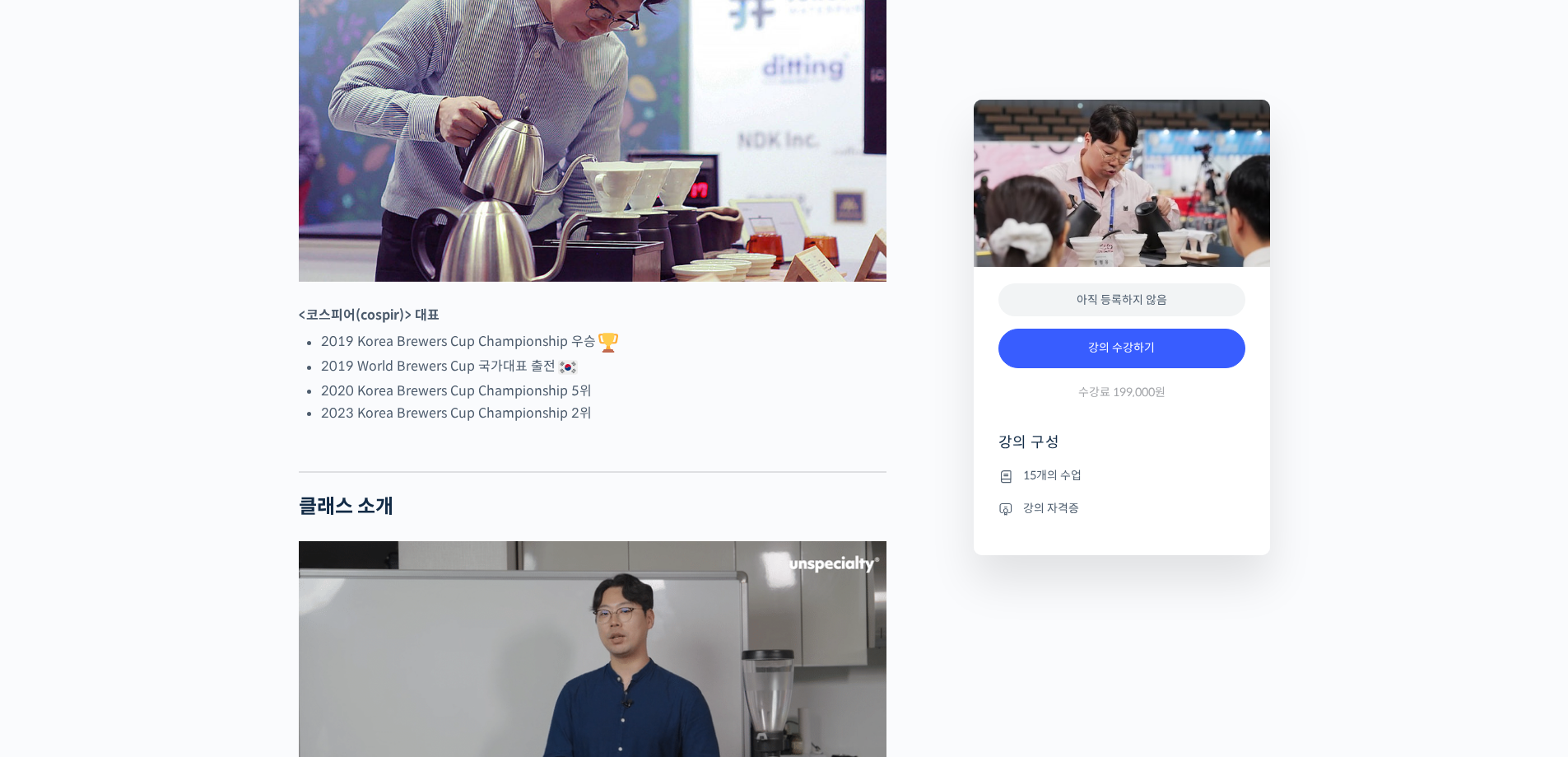
scroll to position [906, 0]
